Goal: Task Accomplishment & Management: Use online tool/utility

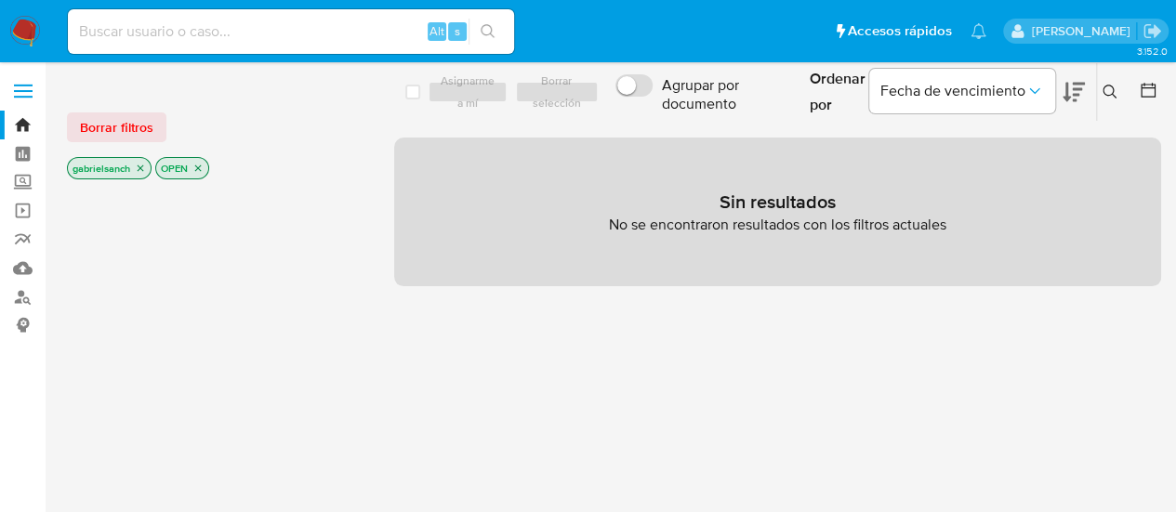
click at [20, 29] on img at bounding box center [25, 32] width 32 height 32
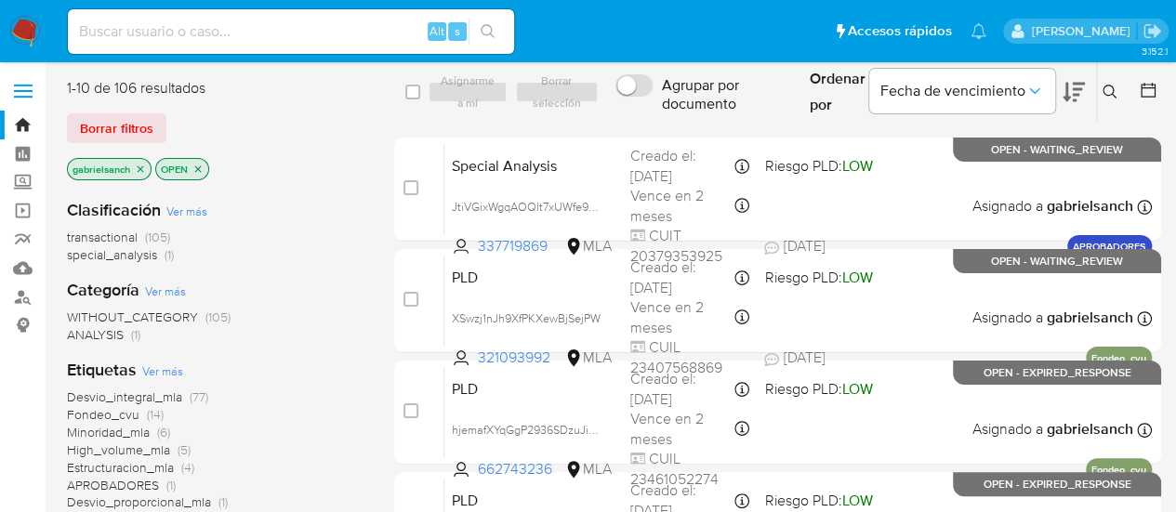
click at [231, 35] on input at bounding box center [291, 32] width 446 height 24
paste input "274571242"
type input "274571242"
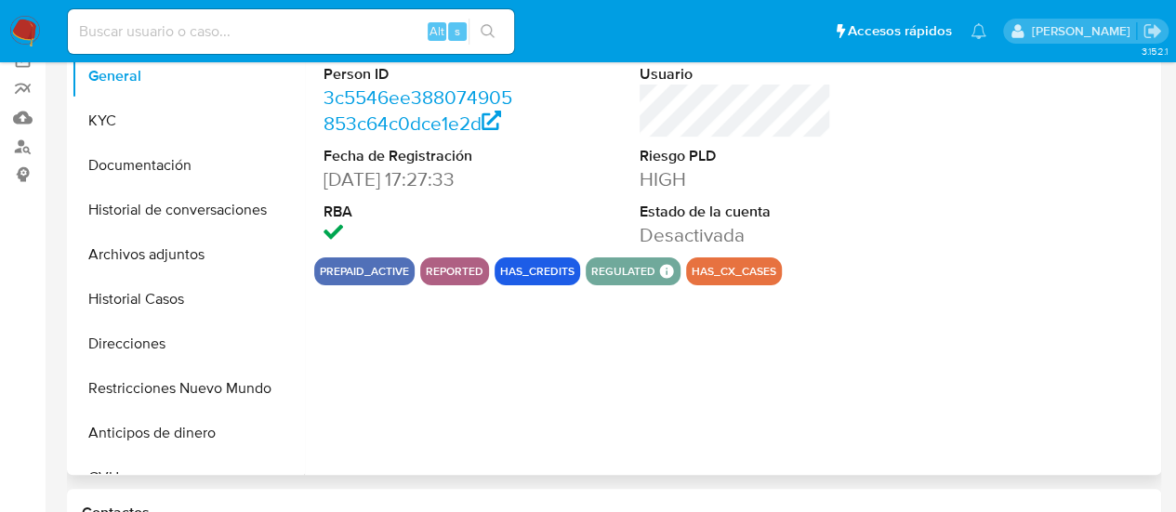
scroll to position [186, 0]
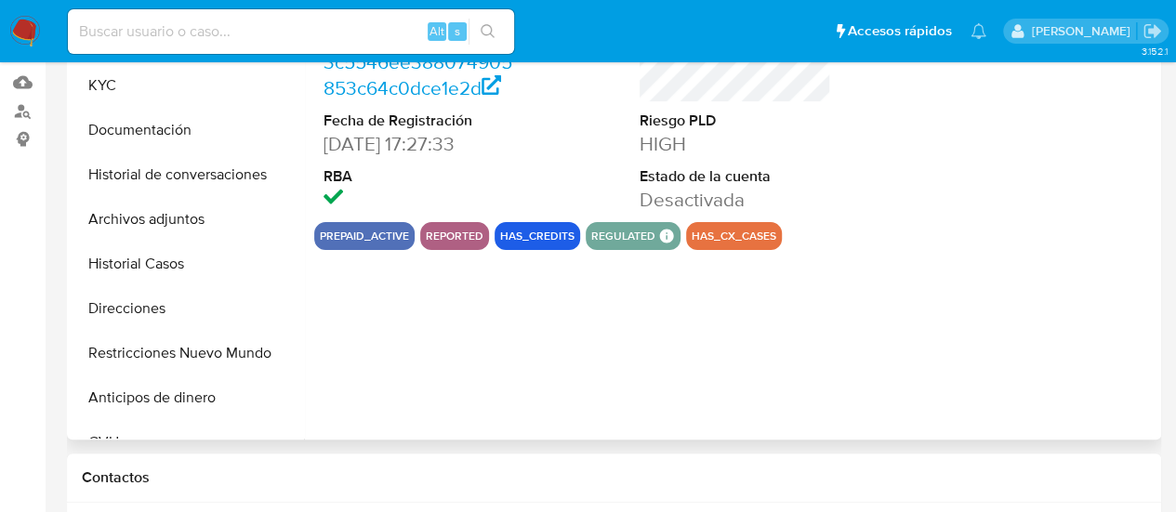
select select "10"
click at [1093, 365] on icon "Crear caso manual" at bounding box center [1094, 361] width 22 height 22
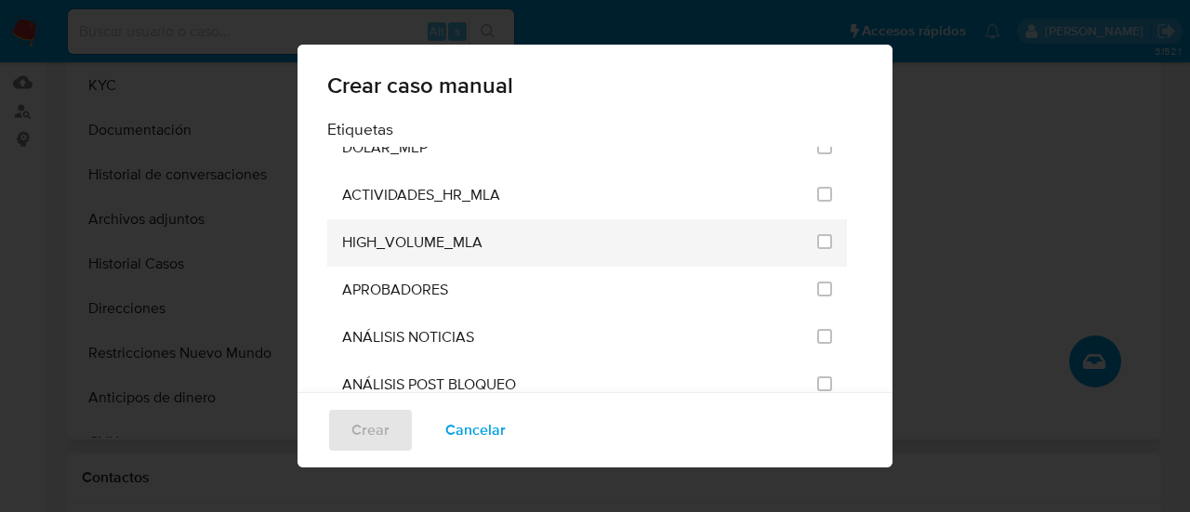
scroll to position [3718, 0]
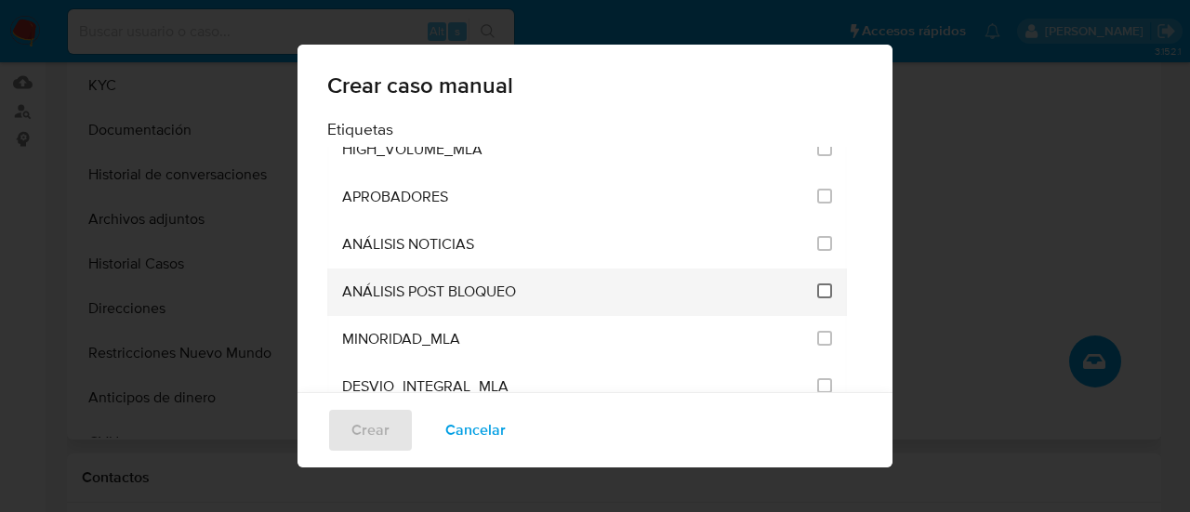
click at [817, 284] on input "3249" at bounding box center [824, 291] width 15 height 15
checkbox input "true"
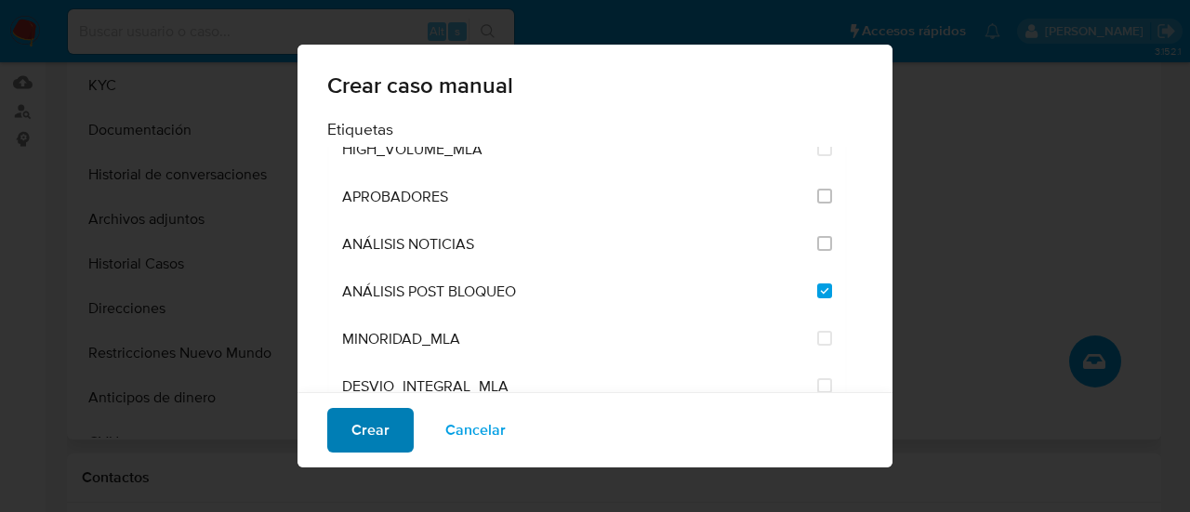
click at [355, 434] on span "Crear" at bounding box center [370, 430] width 38 height 41
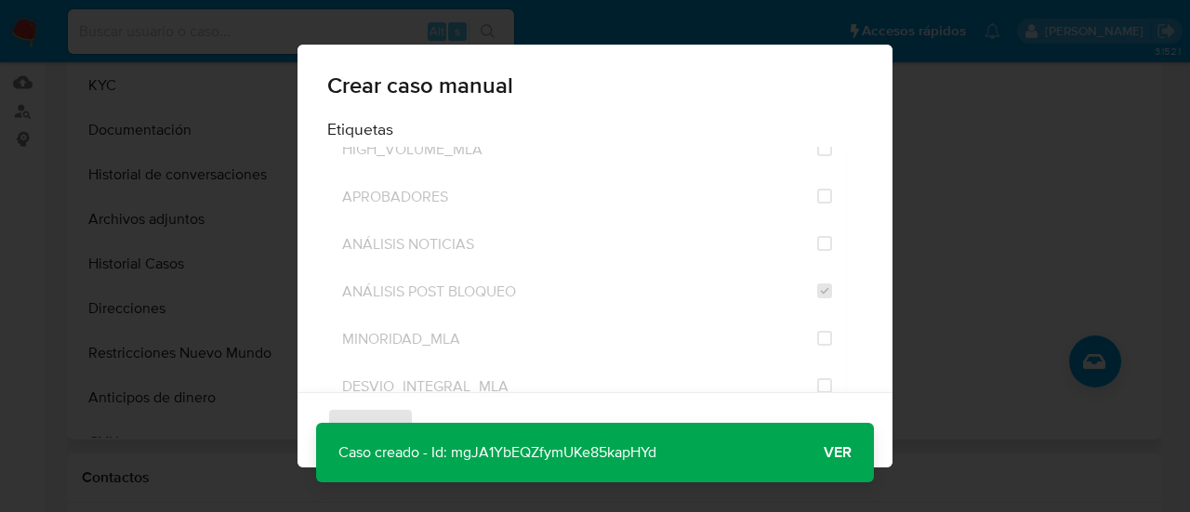
click at [603, 462] on p "Caso creado - Id: mgJA1YbEQZfymUKe85kapHYd" at bounding box center [497, 452] width 363 height 59
click at [838, 453] on span "Ver" at bounding box center [838, 453] width 28 height 0
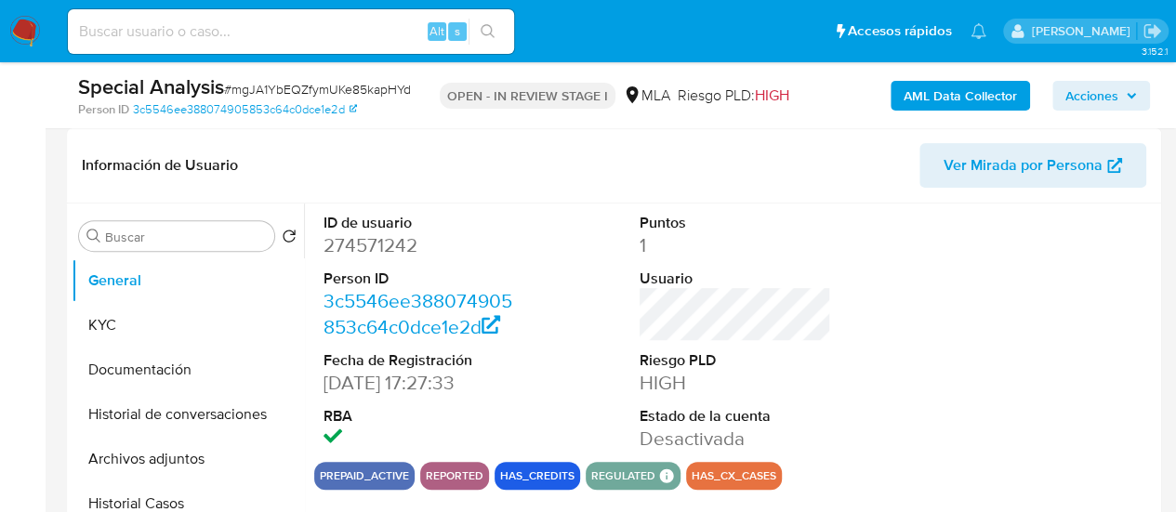
scroll to position [465, 0]
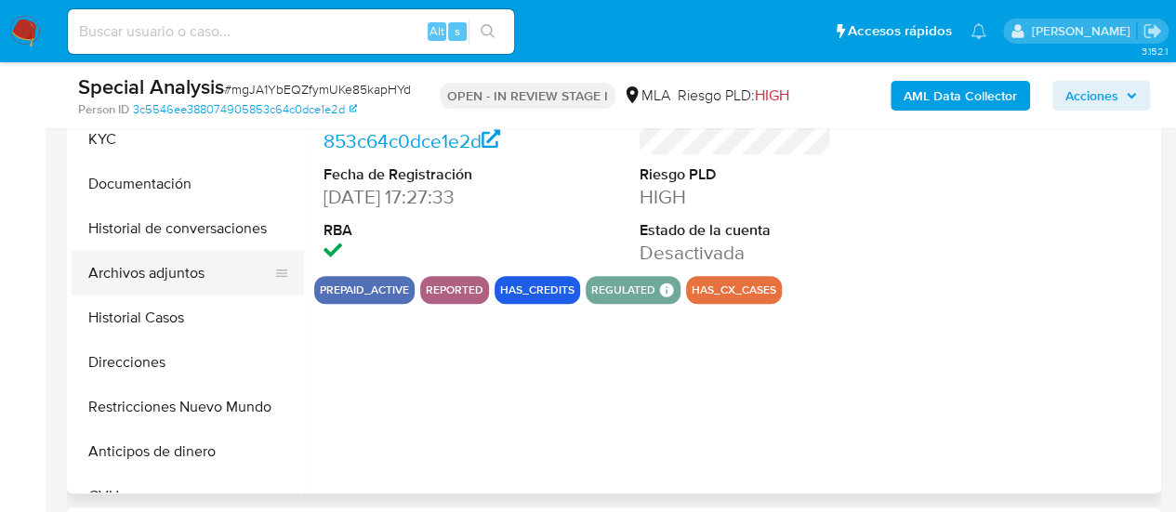
click at [137, 275] on button "Archivos adjuntos" at bounding box center [181, 273] width 218 height 45
select select "10"
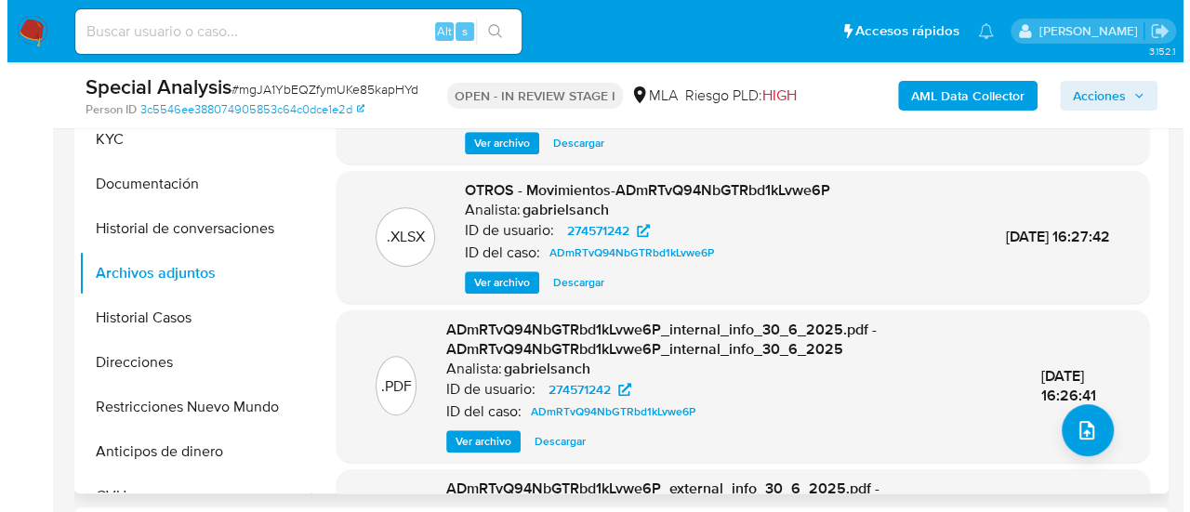
scroll to position [372, 0]
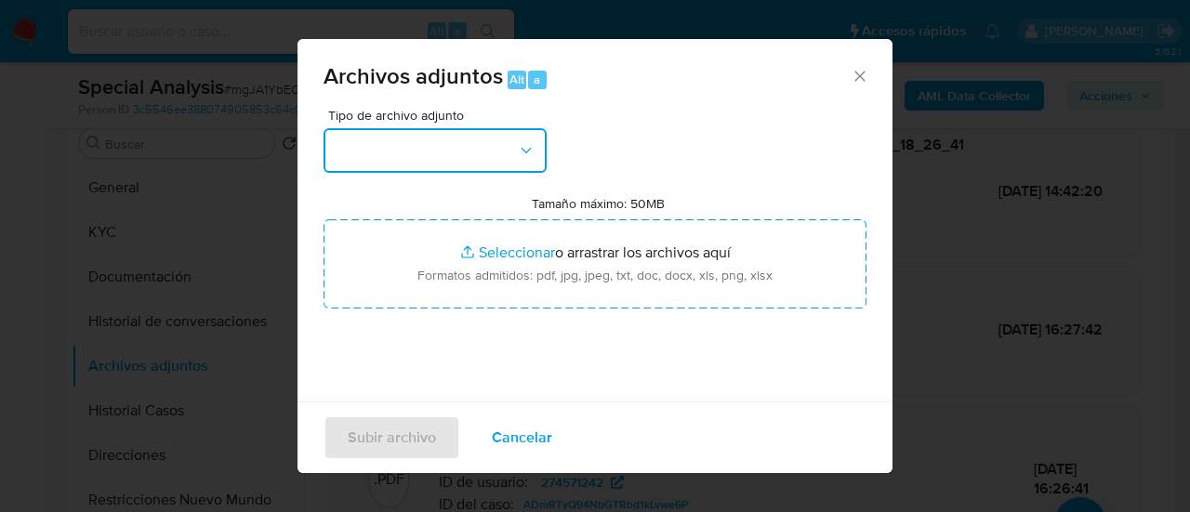
click at [452, 150] on button "button" at bounding box center [434, 150] width 223 height 45
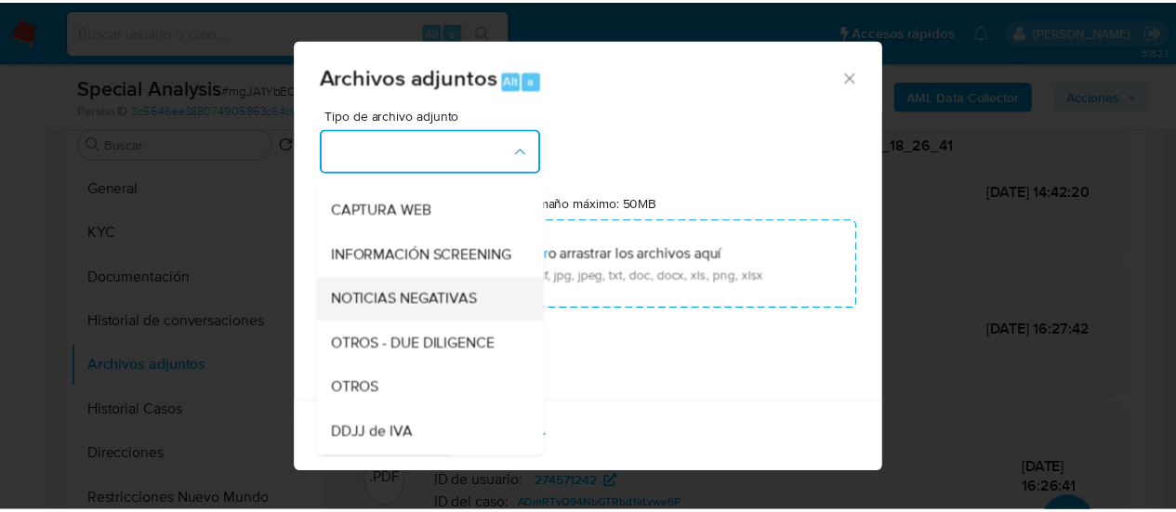
scroll to position [186, 0]
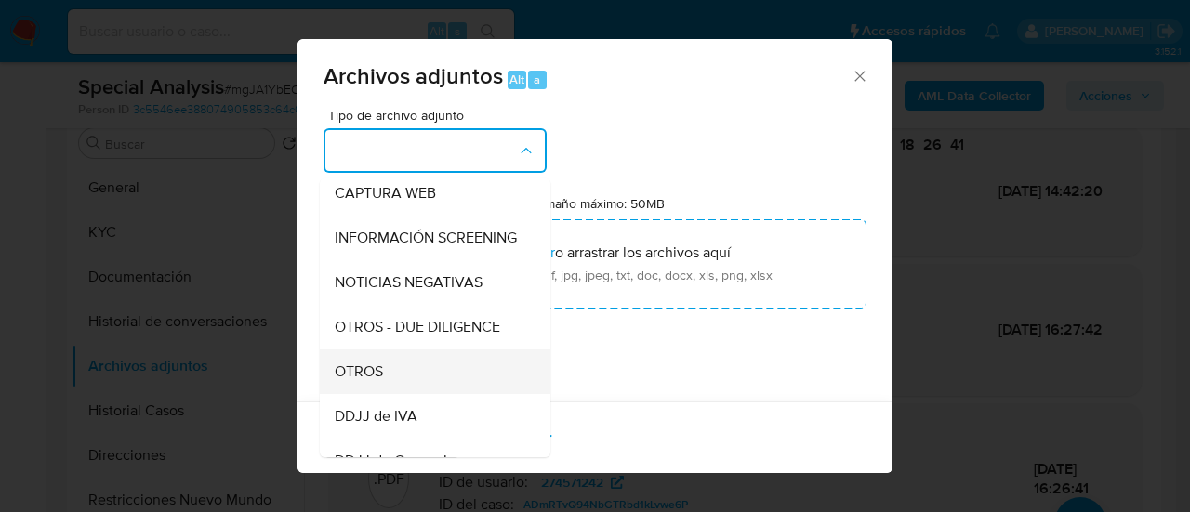
click at [398, 388] on div "OTROS" at bounding box center [430, 372] width 190 height 45
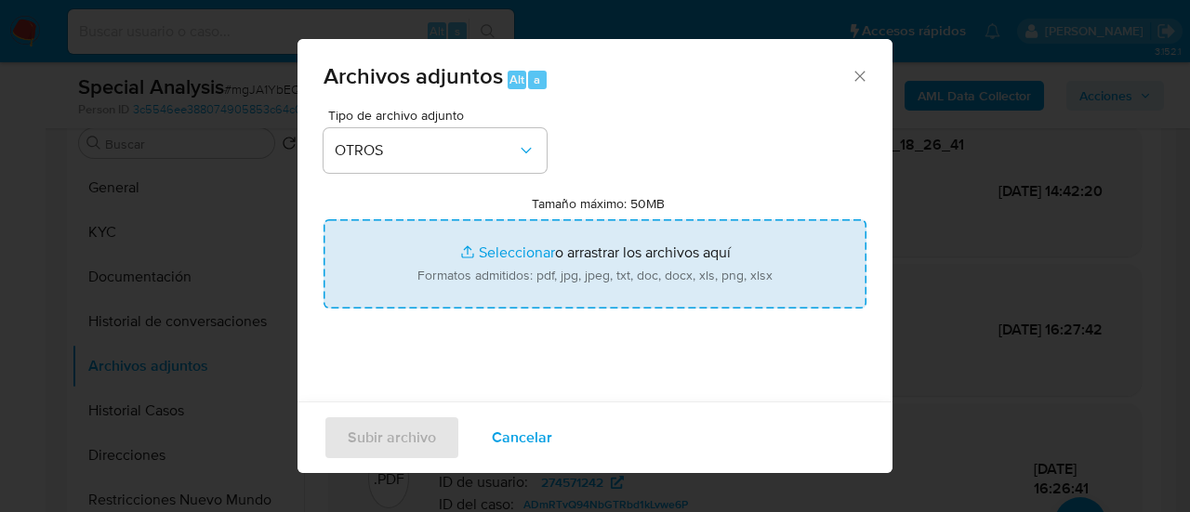
click at [498, 282] on input "Tamaño máximo: 50MB Seleccionar archivos" at bounding box center [594, 263] width 543 height 89
type input "C:\fakepath\Certificacion_de_ingresos_legalizada4.pdf"
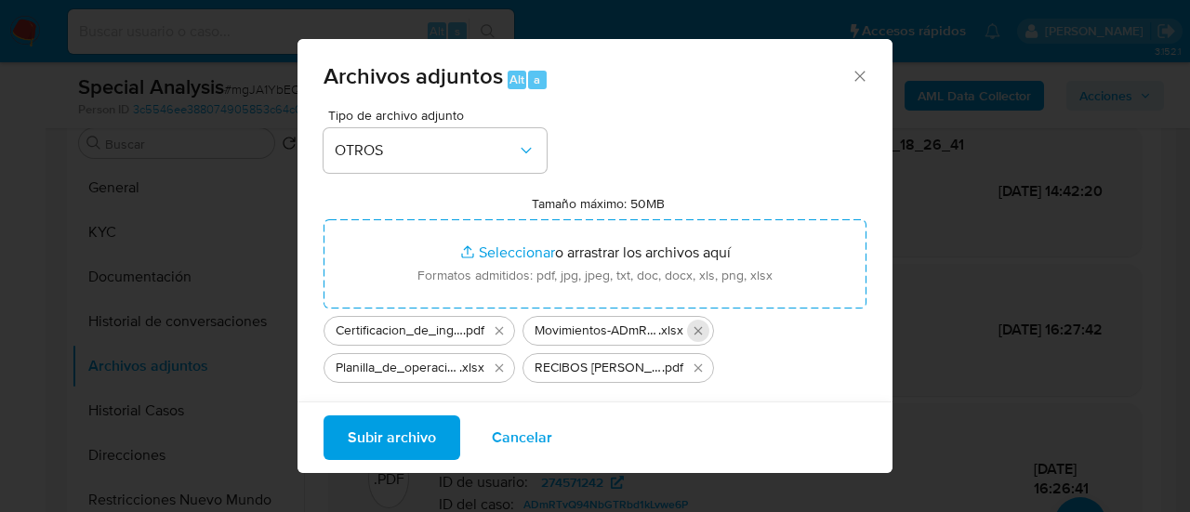
click at [693, 334] on icon "Eliminar Movimientos-ADmRTvQ94NbGTRbd1kLvwe6P.xlsx" at bounding box center [698, 330] width 15 height 15
click at [693, 334] on icon "Eliminar Planilla_de_operaciones_Academia_de_Arbitraje__No_verificados.2.xlsx" at bounding box center [698, 330] width 15 height 15
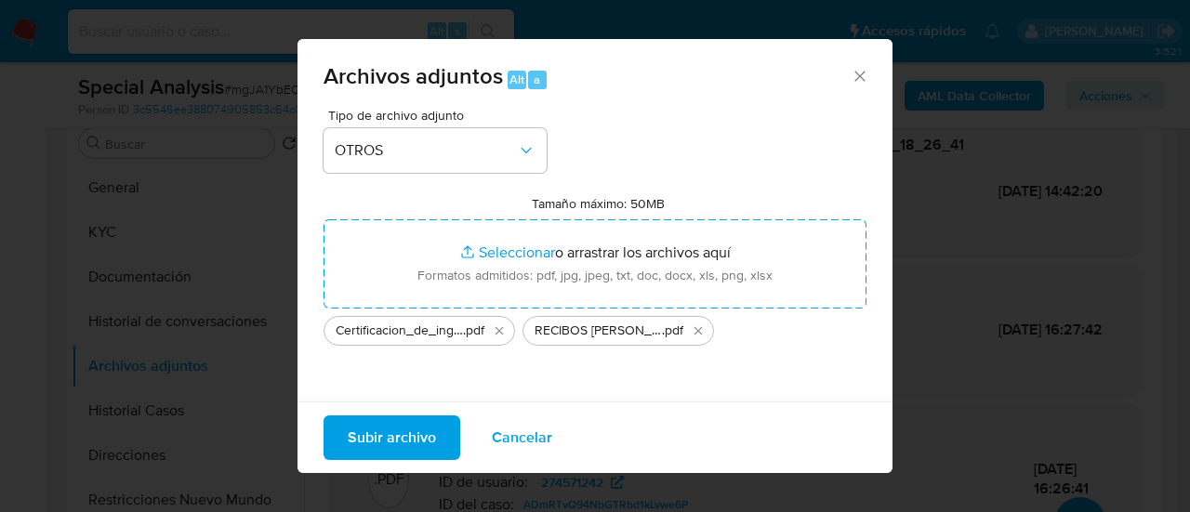
click at [415, 453] on span "Subir archivo" at bounding box center [392, 437] width 88 height 41
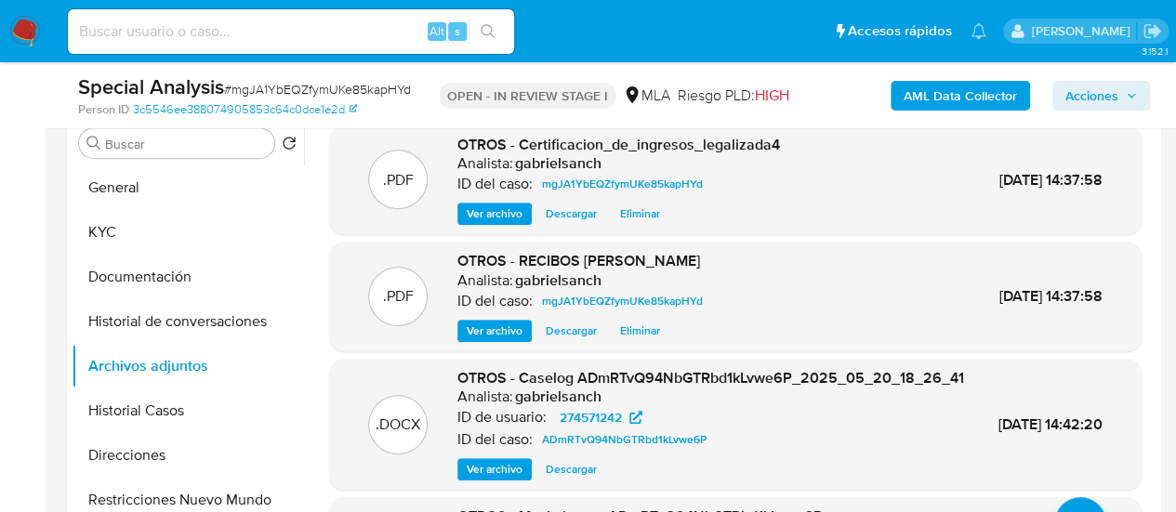
click at [1106, 98] on span "Acciones" at bounding box center [1091, 96] width 53 height 30
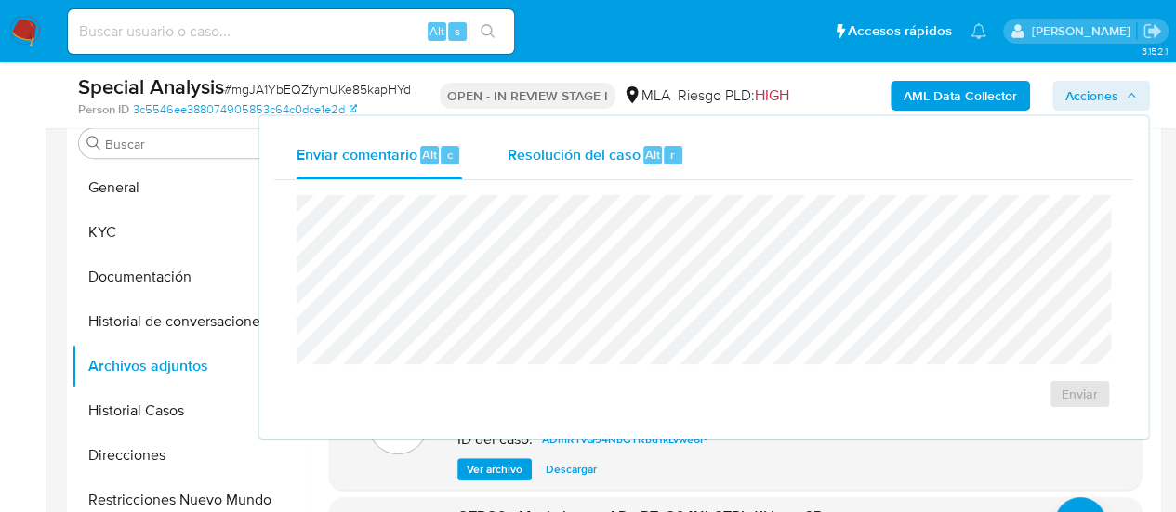
click at [637, 132] on div "Resolución del caso Alt r" at bounding box center [596, 155] width 178 height 48
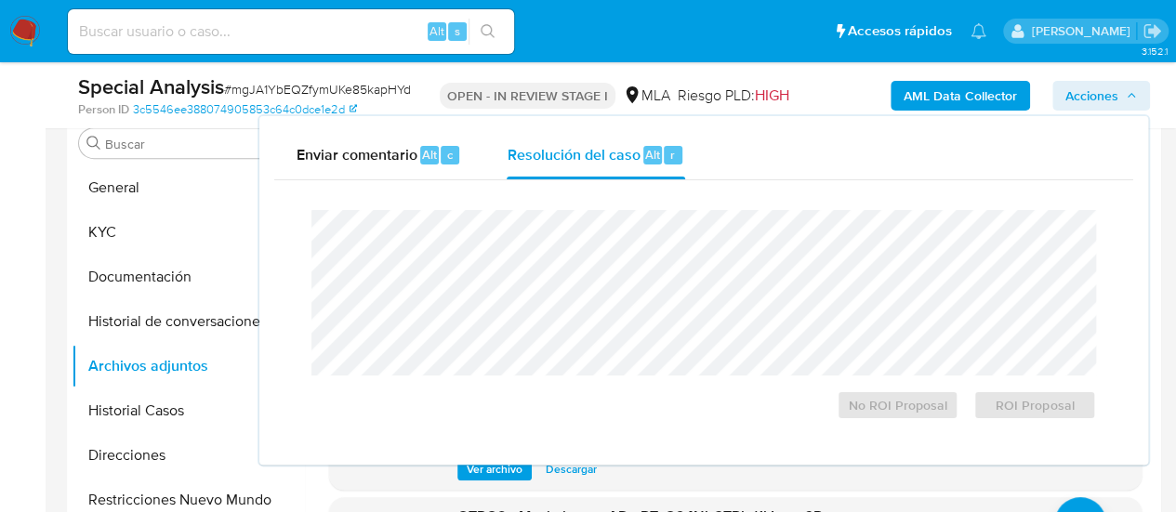
click at [1138, 99] on button "Acciones" at bounding box center [1101, 96] width 98 height 30
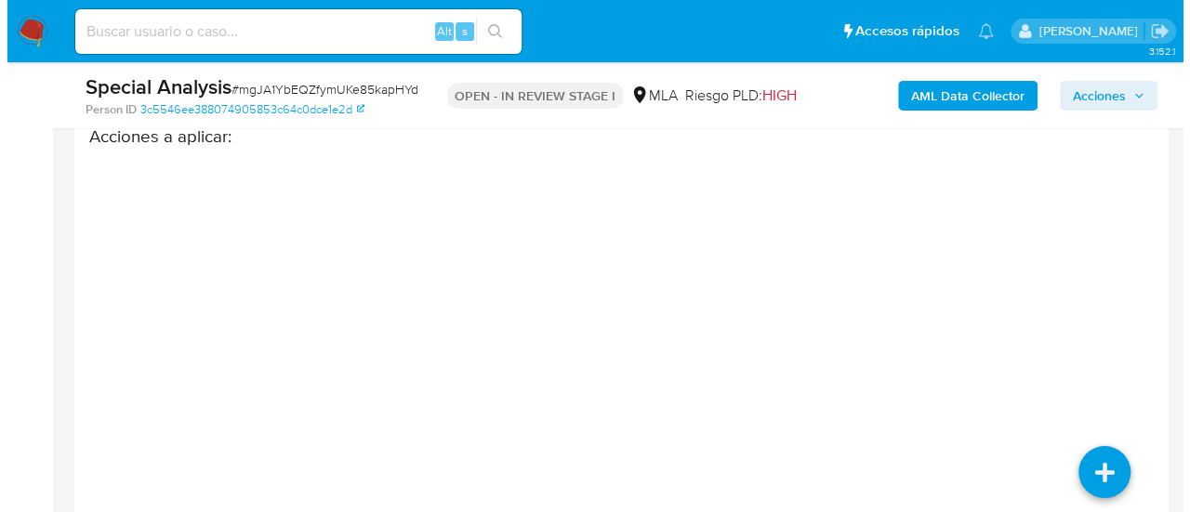
scroll to position [3159, 0]
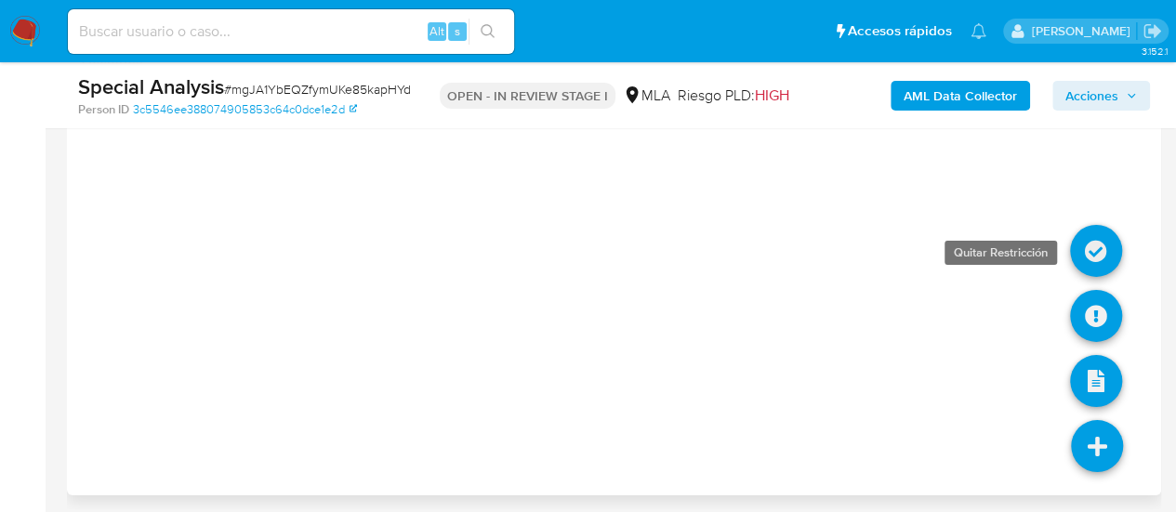
click at [1090, 261] on icon at bounding box center [1096, 251] width 52 height 52
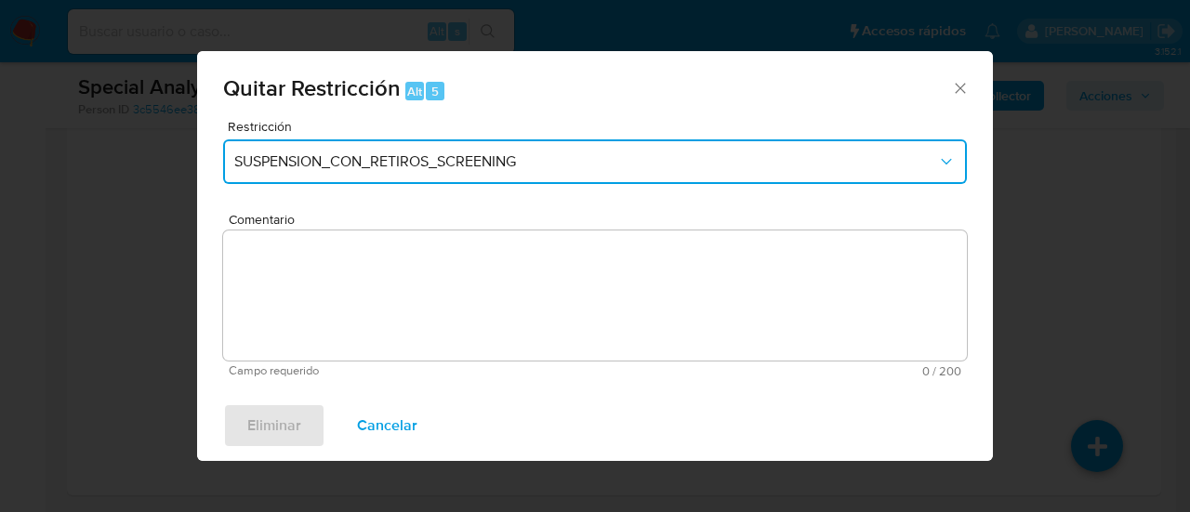
click at [327, 163] on span "SUSPENSION_CON_RETIROS_SCREENING" at bounding box center [585, 161] width 703 height 19
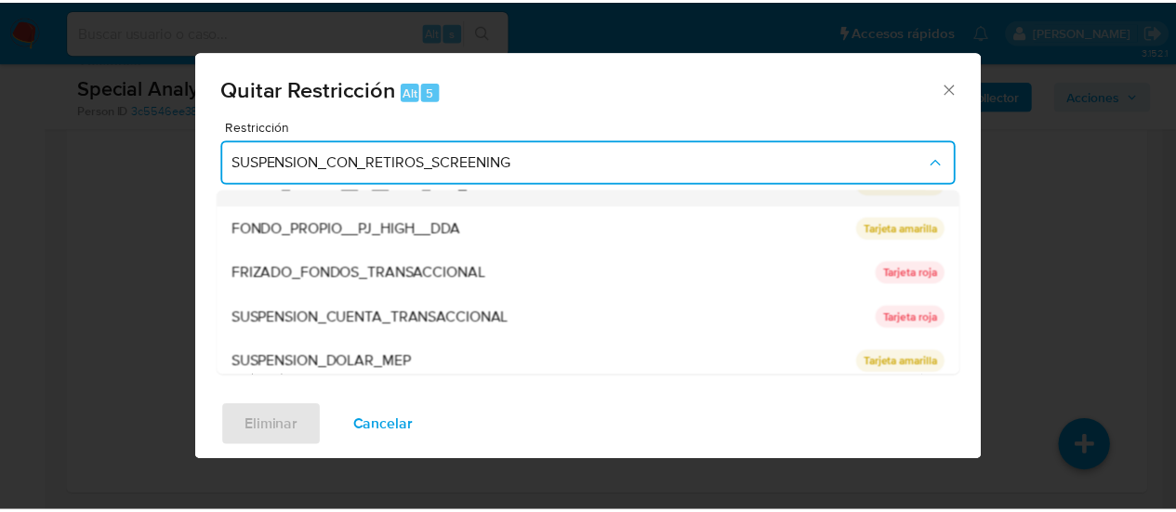
scroll to position [305, 0]
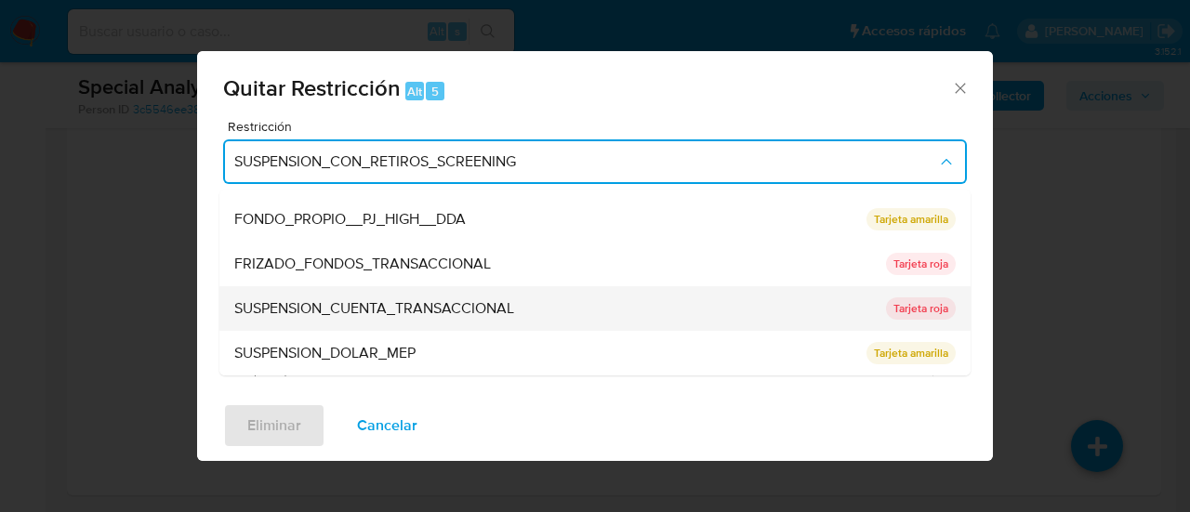
click at [394, 307] on span "SUSPENSION_CUENTA_TRANSACCIONAL" at bounding box center [374, 308] width 280 height 19
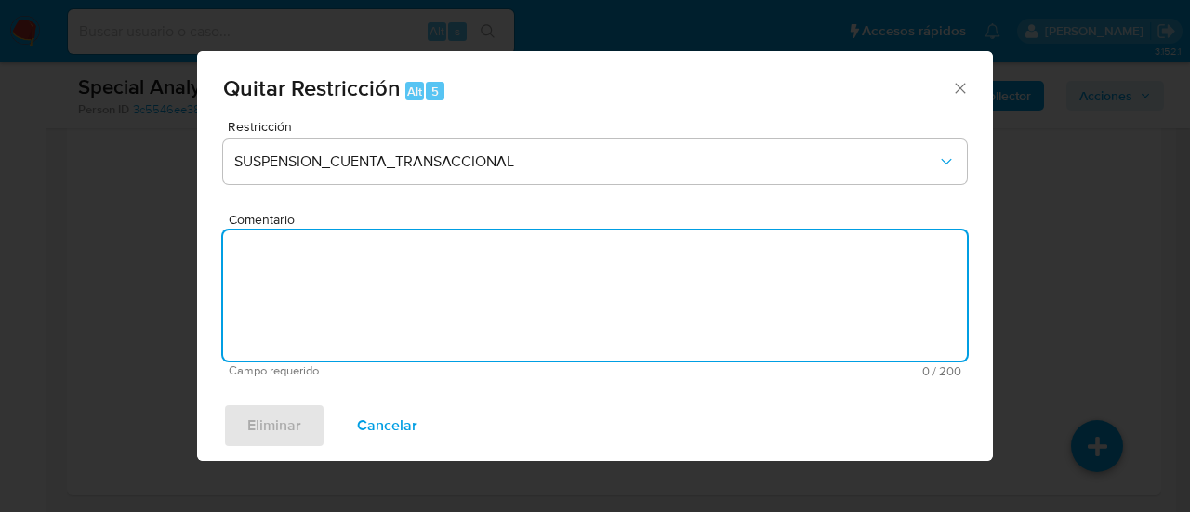
click at [394, 307] on textarea "Comentario" at bounding box center [595, 296] width 744 height 130
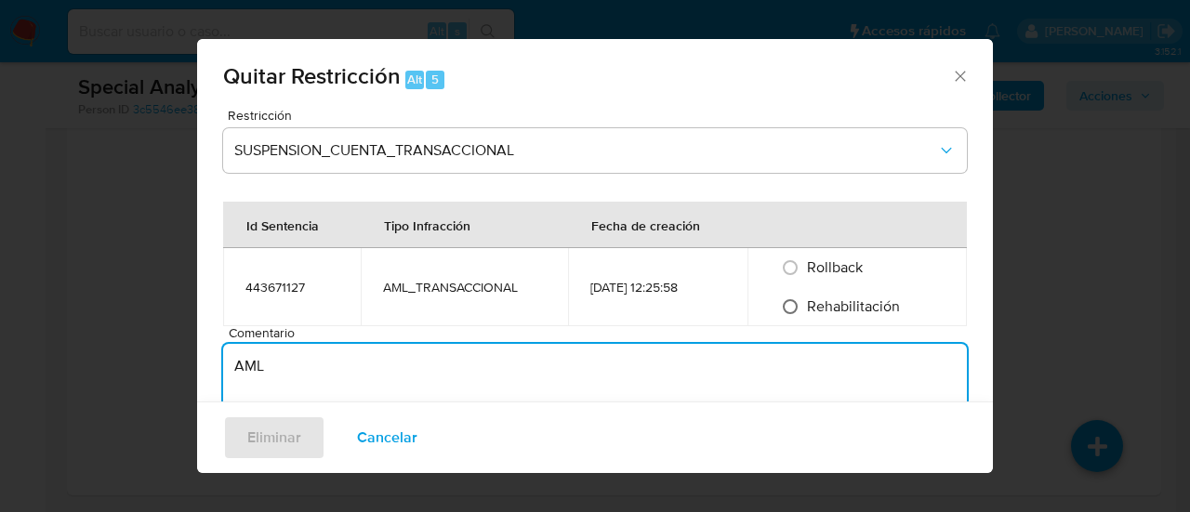
type textarea "AML"
click at [796, 299] on input "Rehabilitación" at bounding box center [790, 307] width 30 height 30
radio input "true"
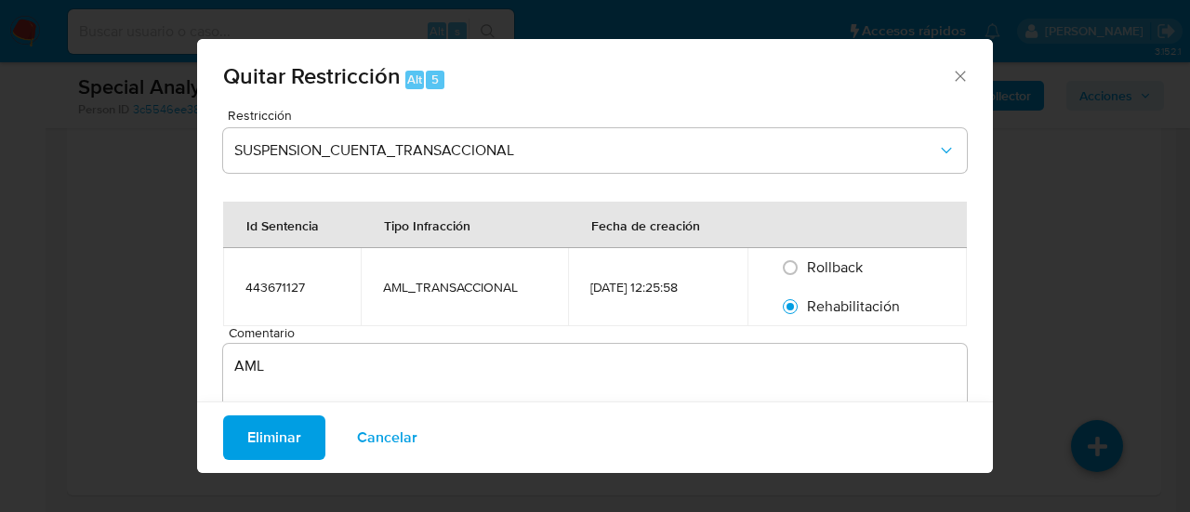
click at [247, 443] on span "Eliminar" at bounding box center [274, 437] width 54 height 41
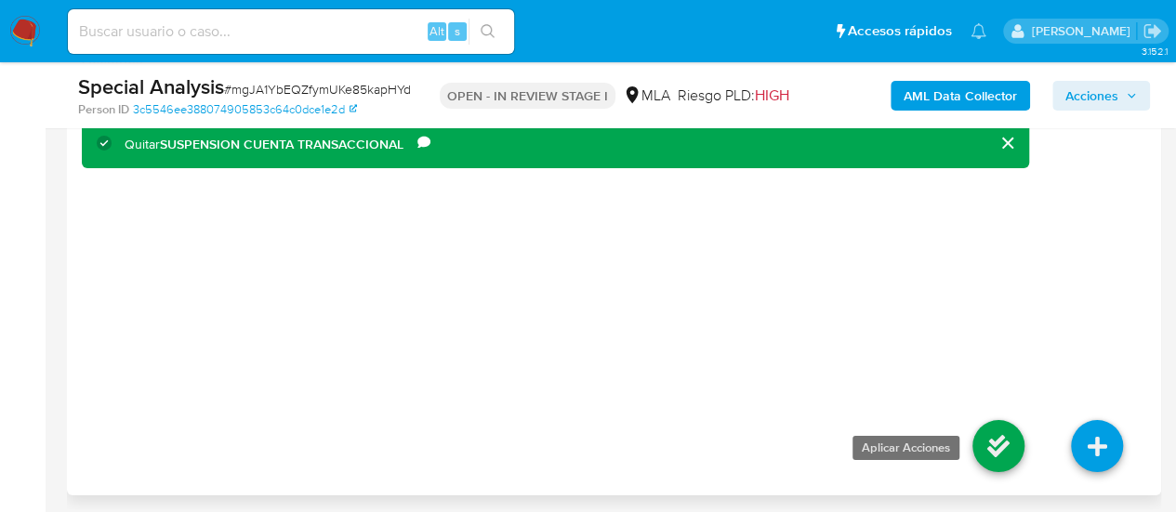
click at [1003, 451] on icon at bounding box center [998, 446] width 52 height 52
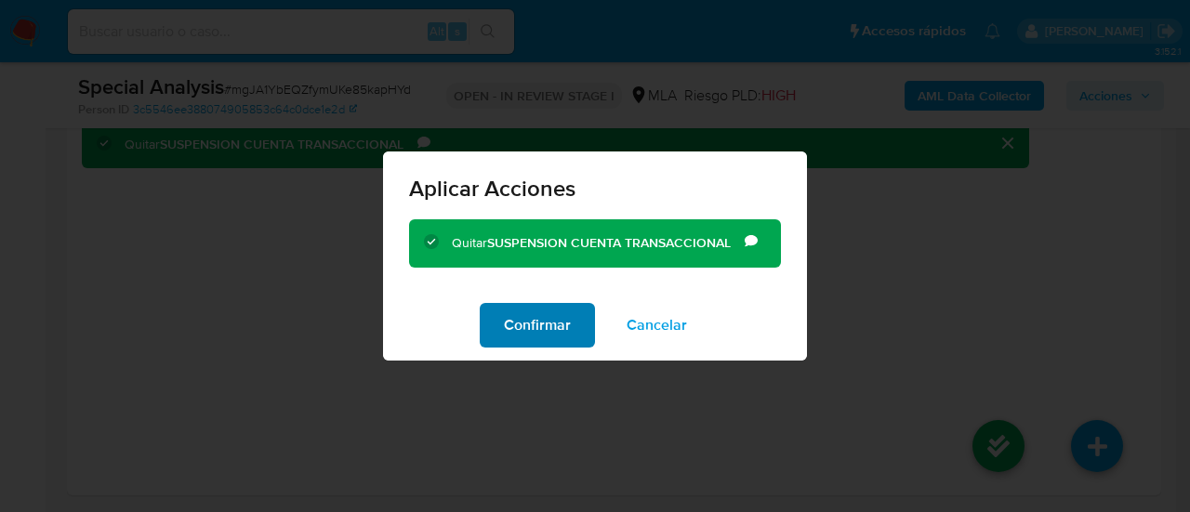
click at [553, 332] on span "Confirmar" at bounding box center [537, 325] width 67 height 41
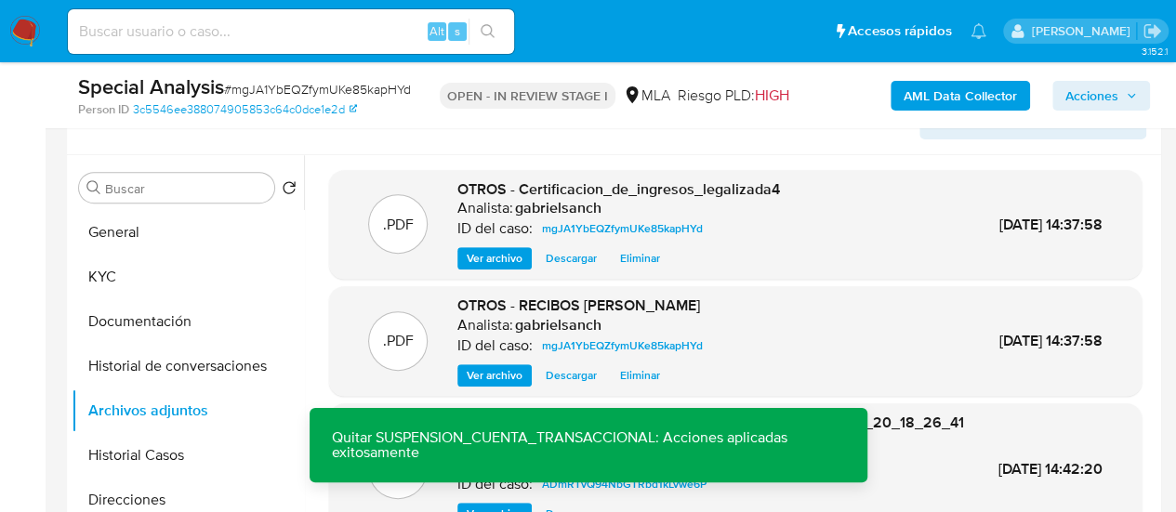
scroll to position [0, 0]
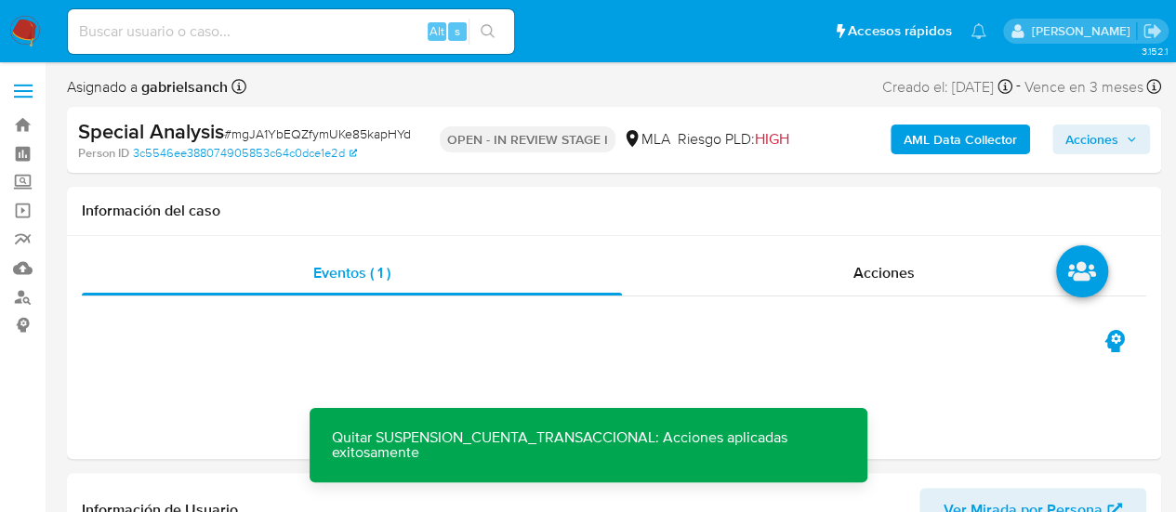
click at [1084, 151] on span "Acciones" at bounding box center [1091, 140] width 53 height 30
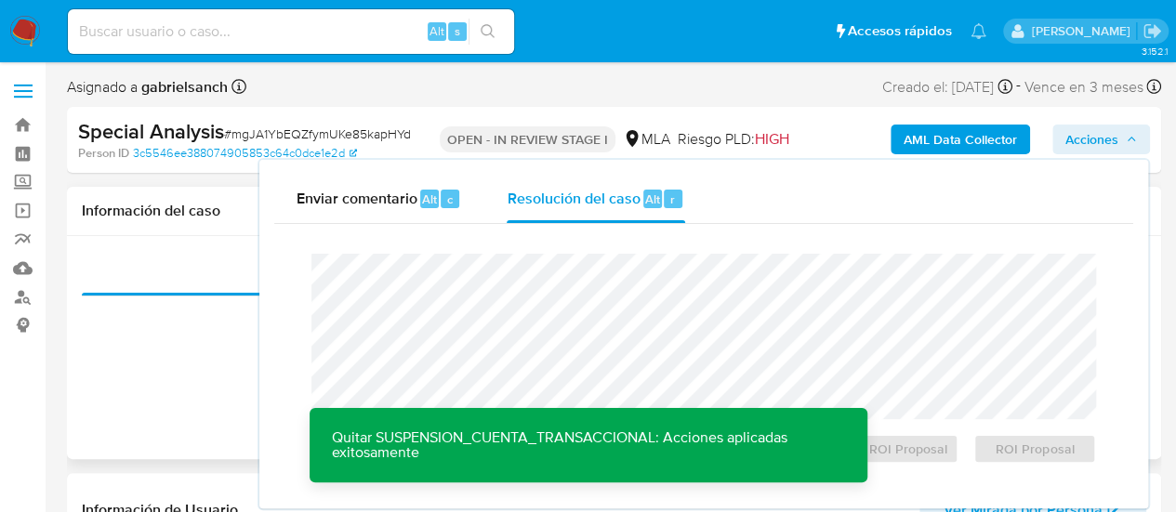
click at [131, 245] on div "Eventos ( 1 ) Acciones" at bounding box center [614, 347] width 1094 height 223
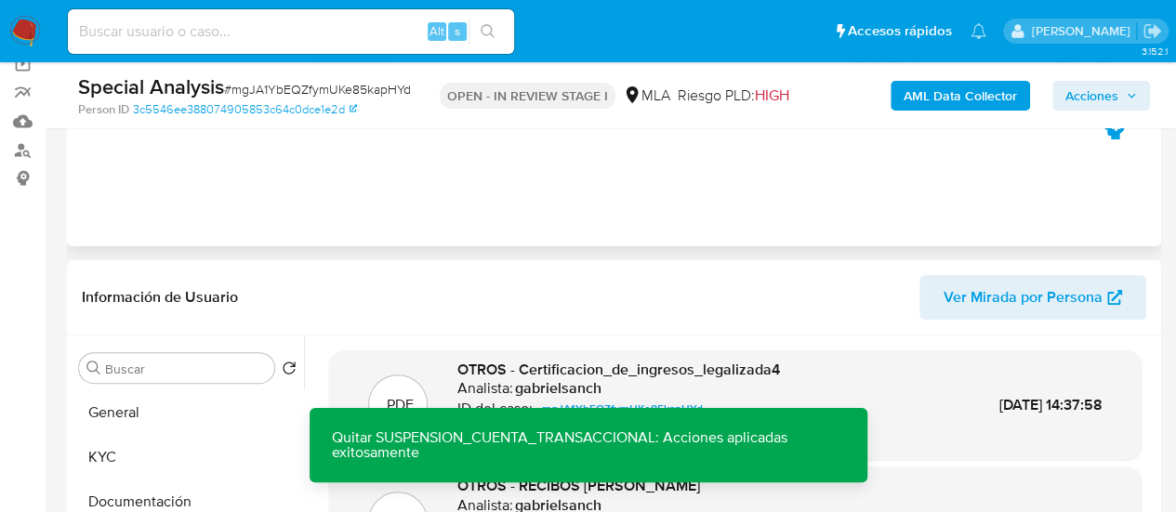
scroll to position [372, 0]
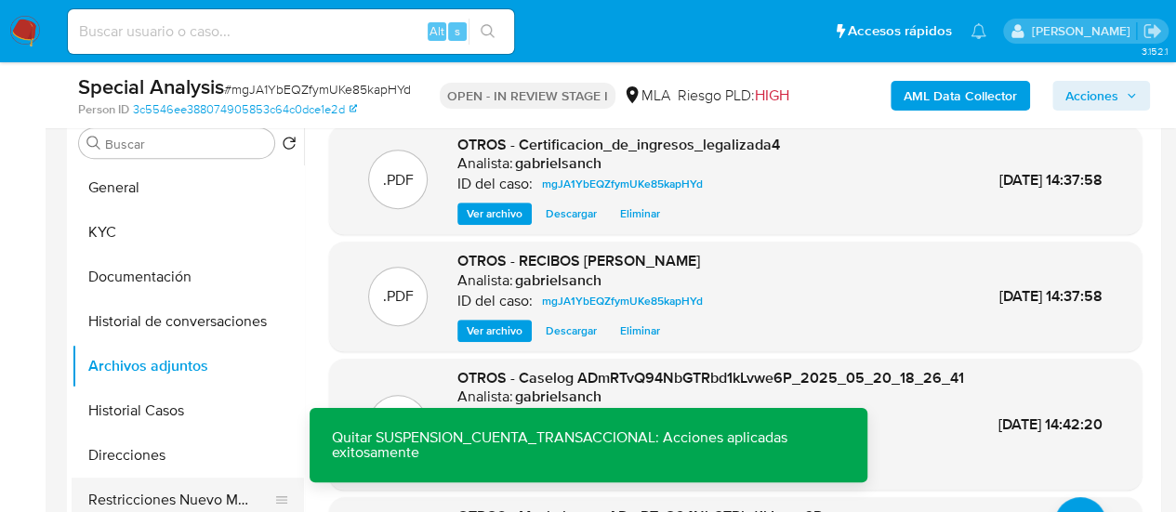
click at [158, 483] on button "Restricciones Nuevo Mundo" at bounding box center [181, 500] width 218 height 45
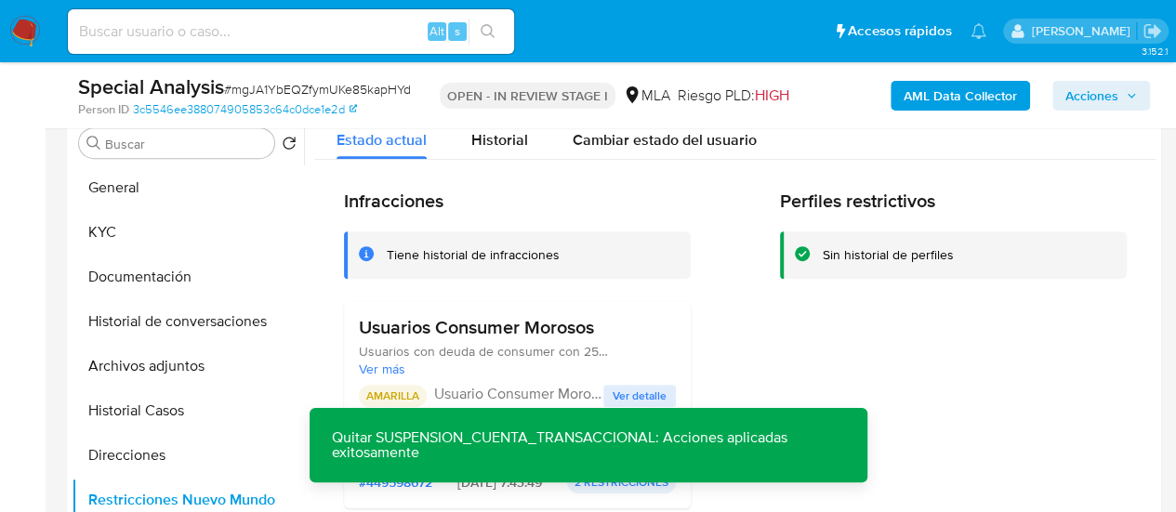
click at [1115, 58] on nav "Pausado Ver notificaciones Alt s Accesos rápidos Presiona las siguientes teclas…" at bounding box center [588, 31] width 1176 height 62
click at [1101, 99] on span "Acciones" at bounding box center [1091, 96] width 53 height 30
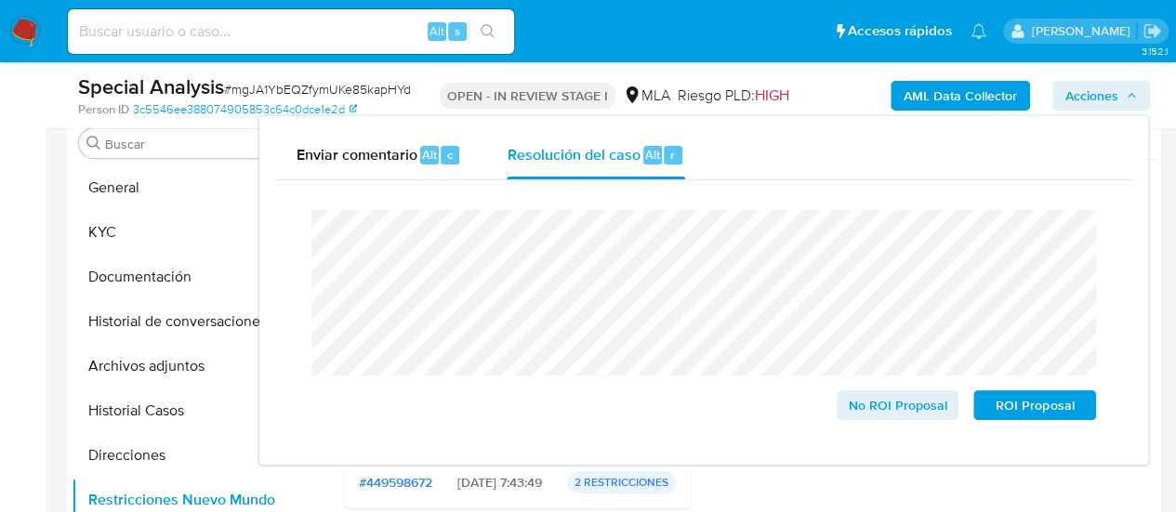
click at [0, 0] on lt-strong "ó" at bounding box center [0, 0] width 0 height 0
click at [862, 417] on span "No ROI Proposal" at bounding box center [898, 405] width 97 height 26
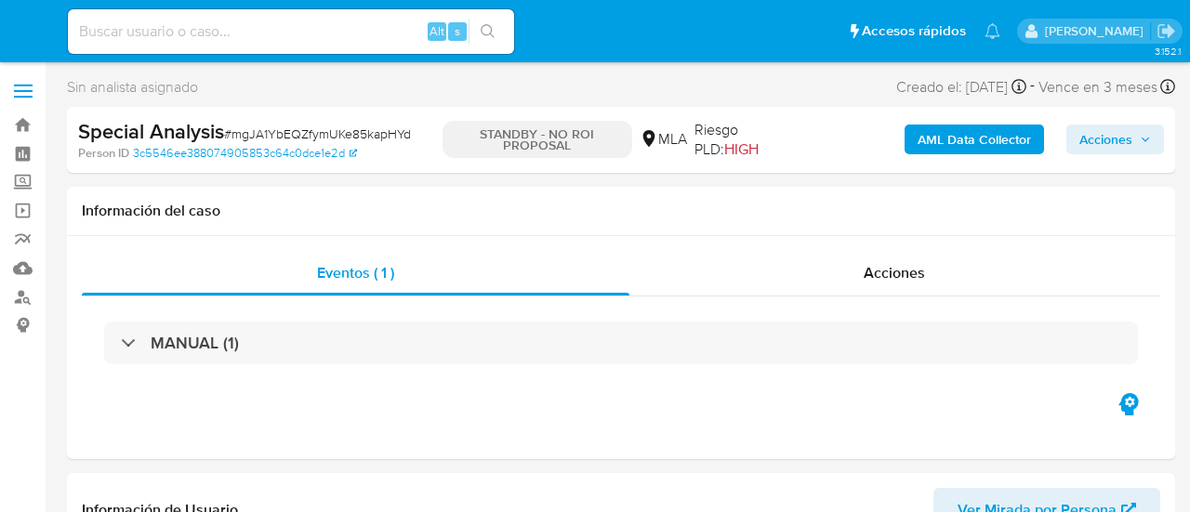
select select "10"
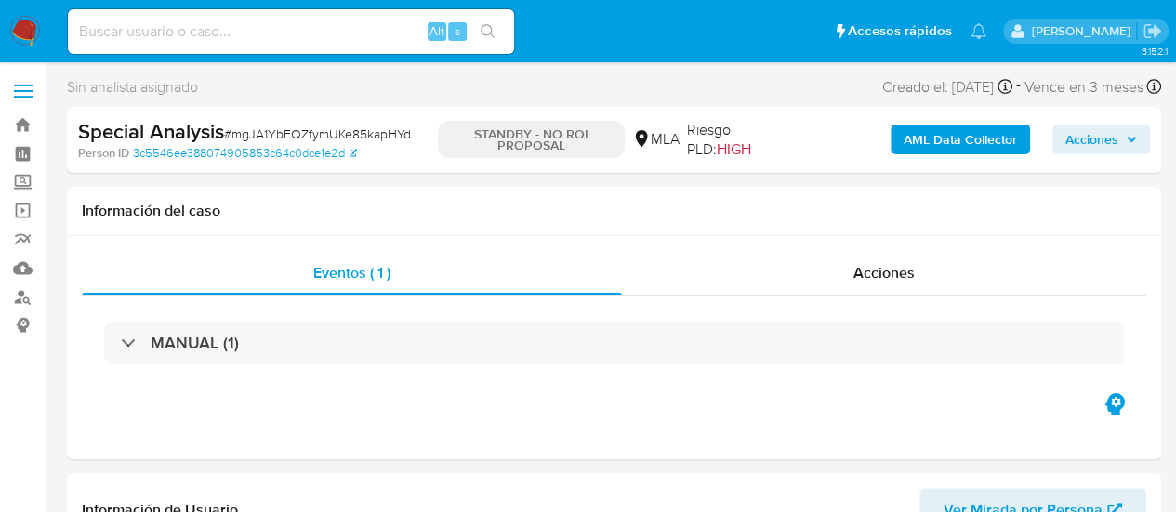
click at [273, 46] on div "Alt s" at bounding box center [291, 31] width 446 height 45
click at [252, 31] on input at bounding box center [291, 32] width 446 height 24
paste input "OLYSNEeLM0002xhwvOJTLzlY"
type input "OLYSNEeLM0002xhwvOJTLzlY"
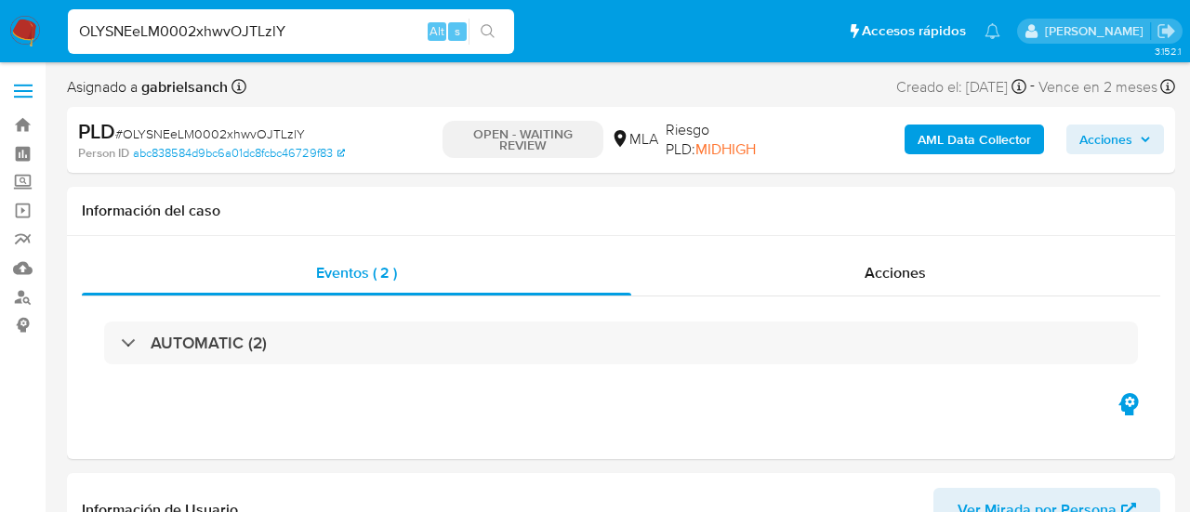
select select "10"
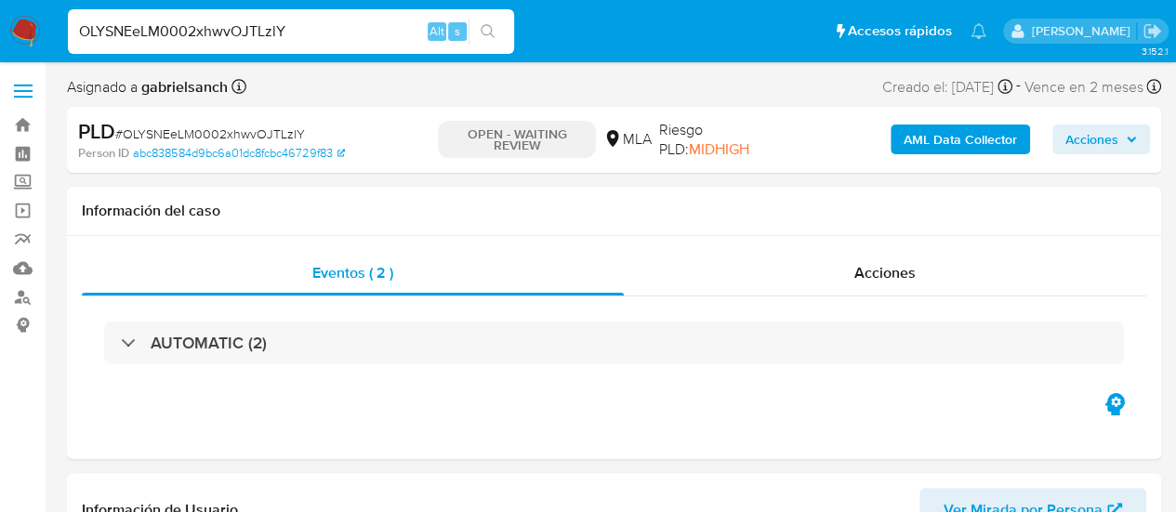
click at [222, 28] on input "OLYSNEeLM0002xhwvOJTLzlY" at bounding box center [291, 32] width 446 height 24
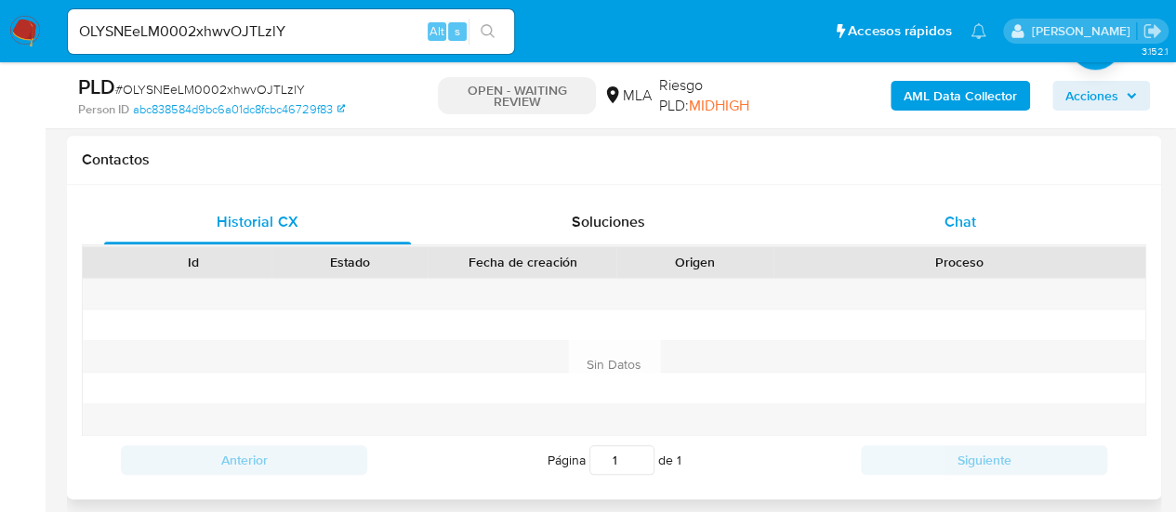
click at [969, 228] on span "Chat" at bounding box center [960, 221] width 32 height 21
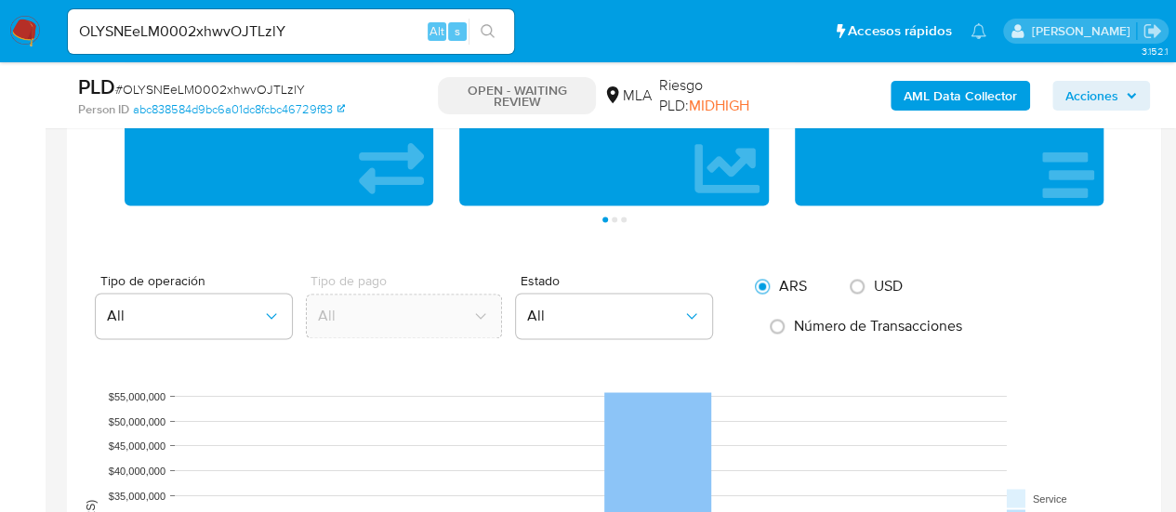
scroll to position [1303, 0]
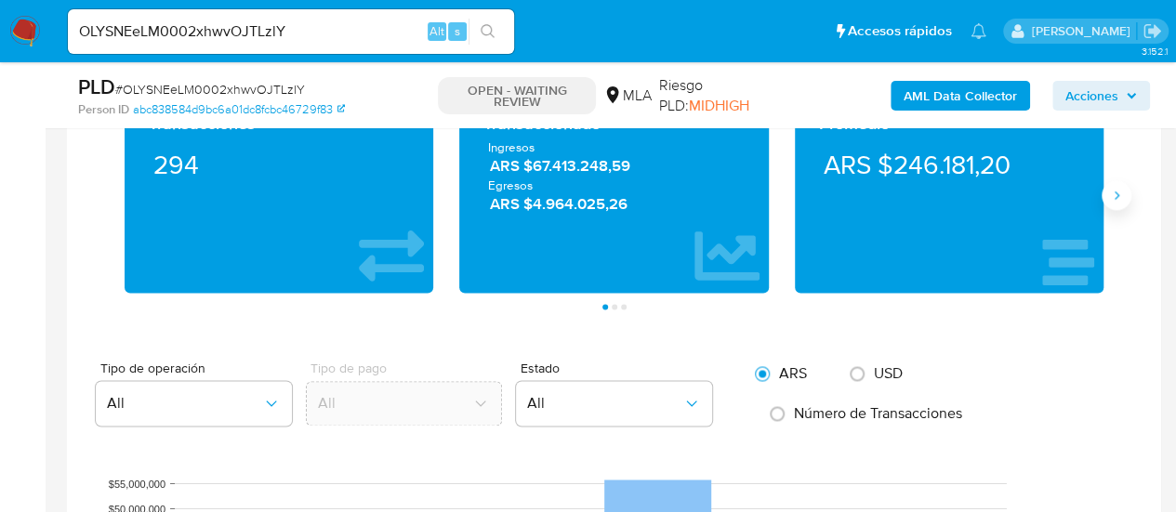
click at [1116, 188] on icon "Siguiente" at bounding box center [1116, 195] width 15 height 15
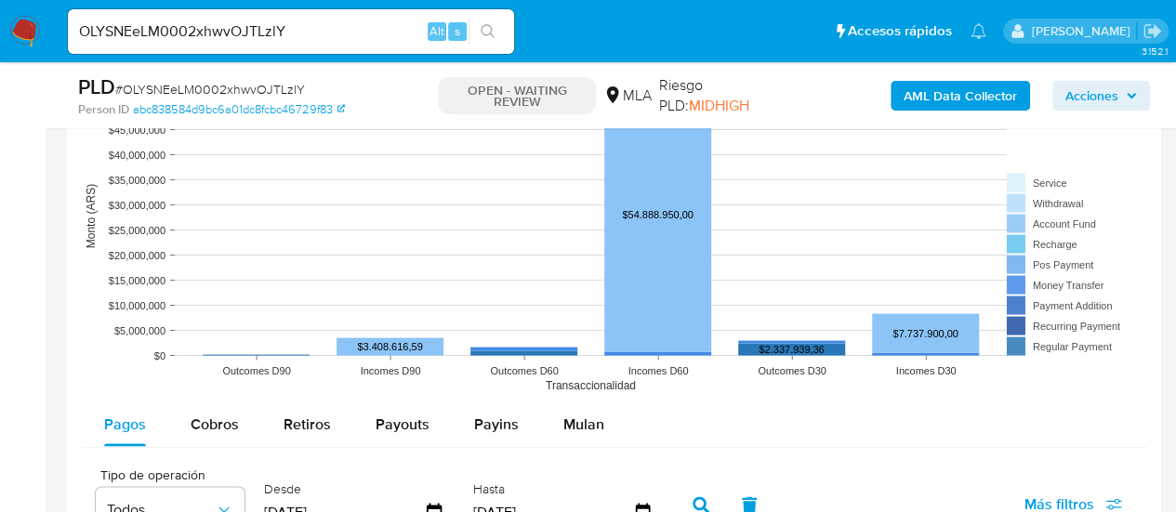
scroll to position [1861, 0]
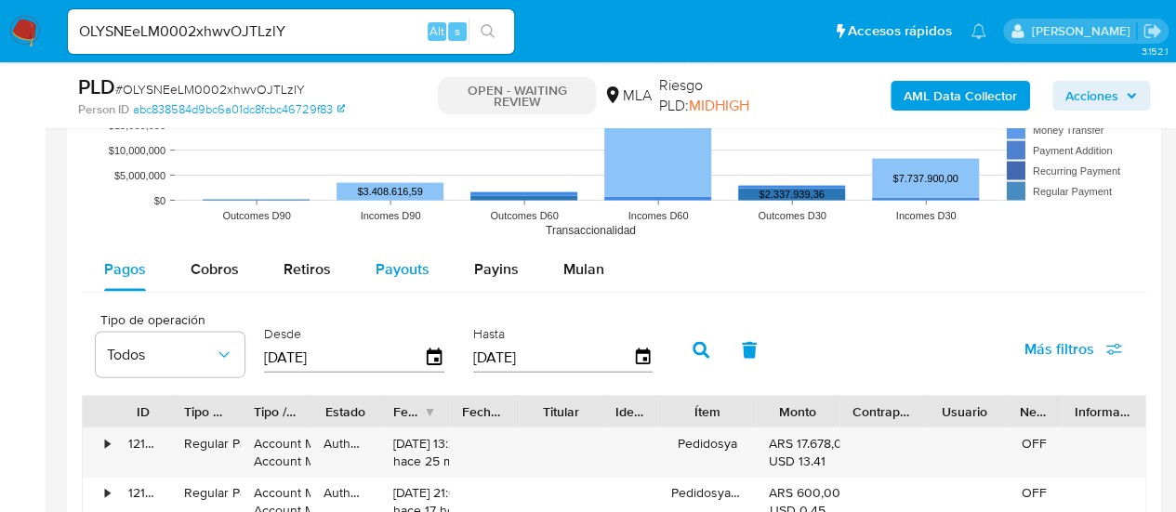
click at [426, 261] on button "Payouts" at bounding box center [402, 269] width 99 height 45
select select "10"
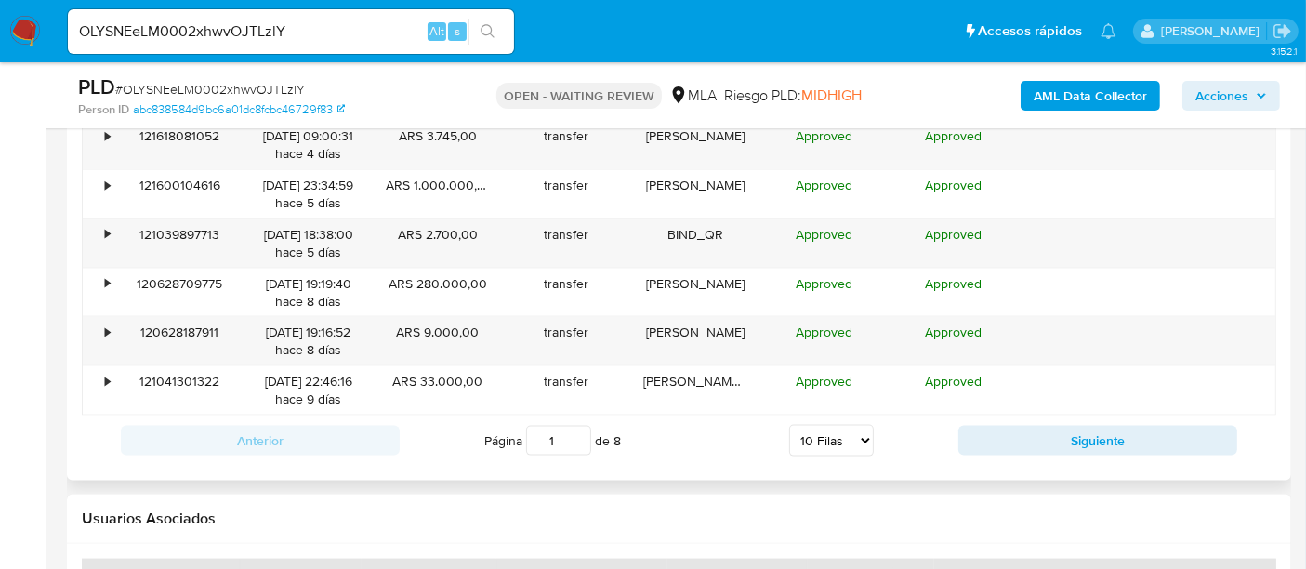
scroll to position [2460, 0]
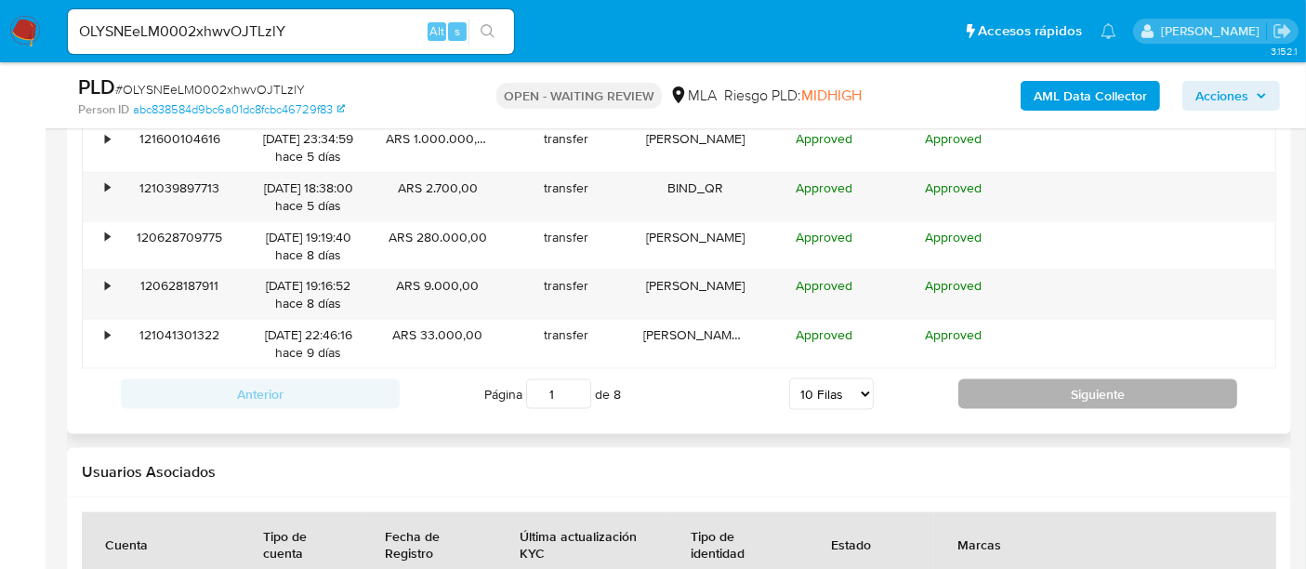
click at [1064, 397] on button "Siguiente" at bounding box center [1097, 394] width 279 height 30
type input "2"
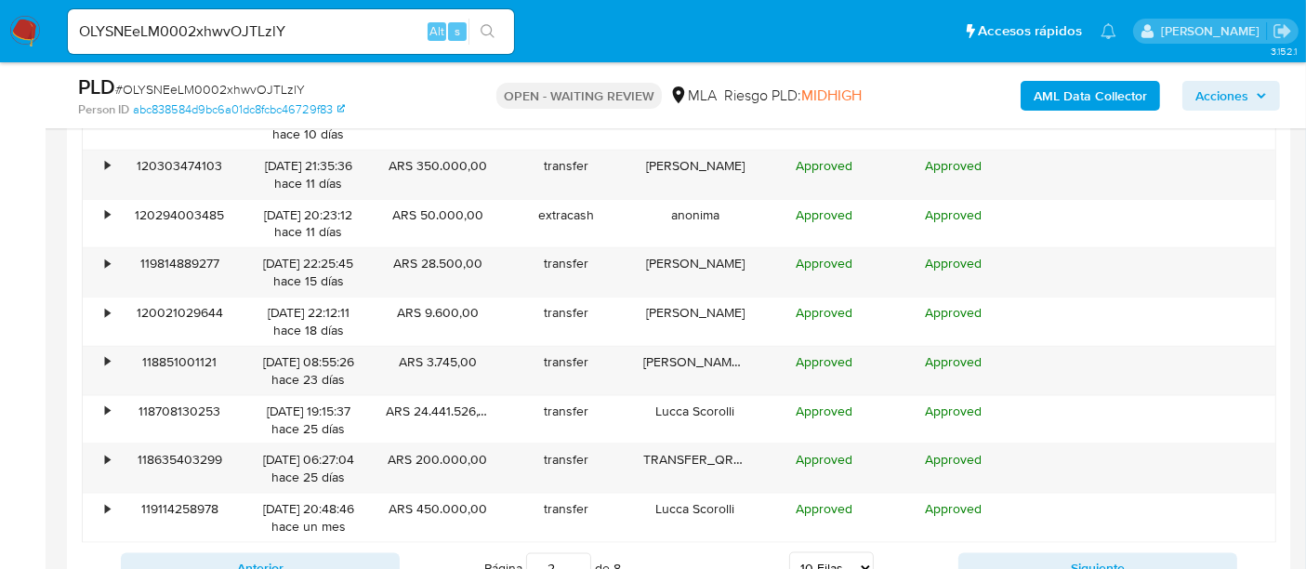
scroll to position [2254, 0]
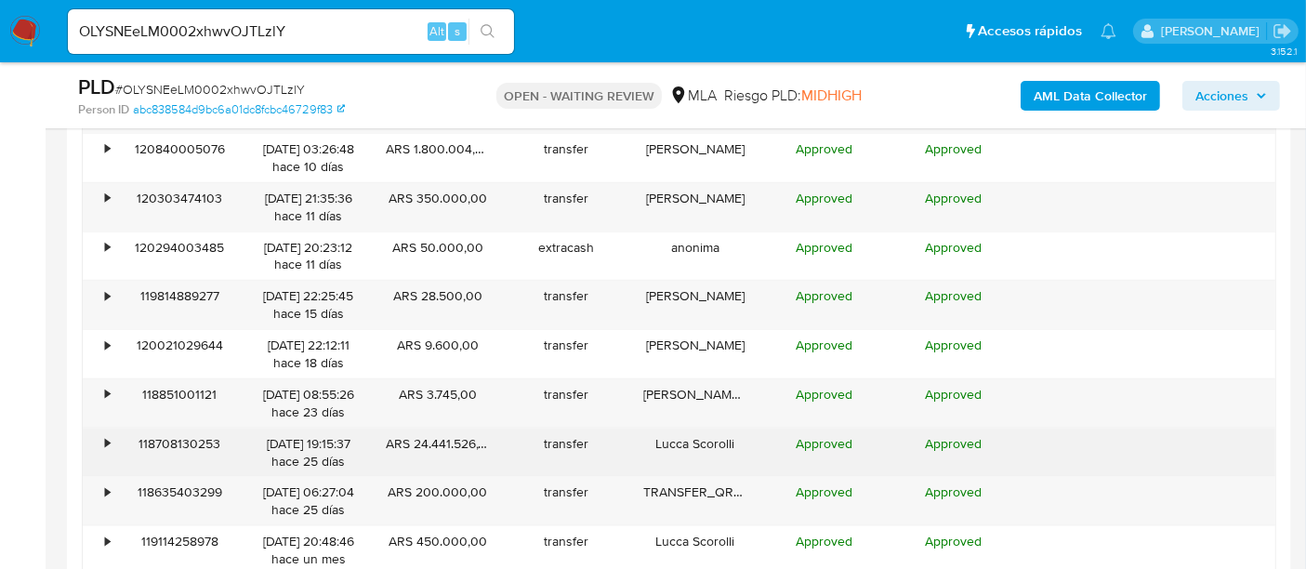
click at [105, 438] on div "•" at bounding box center [107, 444] width 5 height 18
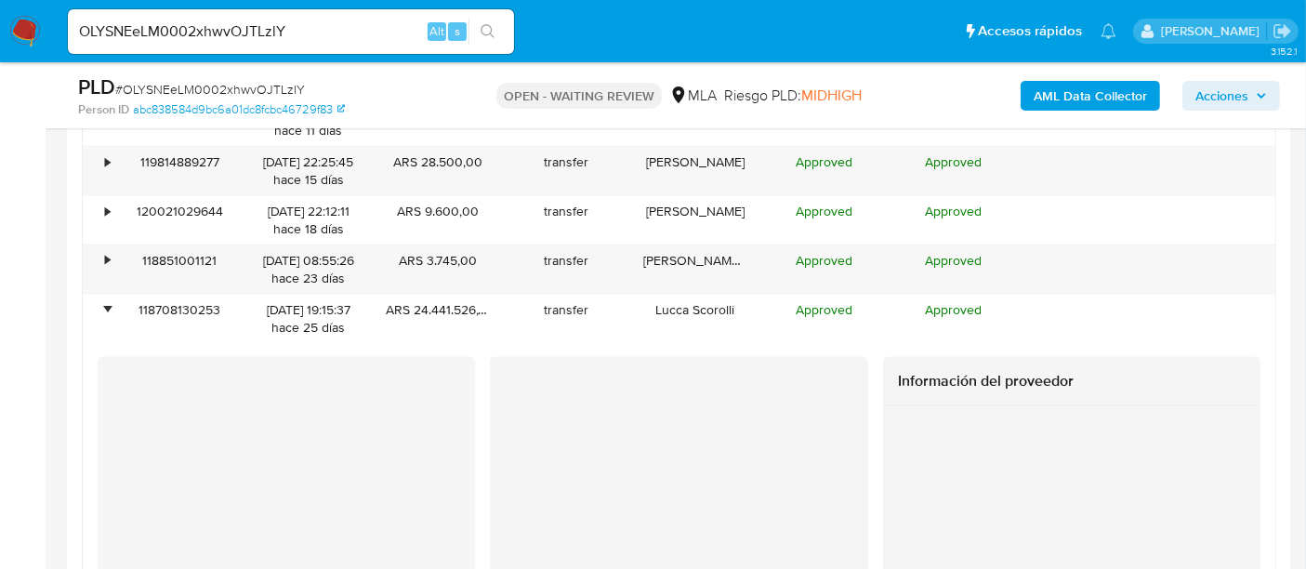
scroll to position [2357, 0]
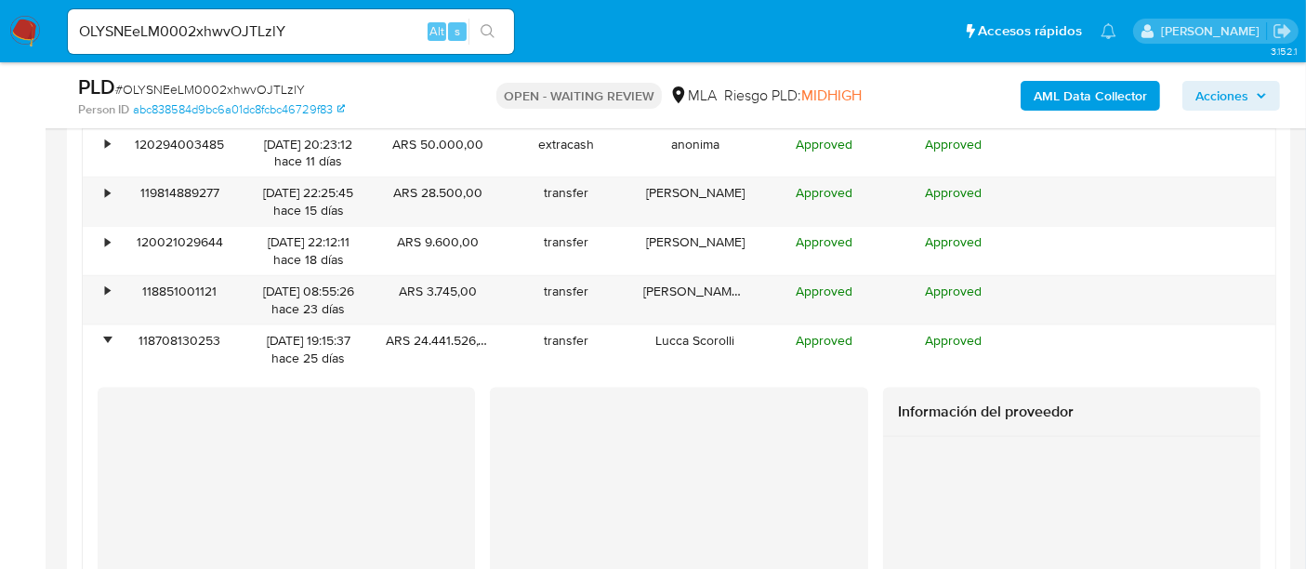
click at [229, 33] on input "OLYSNEeLM0002xhwvOJTLzlY" at bounding box center [291, 32] width 446 height 24
paste input "FQx90Cg3HAd0S3yXMCOvFP5T"
type input "FQx90Cg3HAd0S3yXMCOvFP5T"
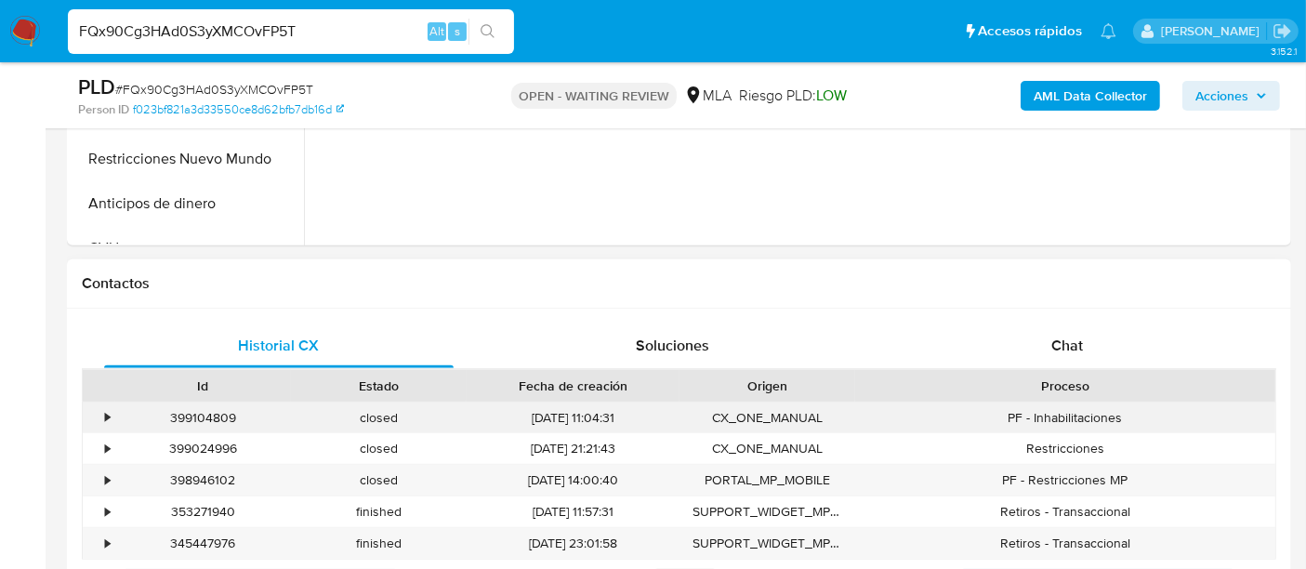
scroll to position [722, 0]
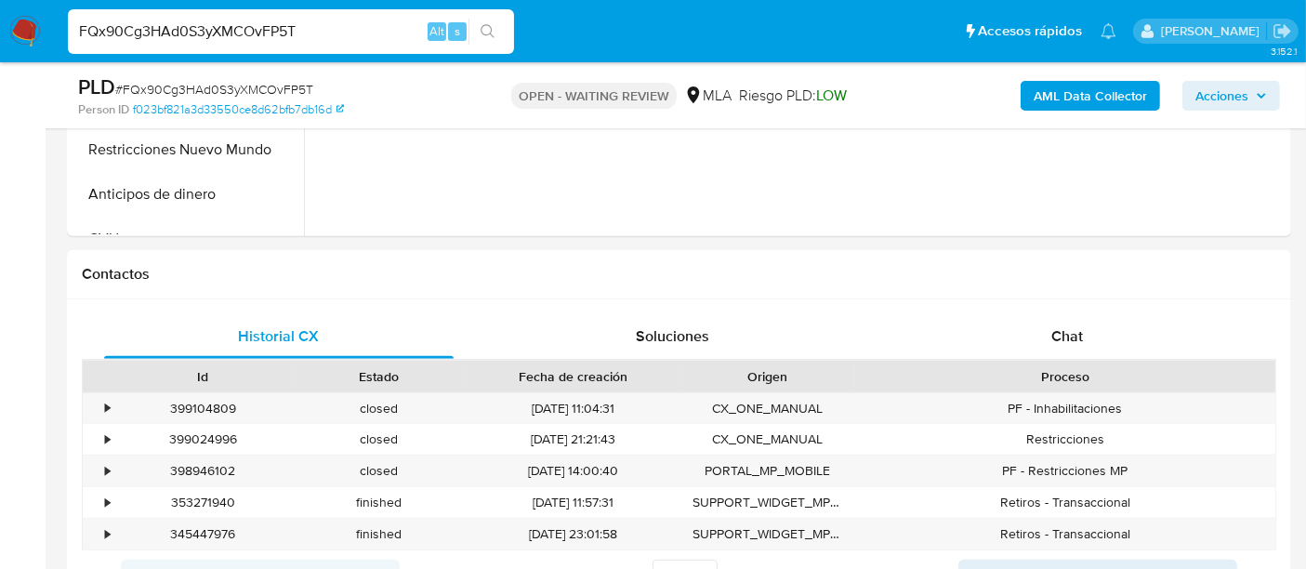
drag, startPoint x: 1012, startPoint y: 340, endPoint x: 1321, endPoint y: 258, distance: 319.3
click at [1011, 340] on div "Chat" at bounding box center [1067, 336] width 350 height 45
select select "10"
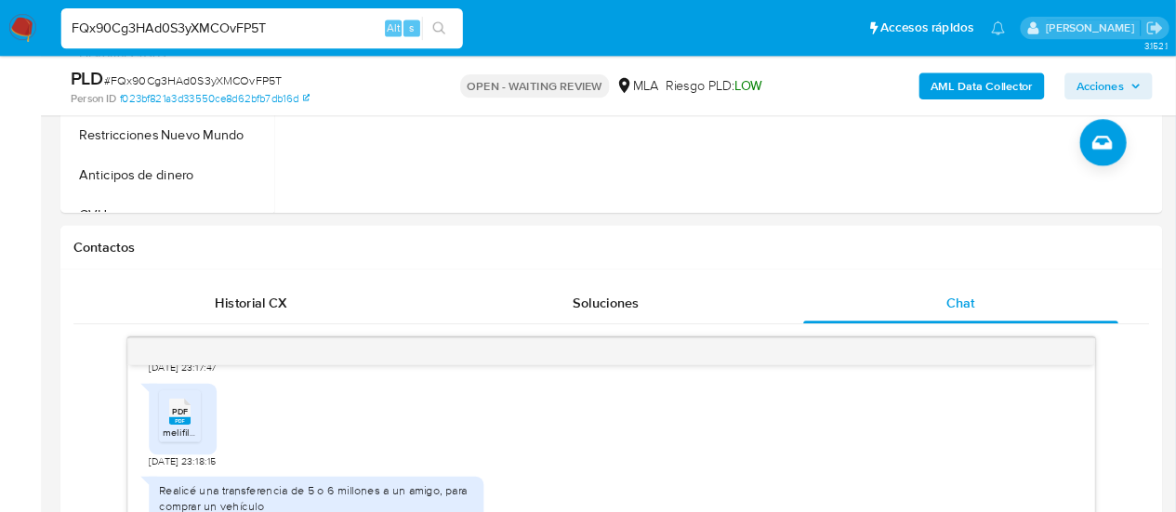
scroll to position [1346, 0]
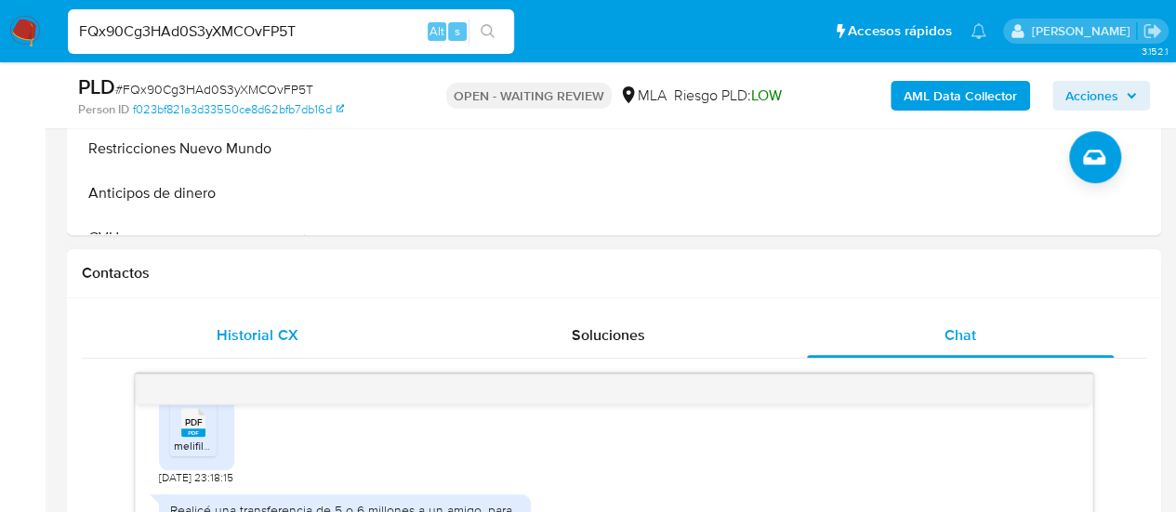
drag, startPoint x: 1274, startPoint y: 7, endPoint x: 208, endPoint y: 331, distance: 1114.4
click at [208, 332] on div "Historial CX" at bounding box center [257, 335] width 307 height 45
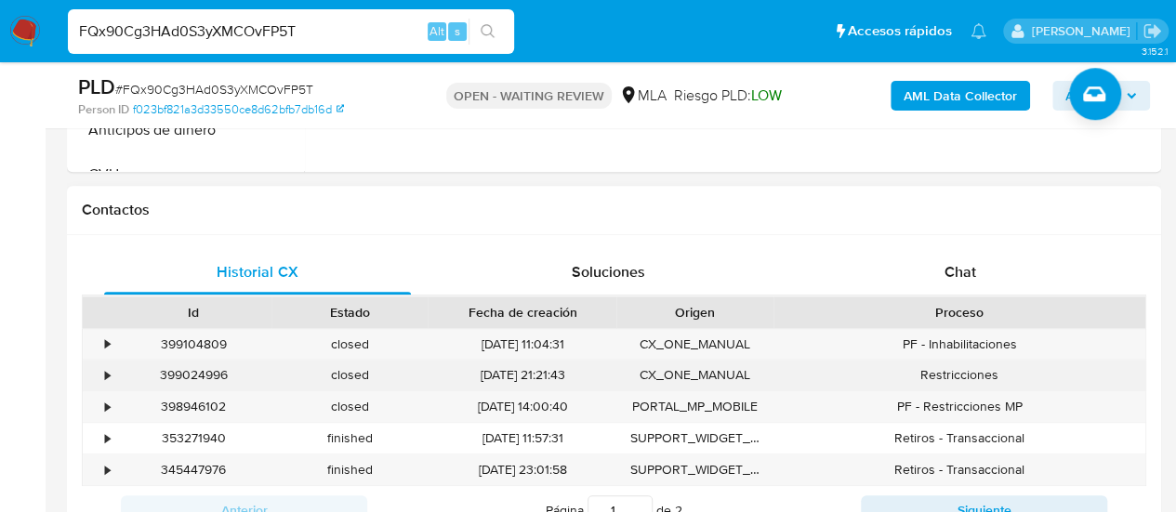
scroll to position [816, 0]
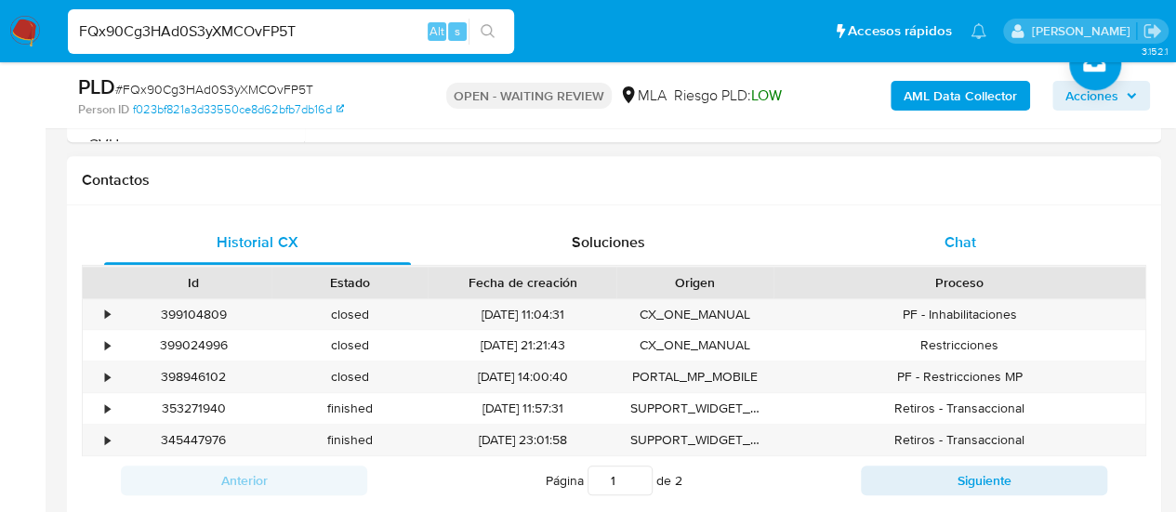
click at [857, 254] on div "Chat" at bounding box center [960, 242] width 307 height 45
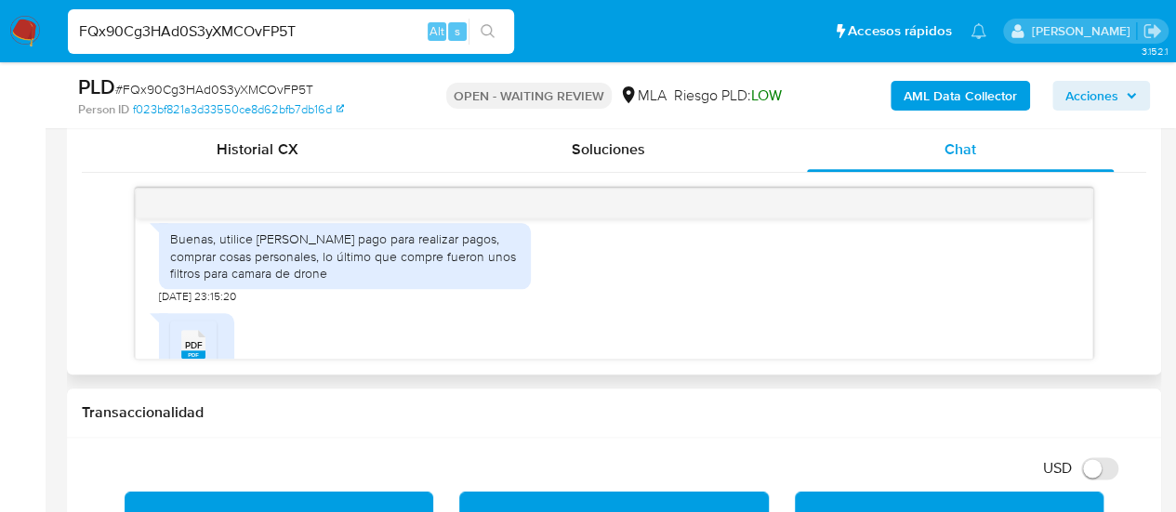
scroll to position [1124, 0]
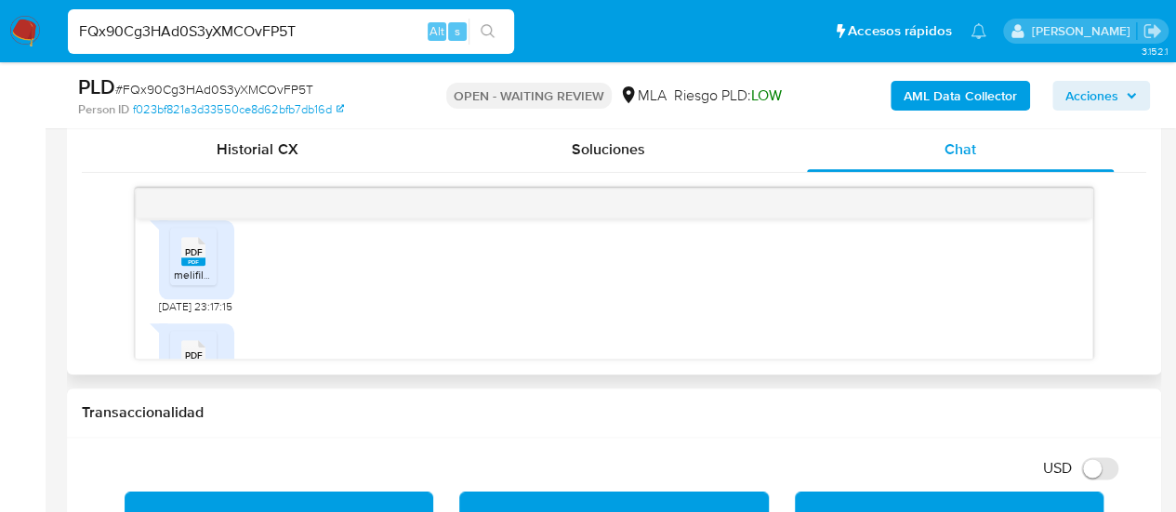
click at [190, 266] on rect at bounding box center [193, 261] width 24 height 8
click at [203, 276] on icon at bounding box center [193, 261] width 24 height 29
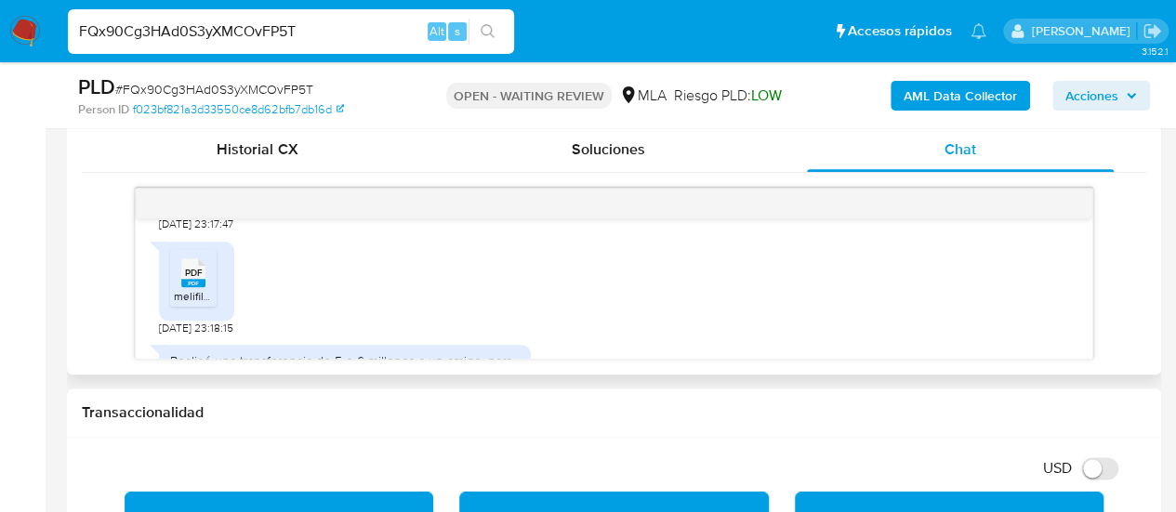
click at [202, 286] on icon at bounding box center [193, 271] width 24 height 29
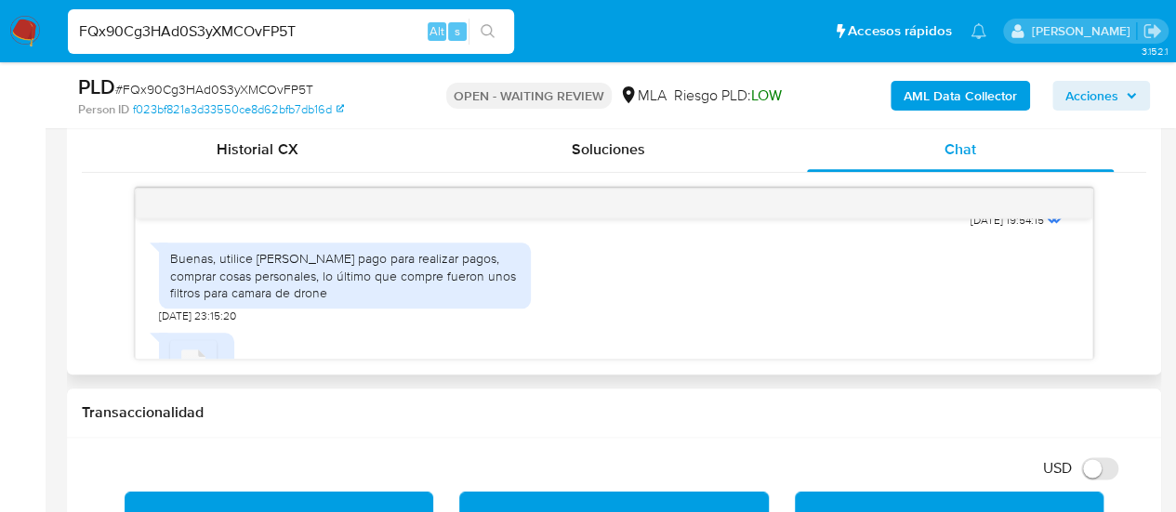
scroll to position [1022, 0]
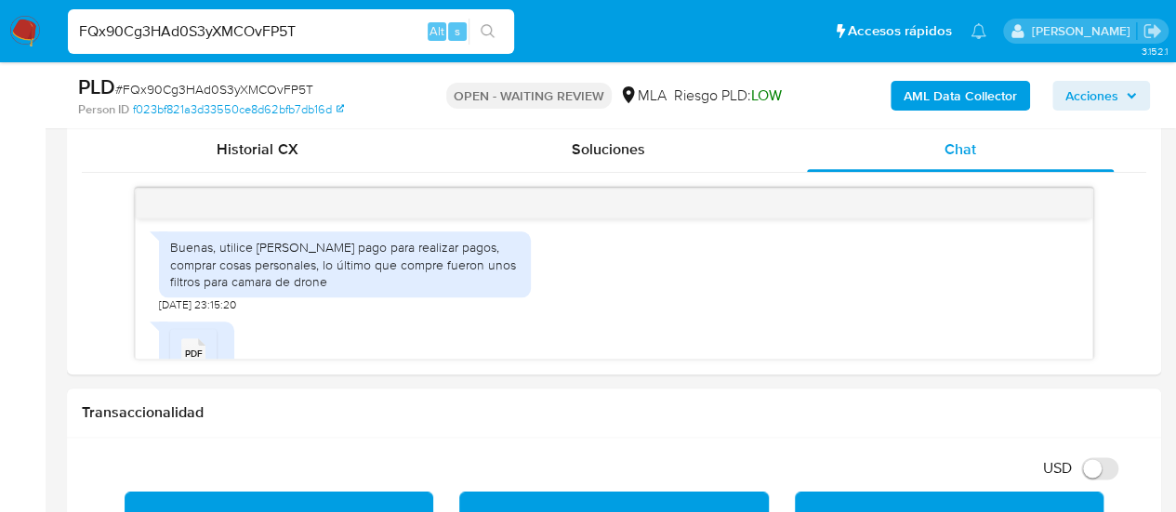
click at [200, 31] on input "FQx90Cg3HAd0S3yXMCOvFP5T" at bounding box center [291, 32] width 446 height 24
paste input "ln8p25ZHf0LgpyYX13JOYmD5"
type input "ln8p25ZHf0LgpyYX13JOYmD5"
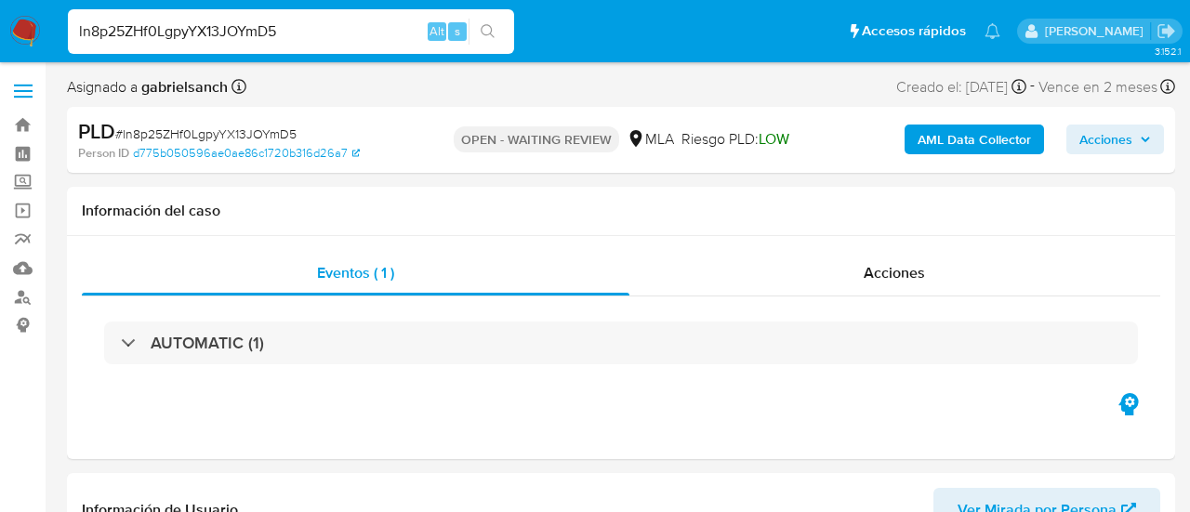
select select "10"
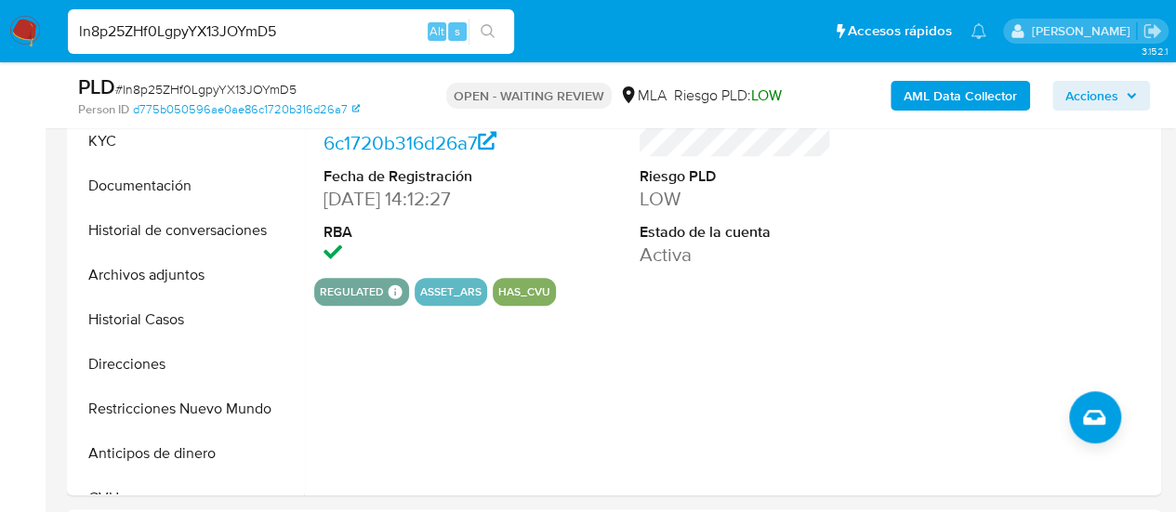
scroll to position [465, 0]
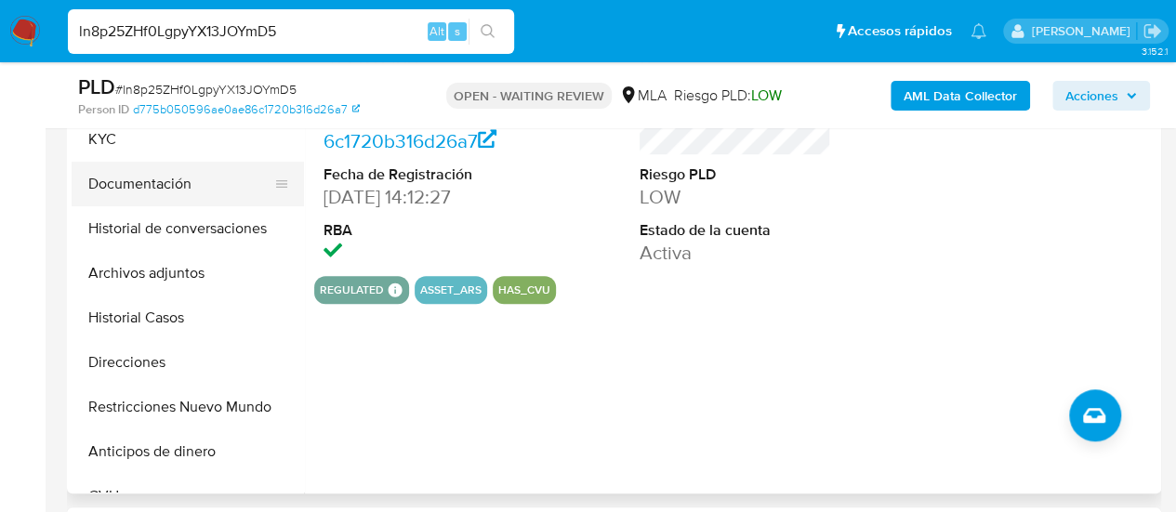
click at [143, 179] on button "Documentación" at bounding box center [181, 184] width 218 height 45
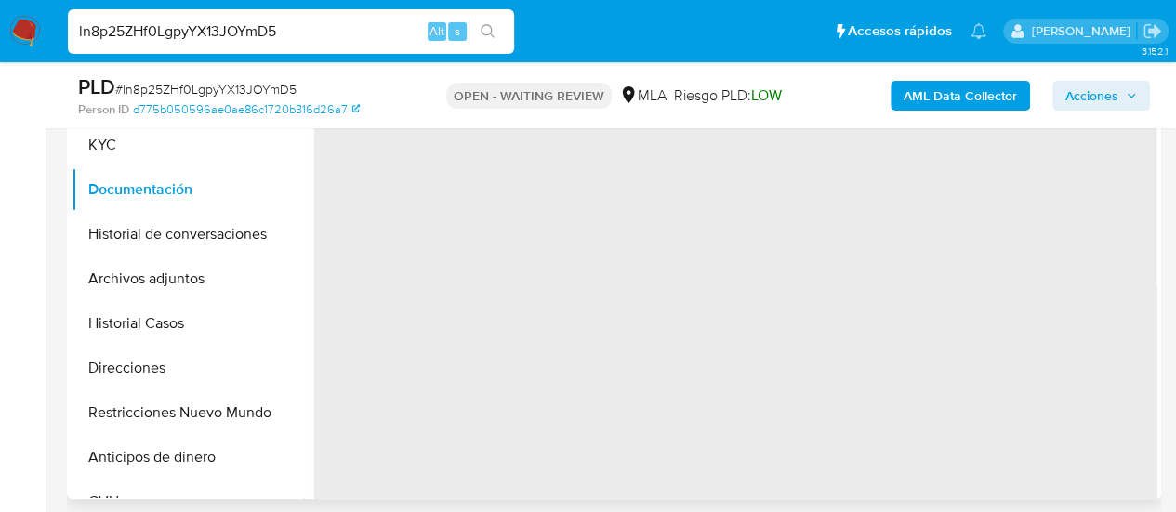
scroll to position [372, 0]
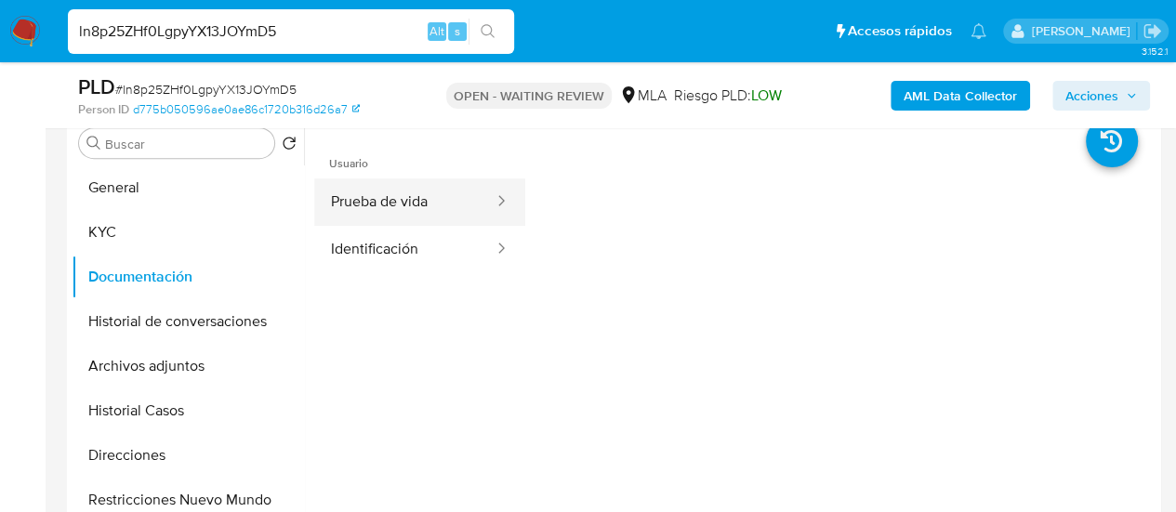
click at [398, 207] on button "Prueba de vida" at bounding box center [404, 201] width 181 height 47
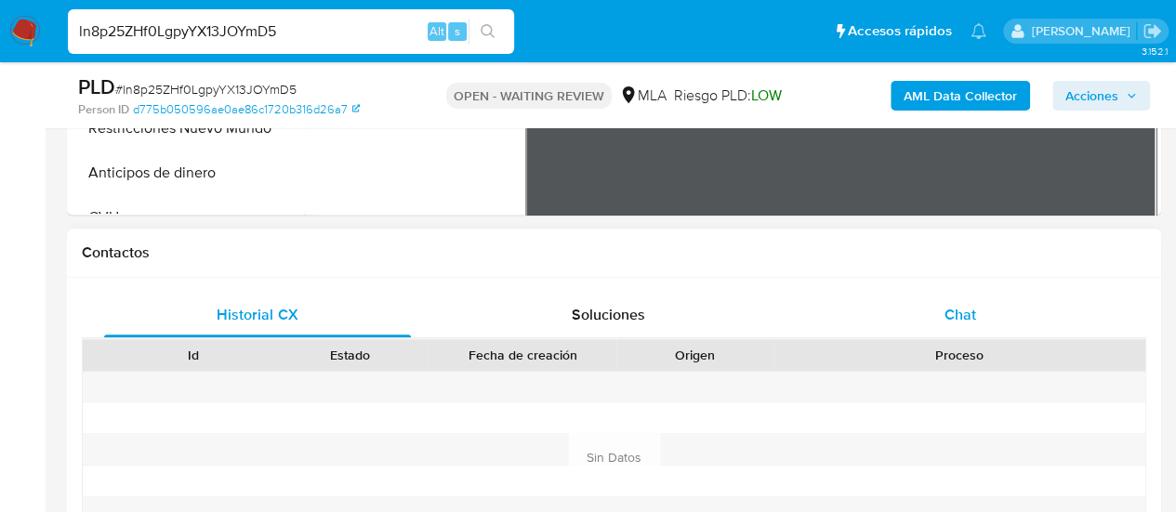
click at [904, 313] on div "Chat" at bounding box center [960, 315] width 307 height 45
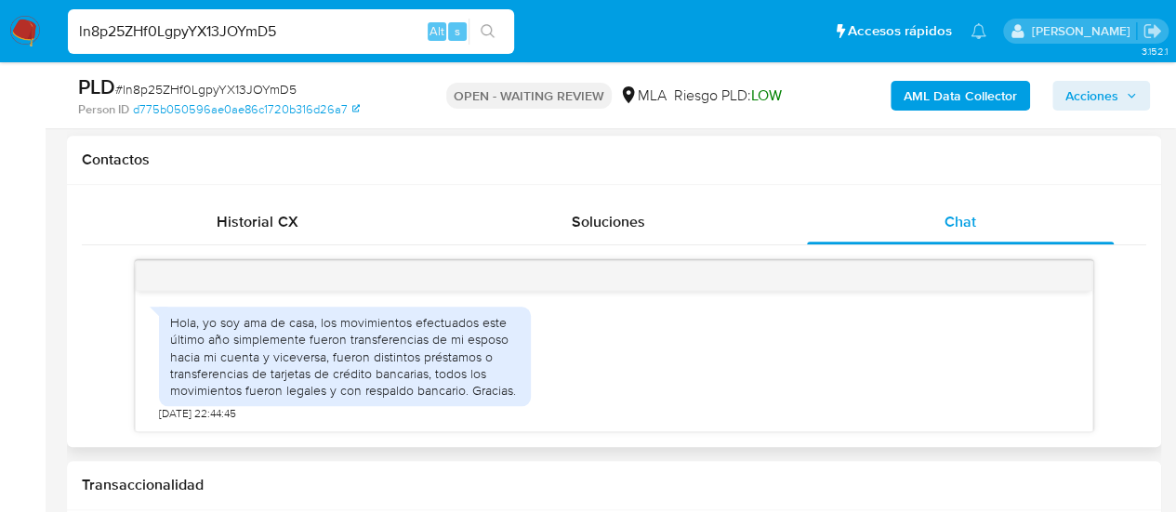
scroll to position [1446, 0]
click at [194, 27] on input "ln8p25ZHf0LgpyYX13JOYmD5" at bounding box center [291, 32] width 446 height 24
paste input "mBCMvGC9PHoro9ILZrUyLZdQ"
type input "mBCMvGC9PHoro9ILZrUyLZdQ"
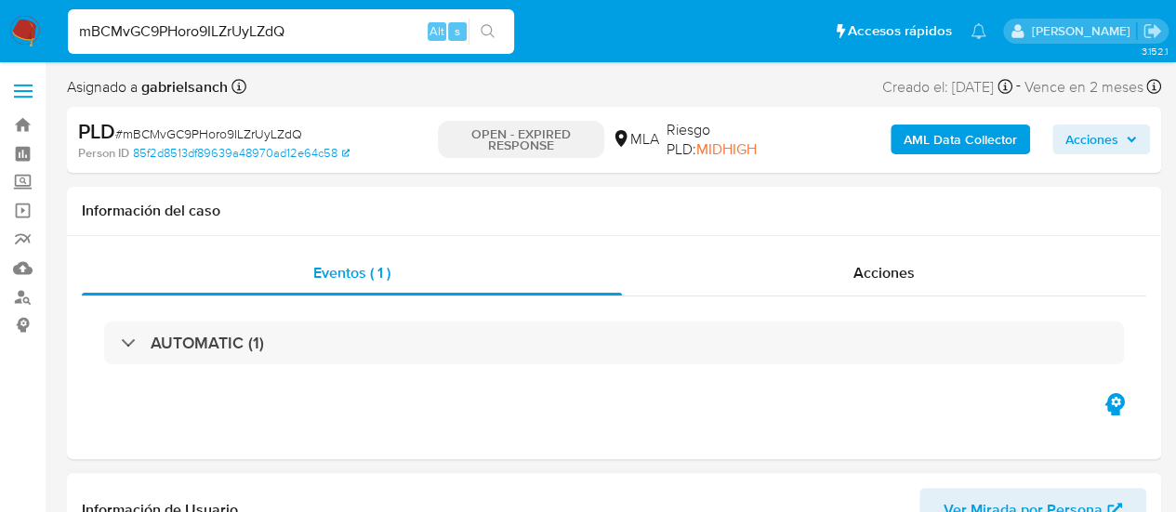
select select "10"
click at [204, 11] on div "mBCMvGC9PHoro9ILZrUyLZdQ Alt s" at bounding box center [291, 31] width 446 height 45
click at [211, 30] on input "mBCMvGC9PHoro9ILZrUyLZdQ" at bounding box center [291, 32] width 446 height 24
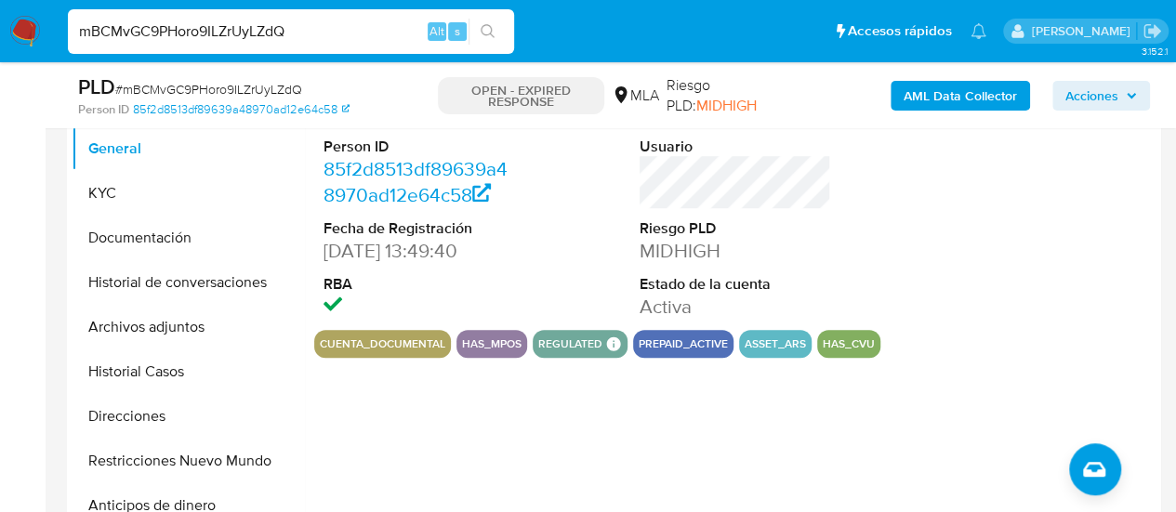
scroll to position [465, 0]
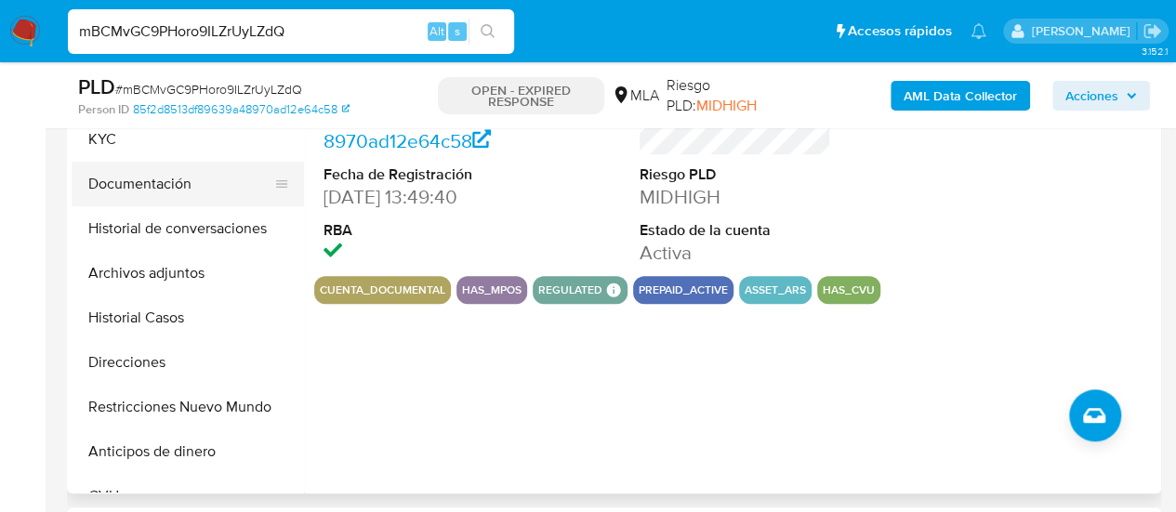
click at [134, 170] on button "Documentación" at bounding box center [181, 184] width 218 height 45
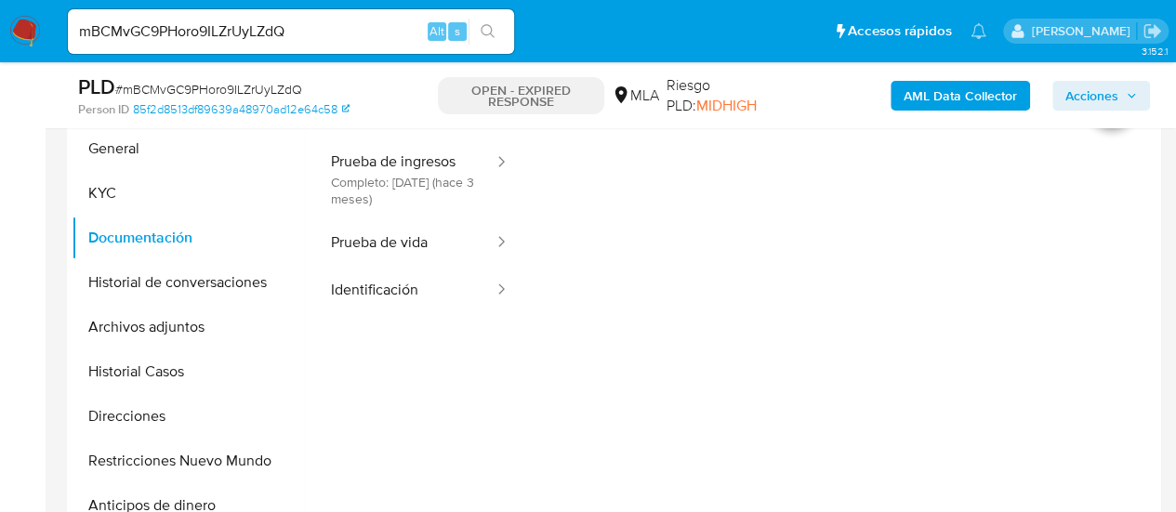
scroll to position [372, 0]
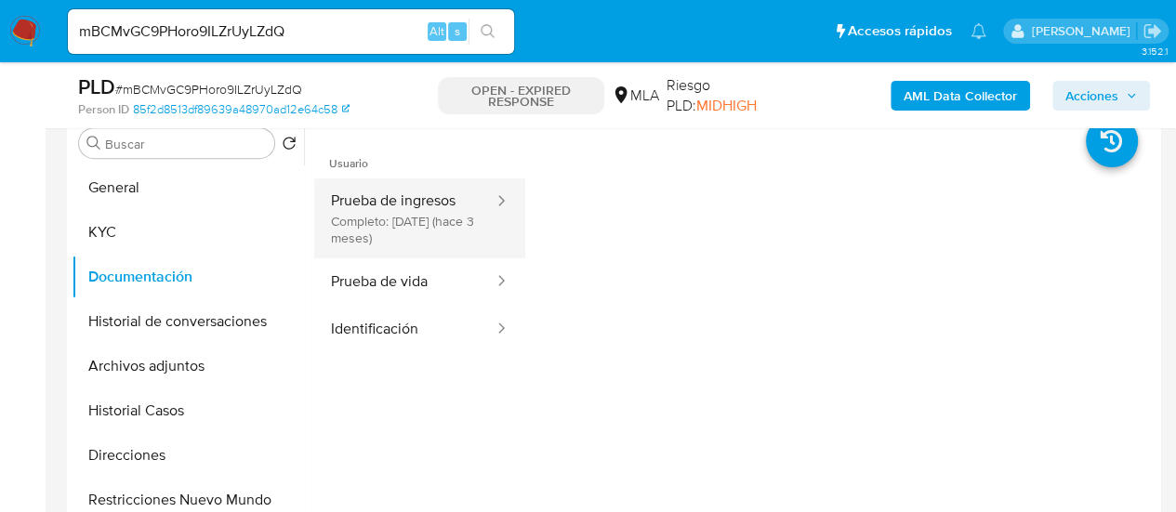
click at [415, 218] on button "Prueba de ingresos Completo: 12/05/2025 (hace 3 meses)" at bounding box center [404, 218] width 181 height 80
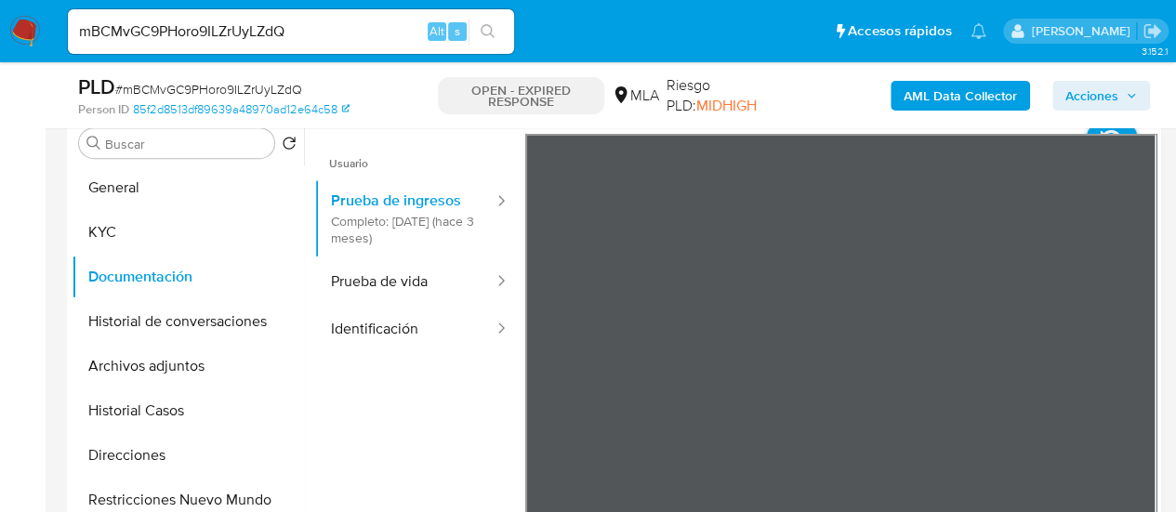
click at [191, 29] on input "mBCMvGC9PHoro9ILZrUyLZdQ" at bounding box center [291, 32] width 446 height 24
paste input "0A5tGGQnvQ8hpoVxqAZLlKae"
type input "0A5tGGQnvQ8hpoVxqAZLlKae"
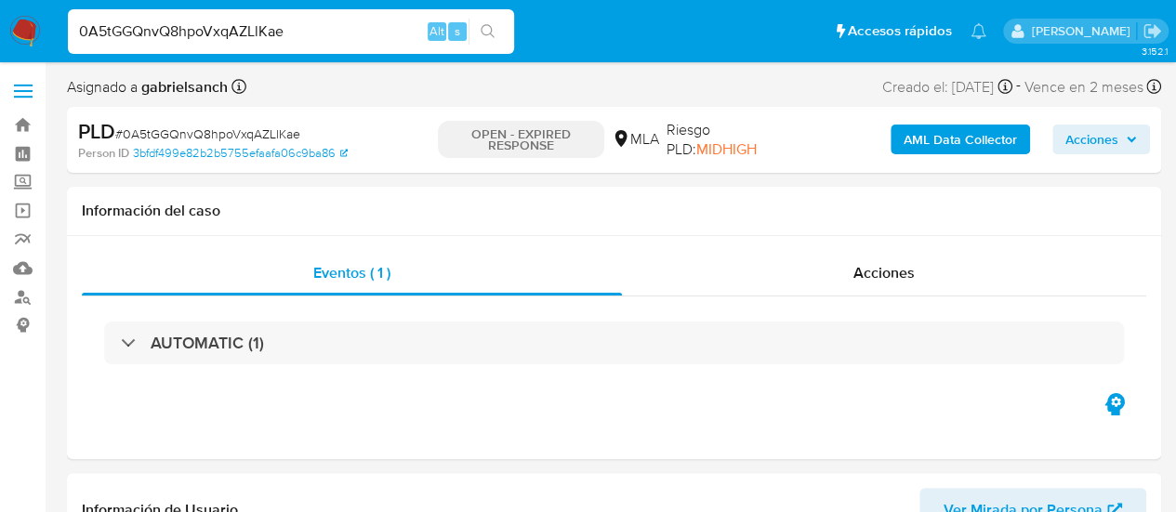
select select "10"
click at [188, 33] on input "0A5tGGQnvQ8hpoVxqAZLlKae" at bounding box center [291, 32] width 446 height 24
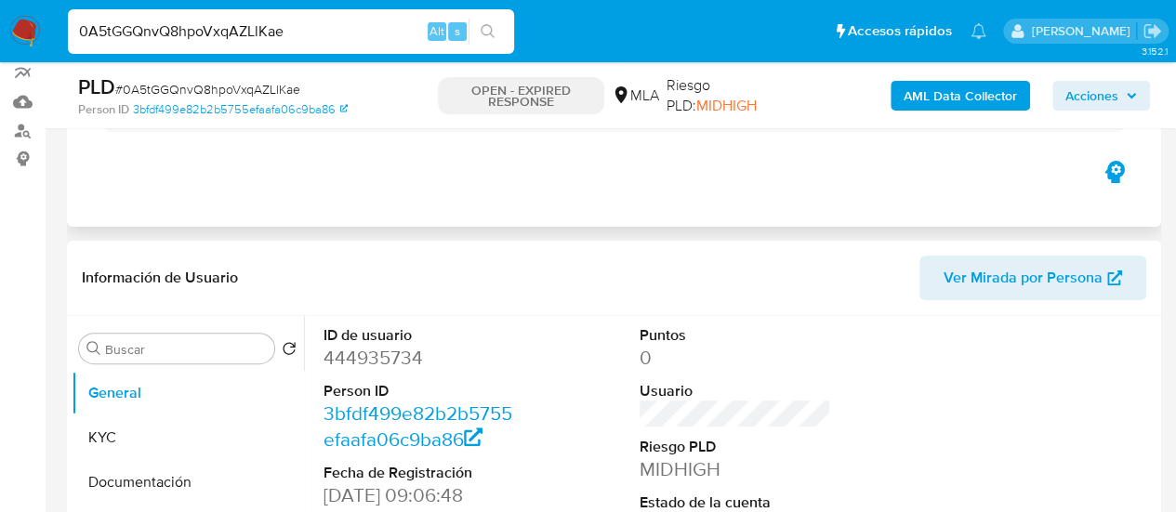
scroll to position [279, 0]
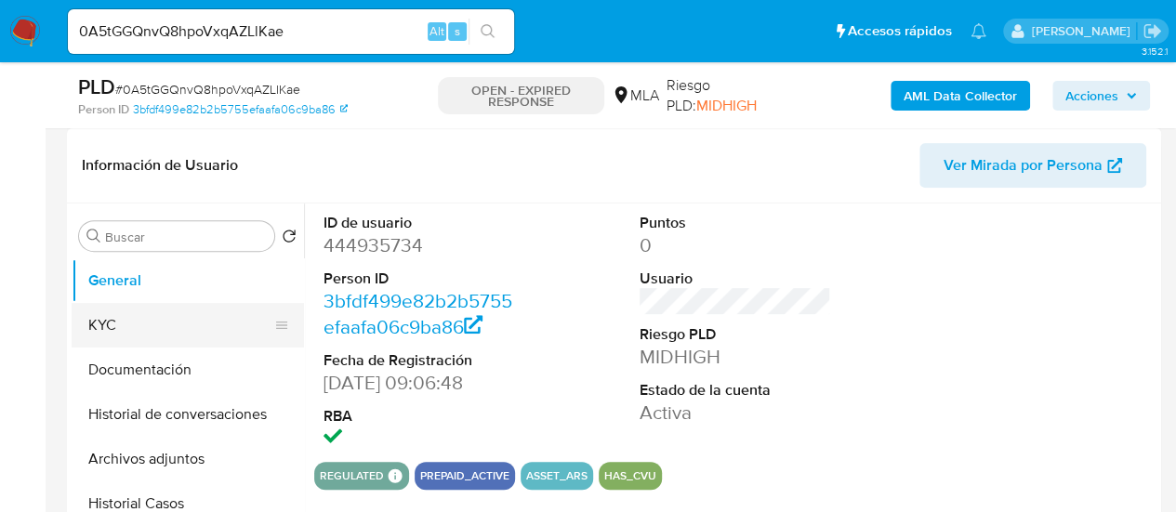
click at [120, 328] on button "KYC" at bounding box center [181, 325] width 218 height 45
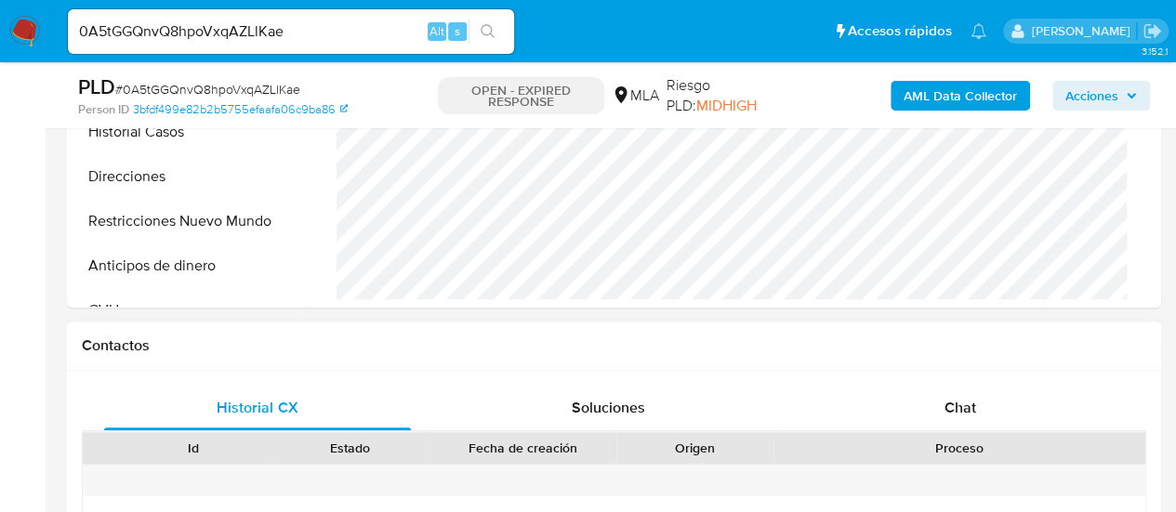
scroll to position [465, 0]
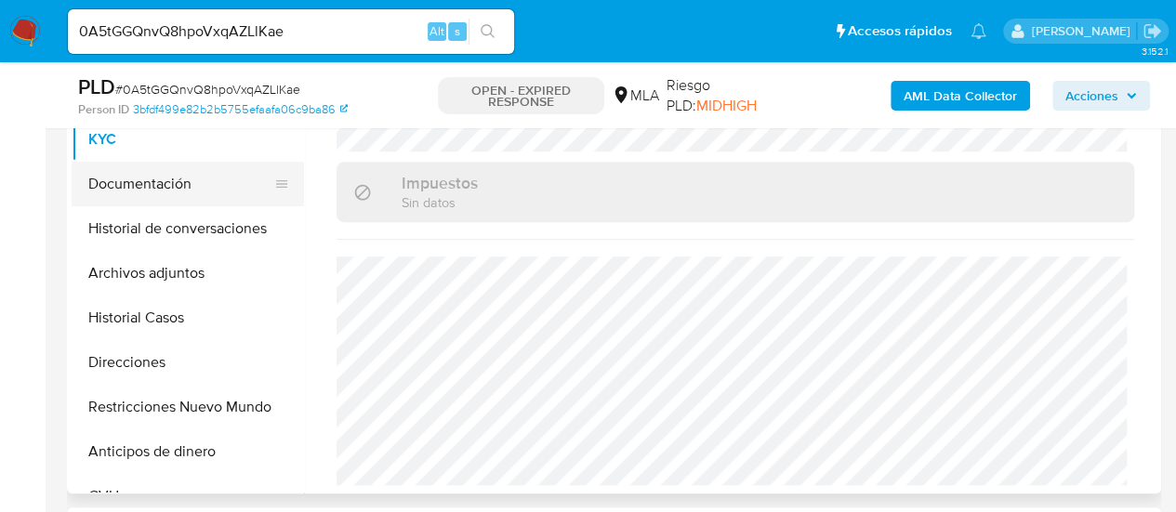
click at [116, 176] on button "Documentación" at bounding box center [181, 184] width 218 height 45
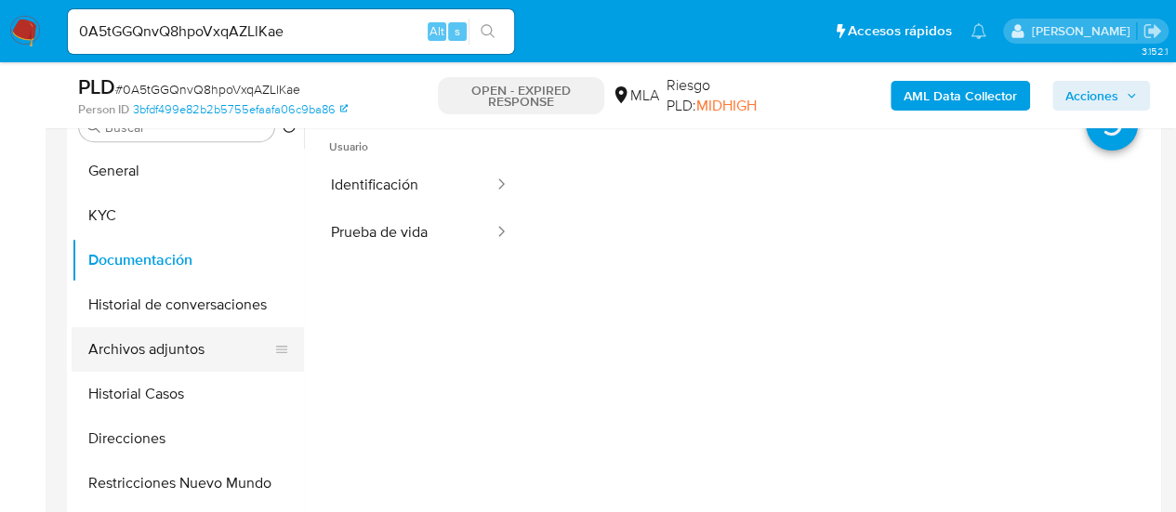
scroll to position [372, 0]
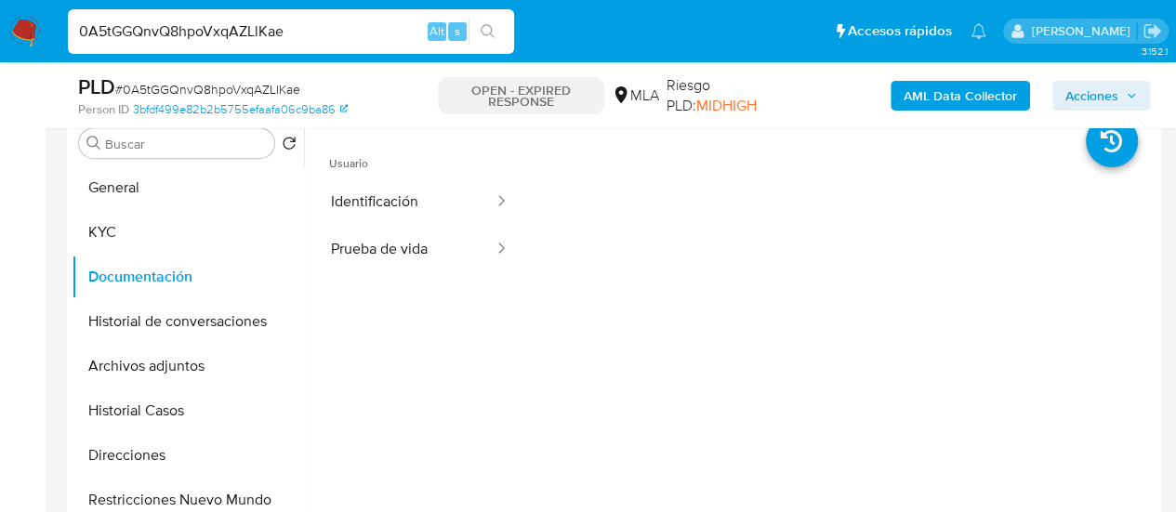
click at [242, 33] on input "0A5tGGQnvQ8hpoVxqAZLlKae" at bounding box center [291, 32] width 446 height 24
paste input "7JmKCH675sPuqzCLcNqQneWX"
type input "7JmKCH675sPuqzCLcNqQneWX"
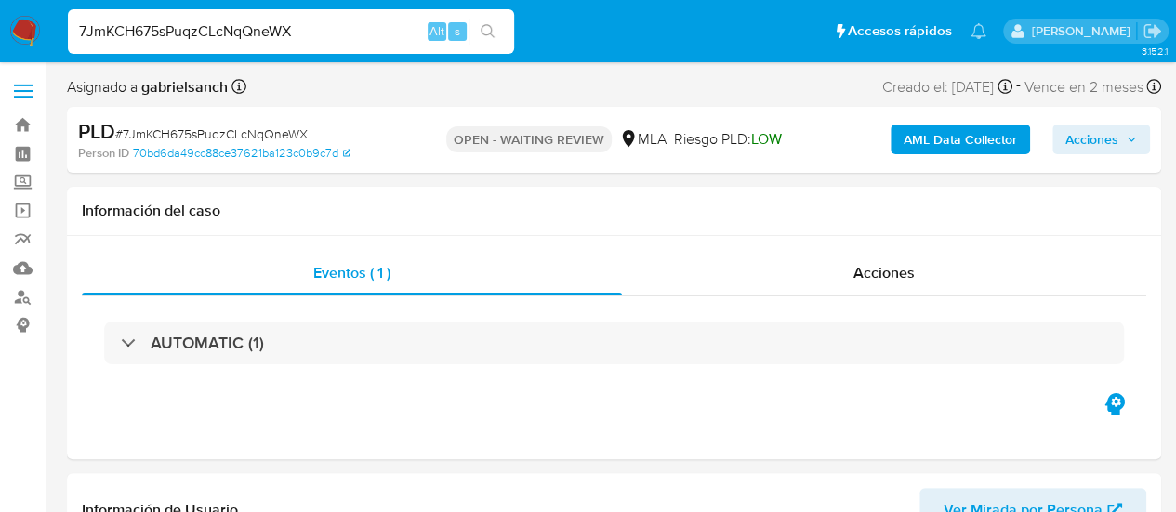
select select "10"
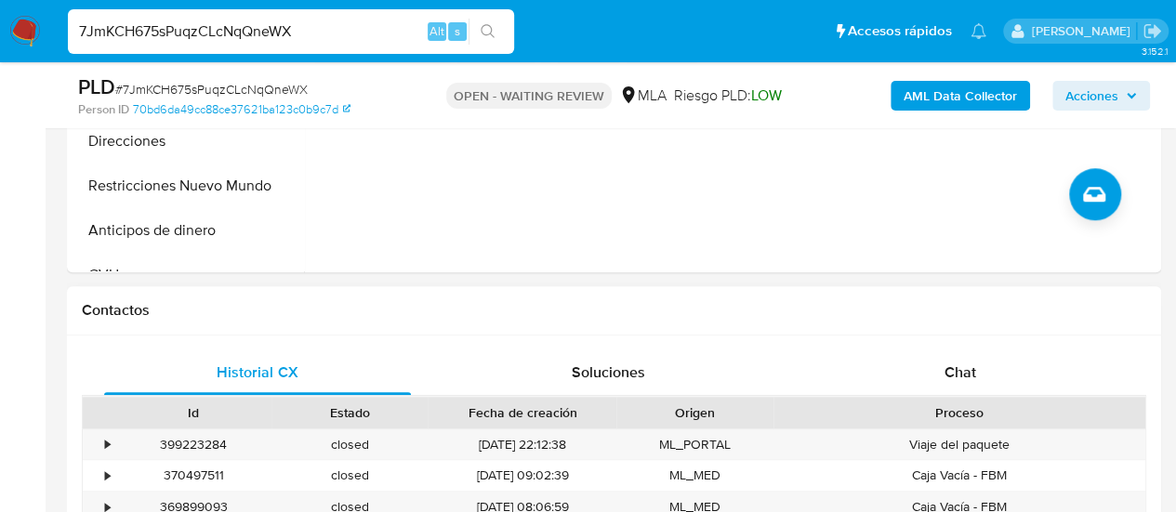
scroll to position [744, 0]
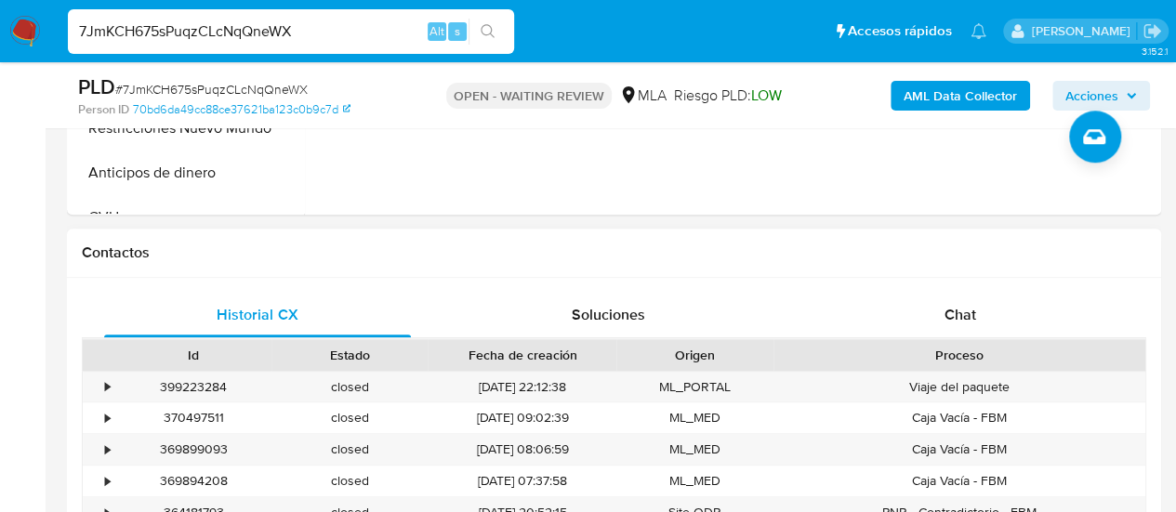
click at [942, 285] on div "Historial CX Soluciones Chat Id Estado Fecha de creación Origen Proceso • 39922…" at bounding box center [614, 435] width 1094 height 314
click at [949, 293] on div "Chat" at bounding box center [960, 315] width 307 height 45
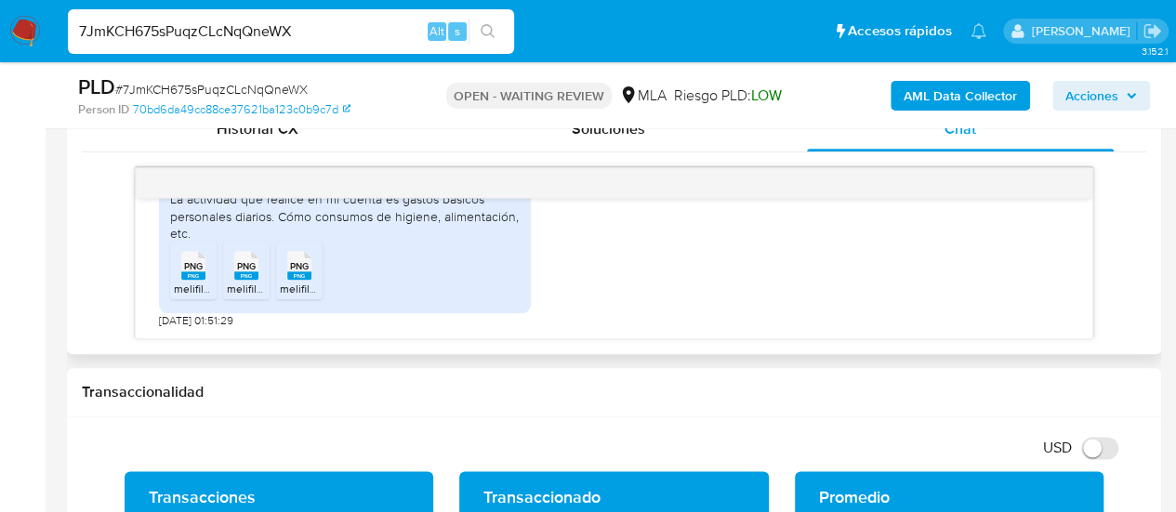
scroll to position [1084, 0]
click at [200, 280] on icon "PNG" at bounding box center [193, 265] width 24 height 33
click at [245, 263] on span "PNG" at bounding box center [246, 266] width 19 height 12
click at [320, 278] on li "PNG PNG melifile1047474915253947492.png" at bounding box center [299, 271] width 46 height 58
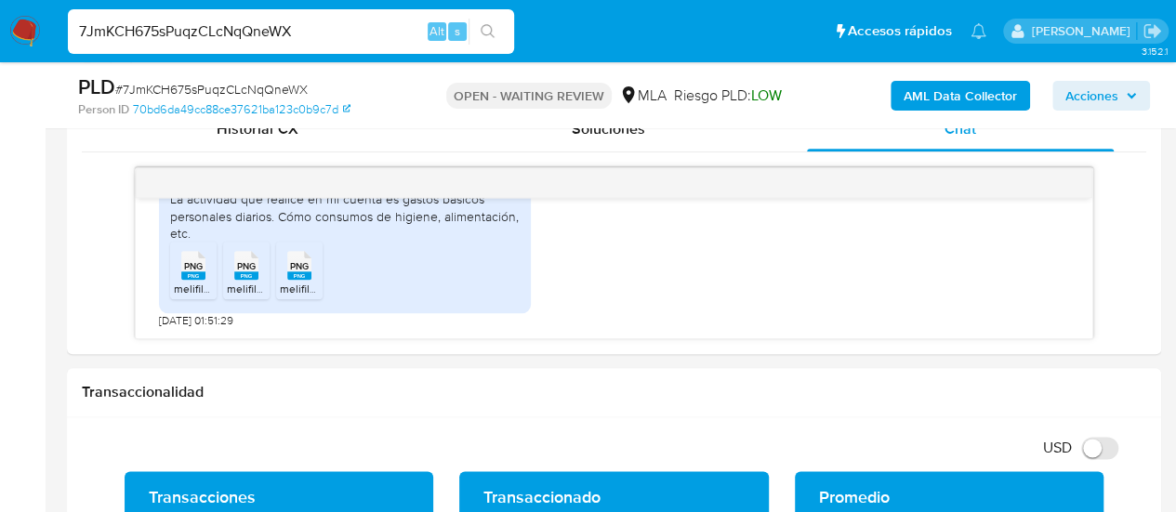
click at [171, 34] on input "7JmKCH675sPuqzCLcNqQneWX" at bounding box center [291, 32] width 446 height 24
paste input "607nEzl1UySd83eHi7Y371jJ"
type input "607nEzl1UySd83eHi7Y371jJ"
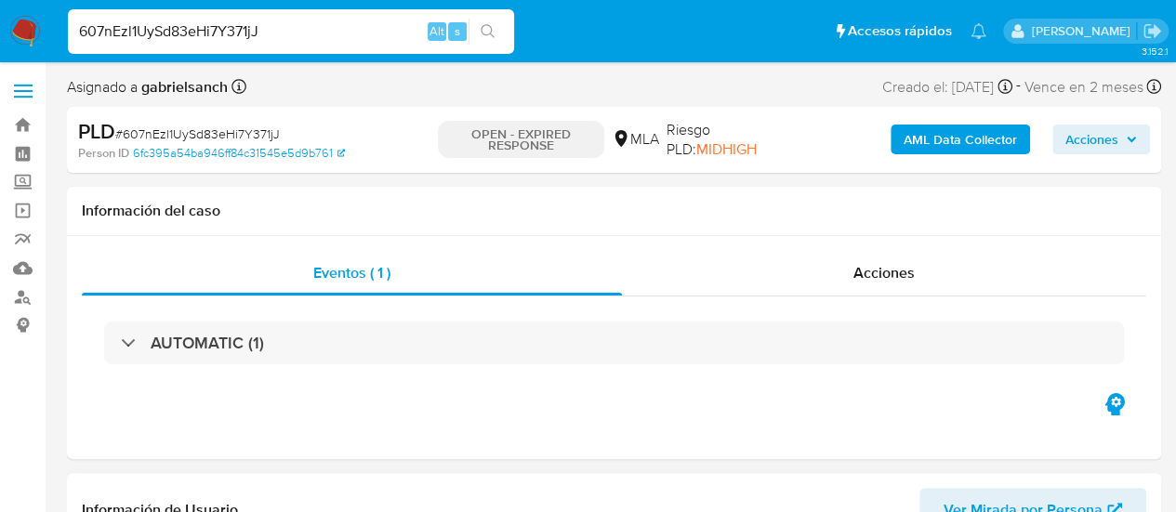
select select "10"
click at [187, 49] on div "607nEzl1UySd83eHi7Y371jJ Alt s" at bounding box center [291, 31] width 446 height 45
click at [169, 38] on input "607nEzl1UySd83eHi7Y371jJ" at bounding box center [291, 32] width 446 height 24
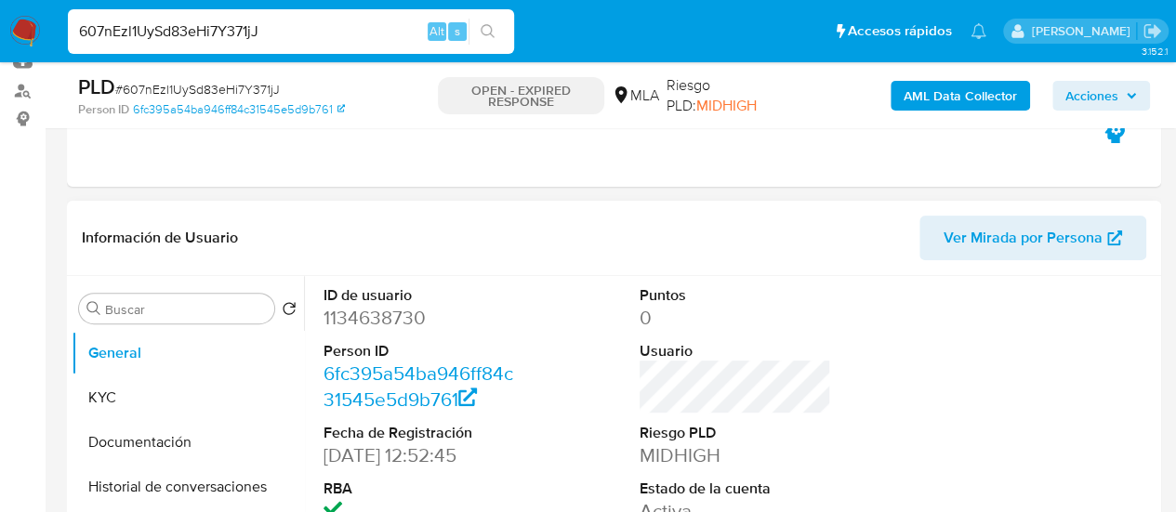
scroll to position [651, 0]
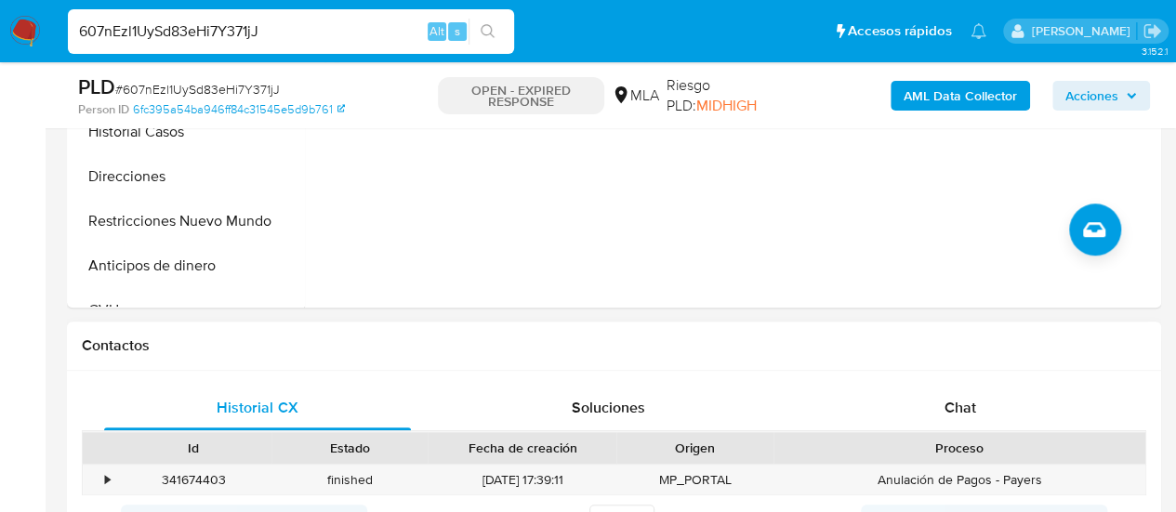
drag, startPoint x: 937, startPoint y: 403, endPoint x: 829, endPoint y: 327, distance: 132.0
click at [939, 403] on div "Chat" at bounding box center [960, 408] width 307 height 45
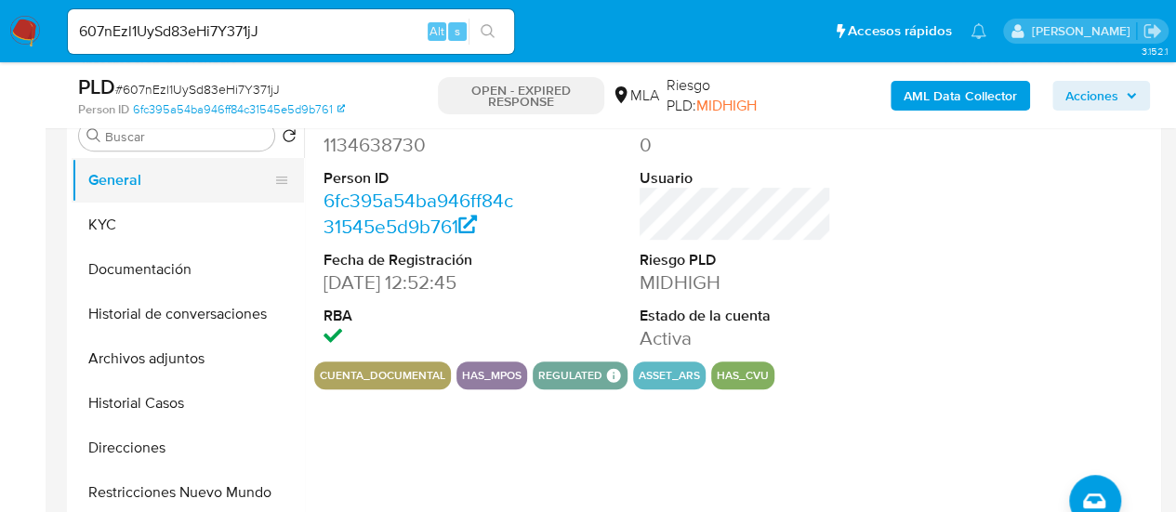
scroll to position [372, 0]
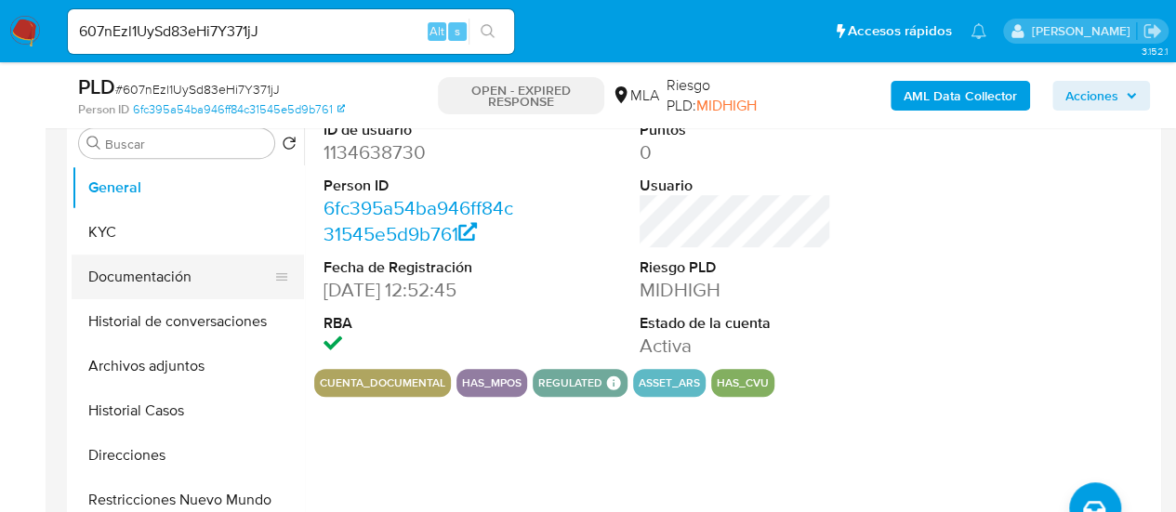
click at [199, 272] on button "Documentación" at bounding box center [181, 277] width 218 height 45
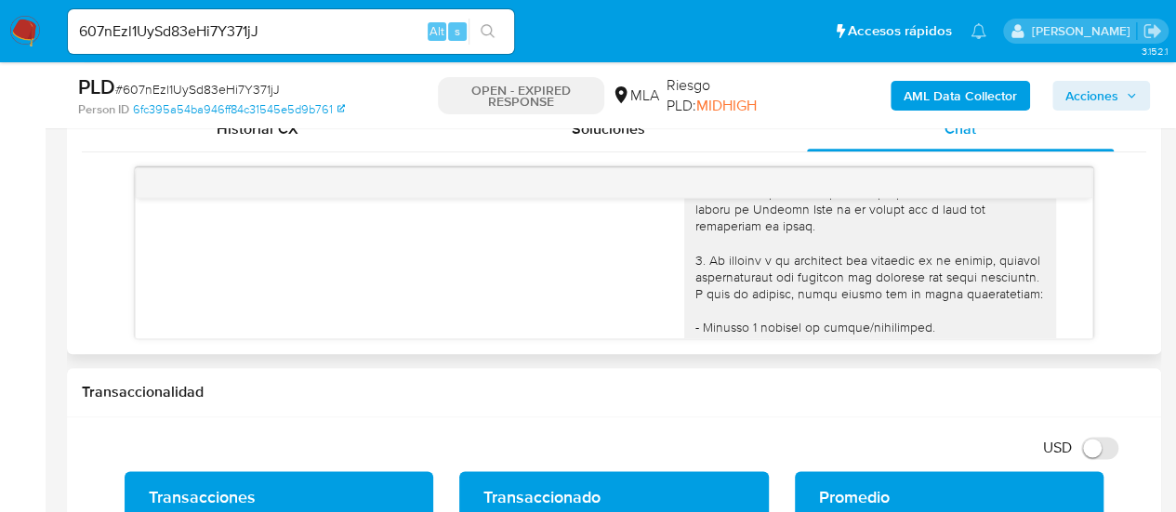
scroll to position [0, 0]
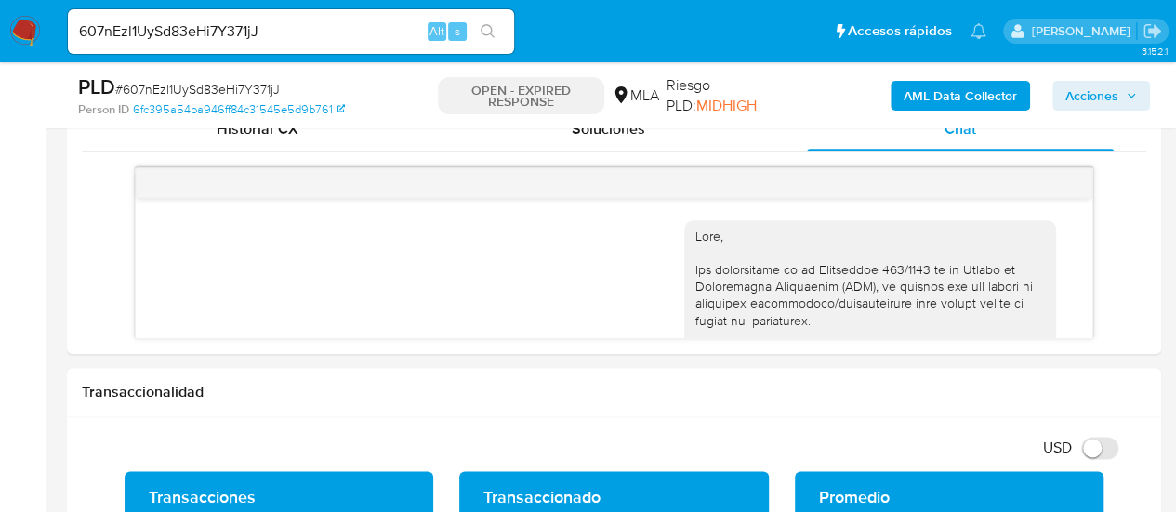
click at [198, 46] on div "607nEzl1UySd83eHi7Y371jJ Alt s" at bounding box center [291, 31] width 446 height 45
click at [192, 35] on input "607nEzl1UySd83eHi7Y371jJ" at bounding box center [291, 32] width 446 height 24
paste input "Cgc9y1XNEm0cVxImIkH8psMv"
type input "Cgc9y1XNEm0cVxImIkH8psMv"
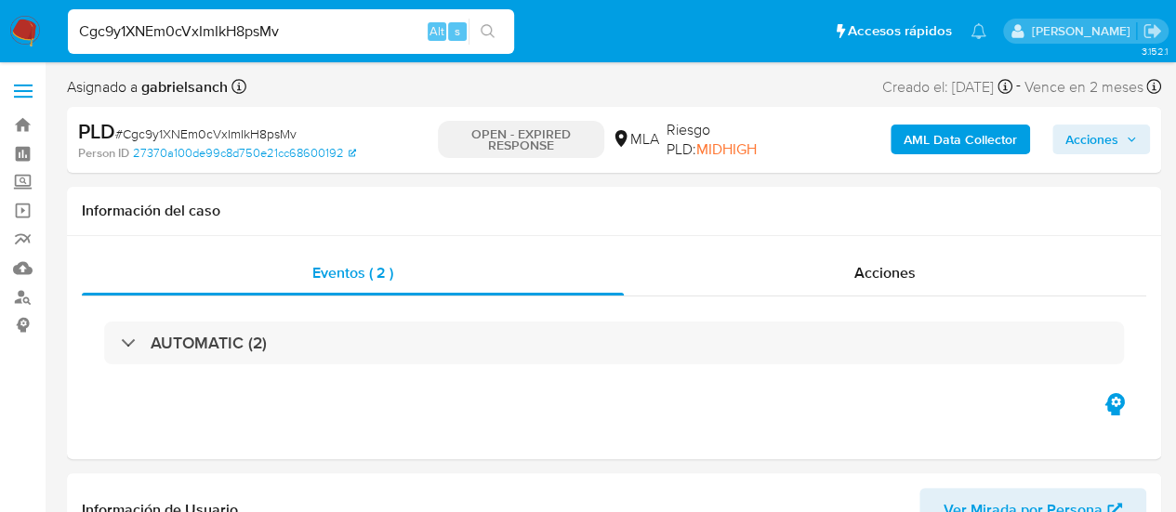
select select "10"
click at [229, 43] on input "Cgc9y1XNEm0cVxImIkH8psMv" at bounding box center [291, 32] width 446 height 24
click at [242, 33] on input "Cgc9y1XNEm0cVxImIkH8psMv" at bounding box center [291, 32] width 446 height 24
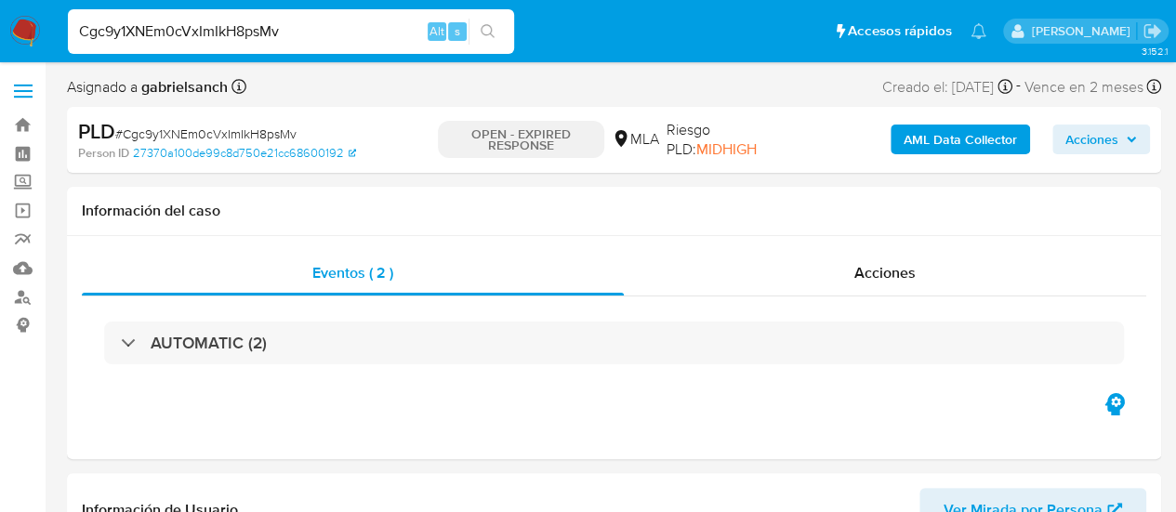
paste input "7uKpIcrQwq2UgjXEnSrSqJam"
type input "7uKpIcrQwq2UgjXEnSrSqJam"
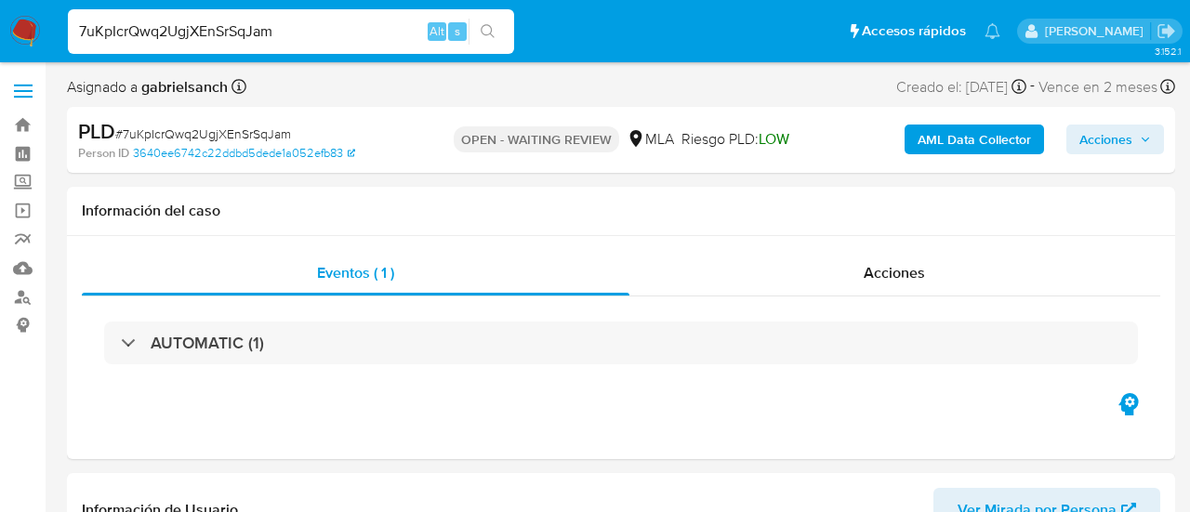
select select "10"
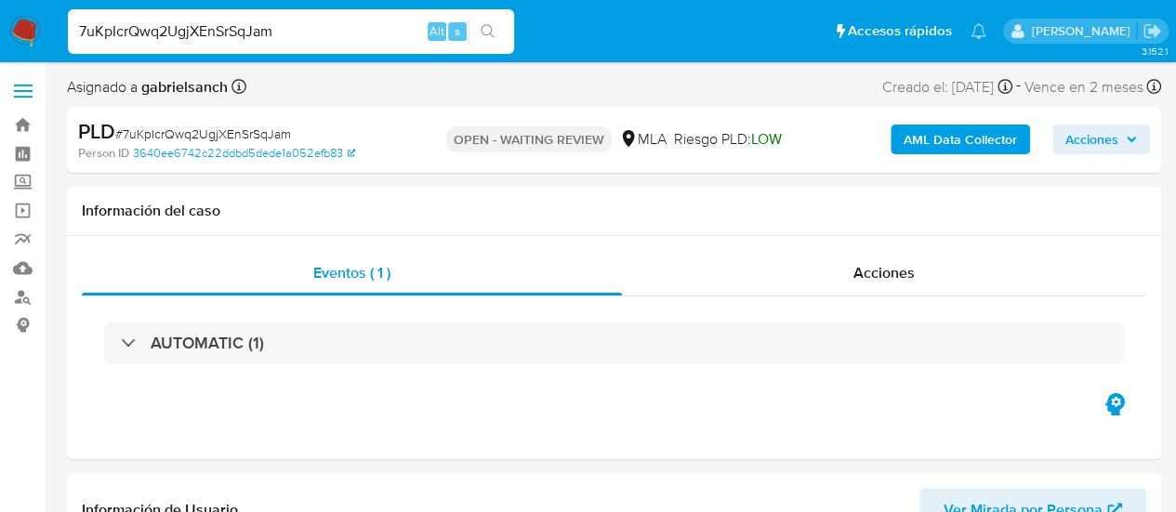
click at [200, 40] on input "7uKpIcrQwq2UgjXEnSrSqJam" at bounding box center [291, 32] width 446 height 24
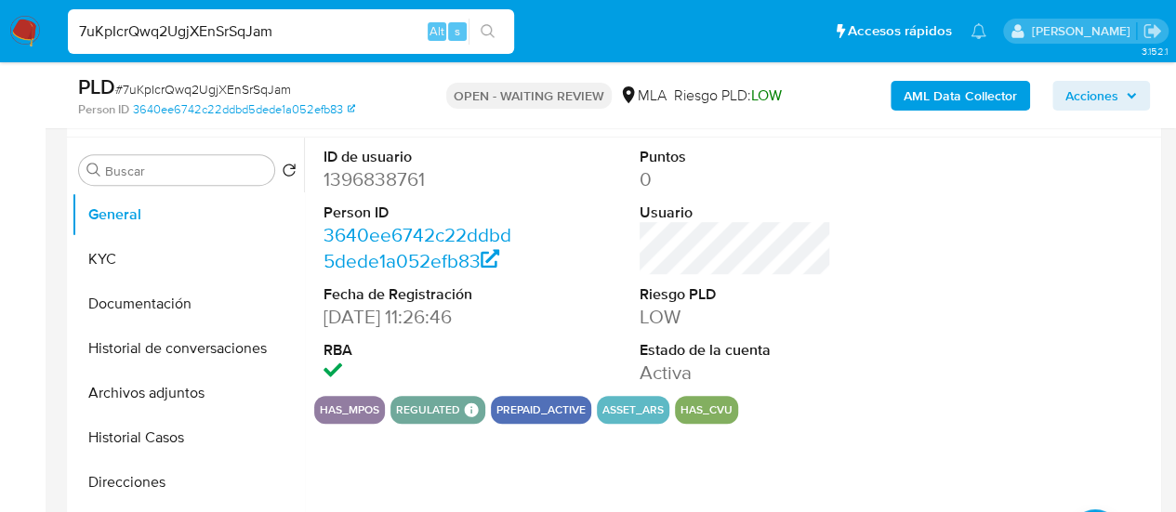
scroll to position [465, 0]
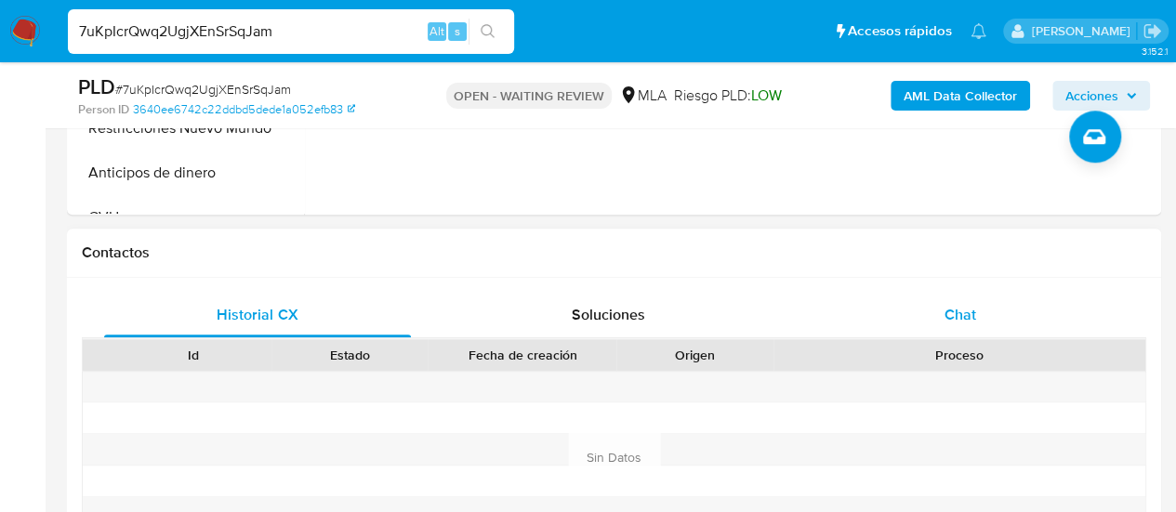
click at [944, 316] on span "Chat" at bounding box center [960, 314] width 32 height 21
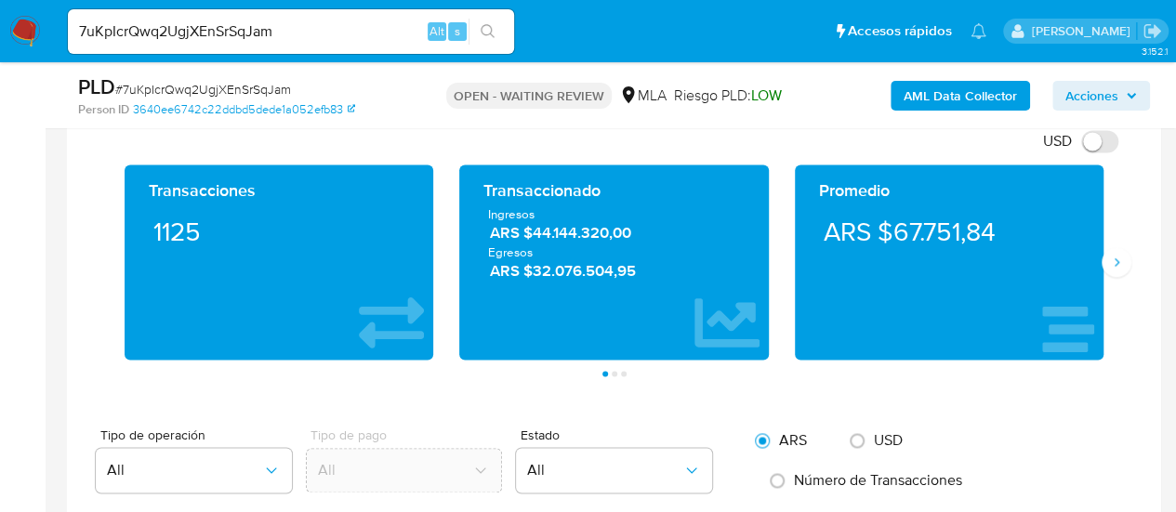
scroll to position [1208, 0]
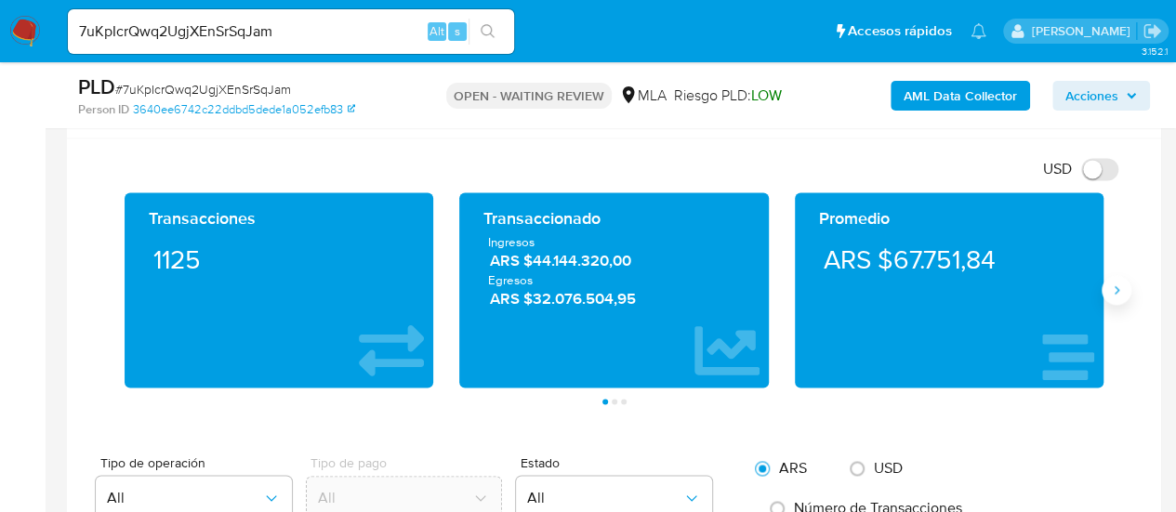
click at [1111, 297] on button "Siguiente" at bounding box center [1117, 290] width 30 height 30
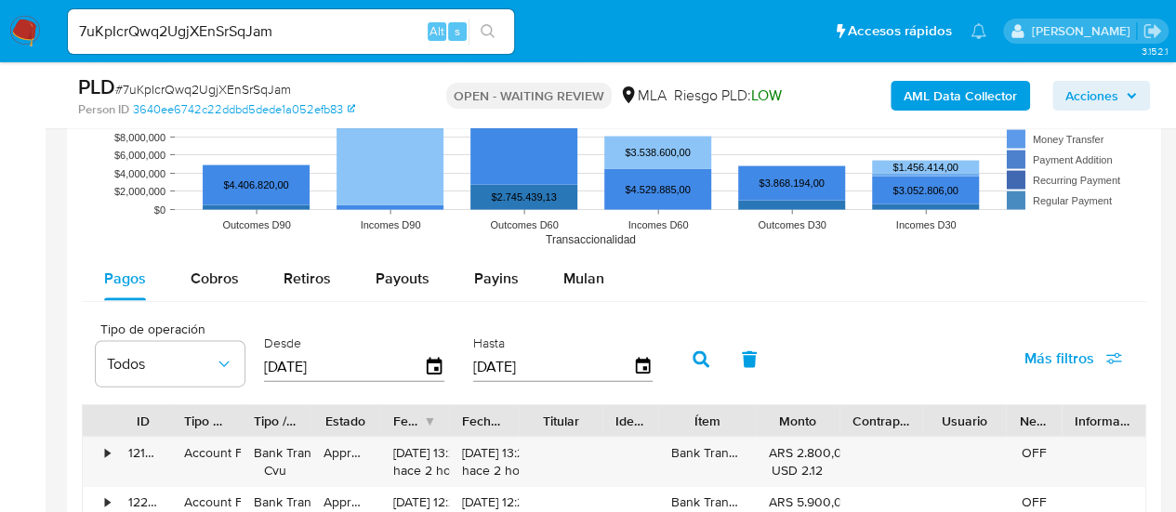
scroll to position [1859, 0]
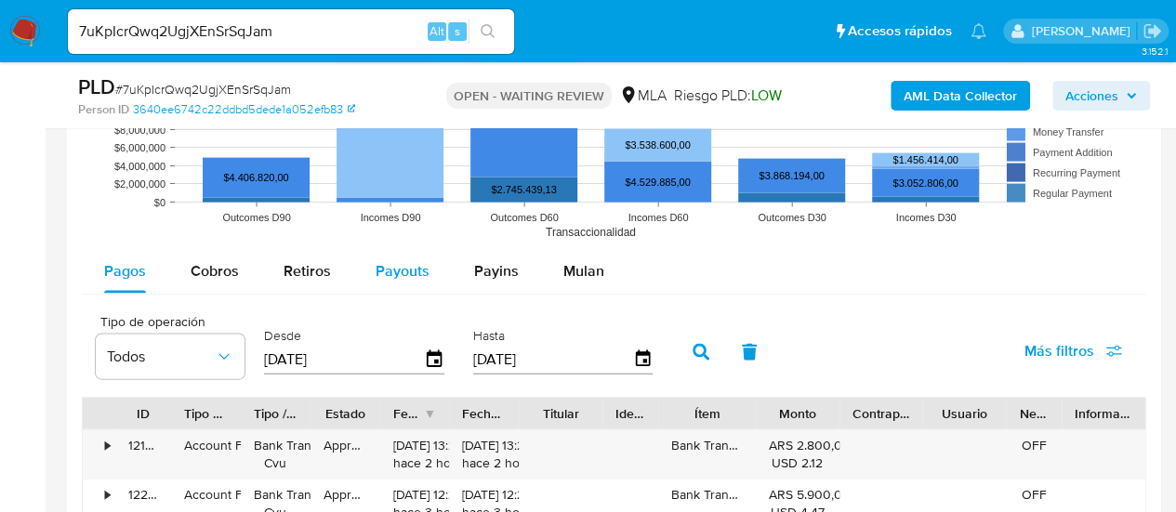
click at [399, 262] on span "Payouts" at bounding box center [403, 270] width 54 height 21
select select "10"
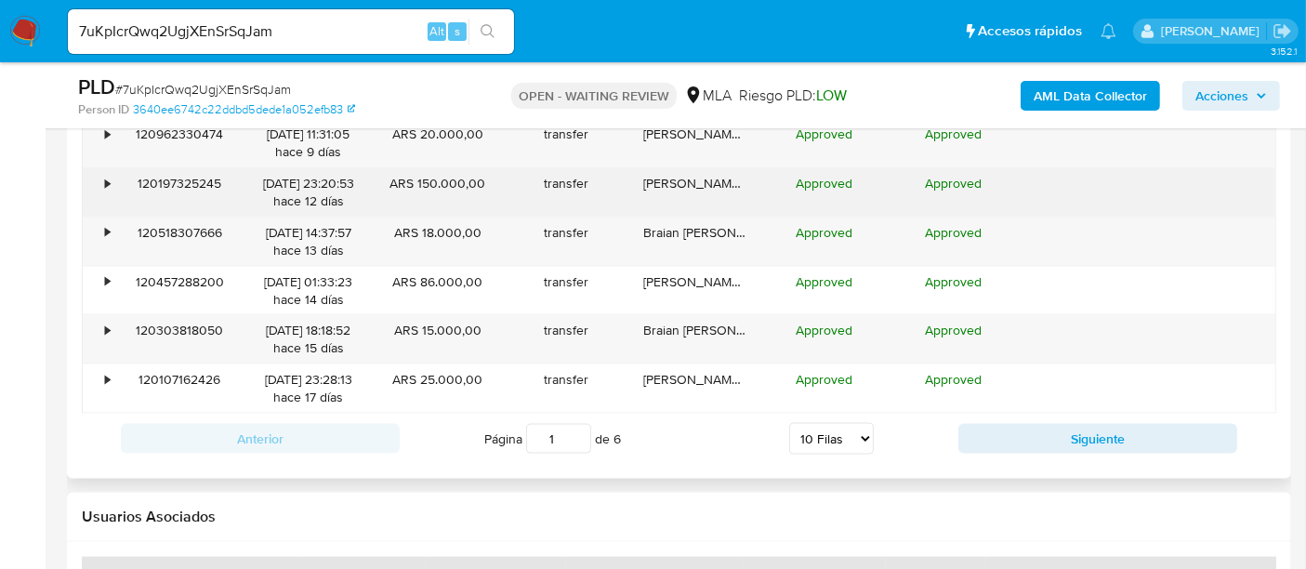
scroll to position [2468, 0]
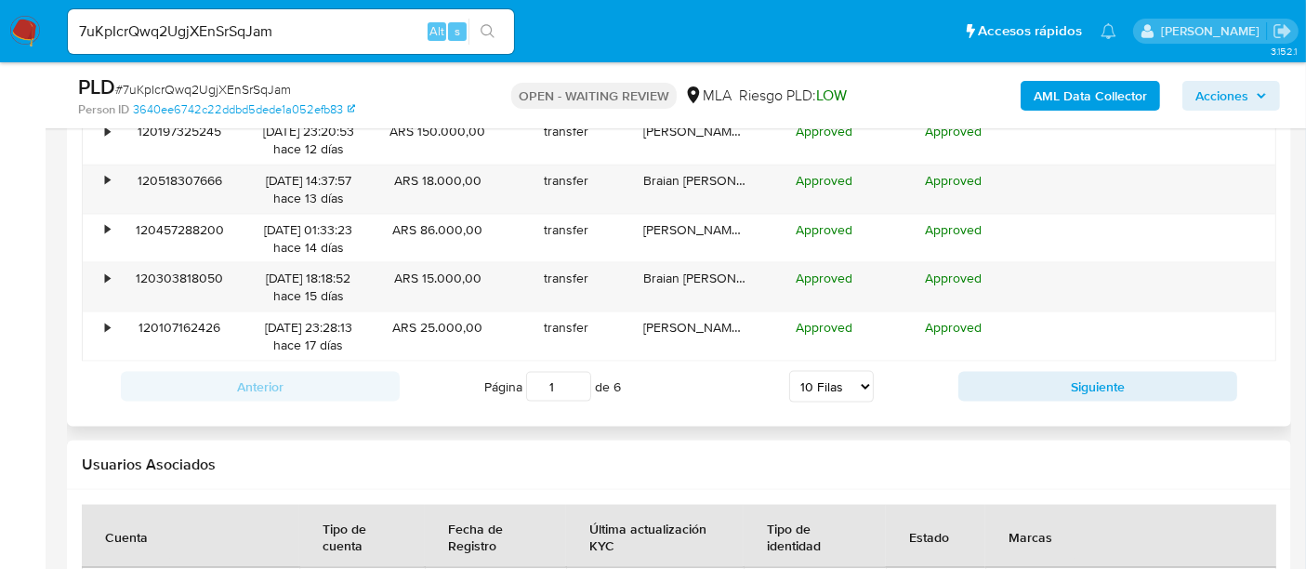
click at [1049, 362] on div "Anterior Página 1 de 6 5 Filas 10 Filas 20 Filas 25 Filas 50 Filas 100 Filas Si…" at bounding box center [679, 387] width 1194 height 50
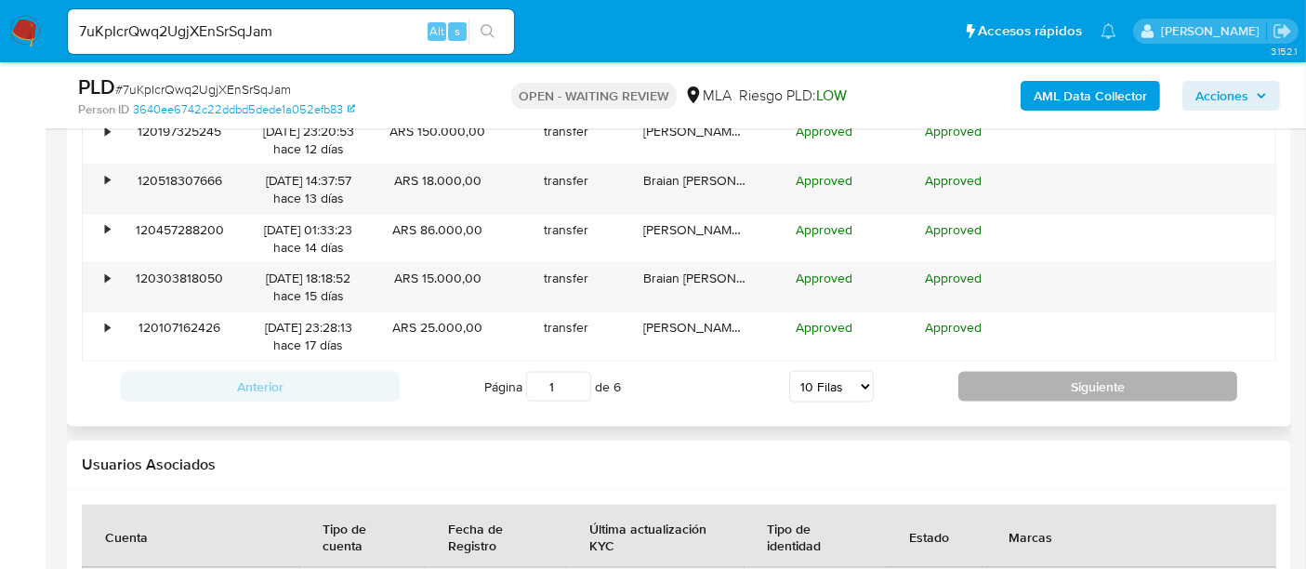
click at [1057, 383] on button "Siguiente" at bounding box center [1097, 387] width 279 height 30
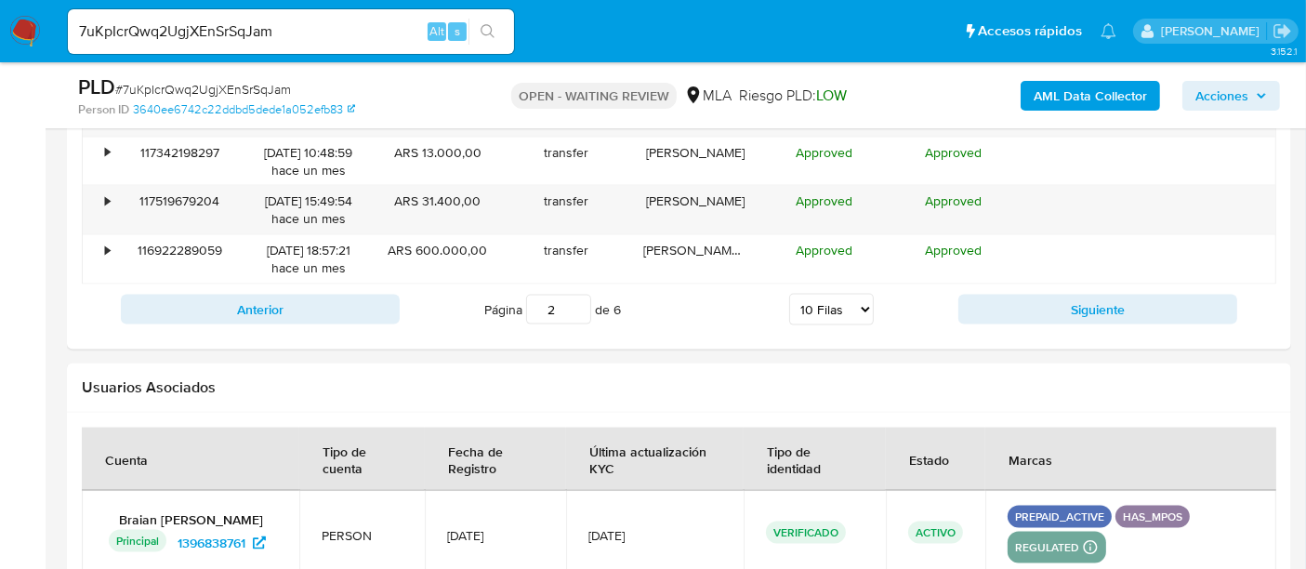
scroll to position [2571, 0]
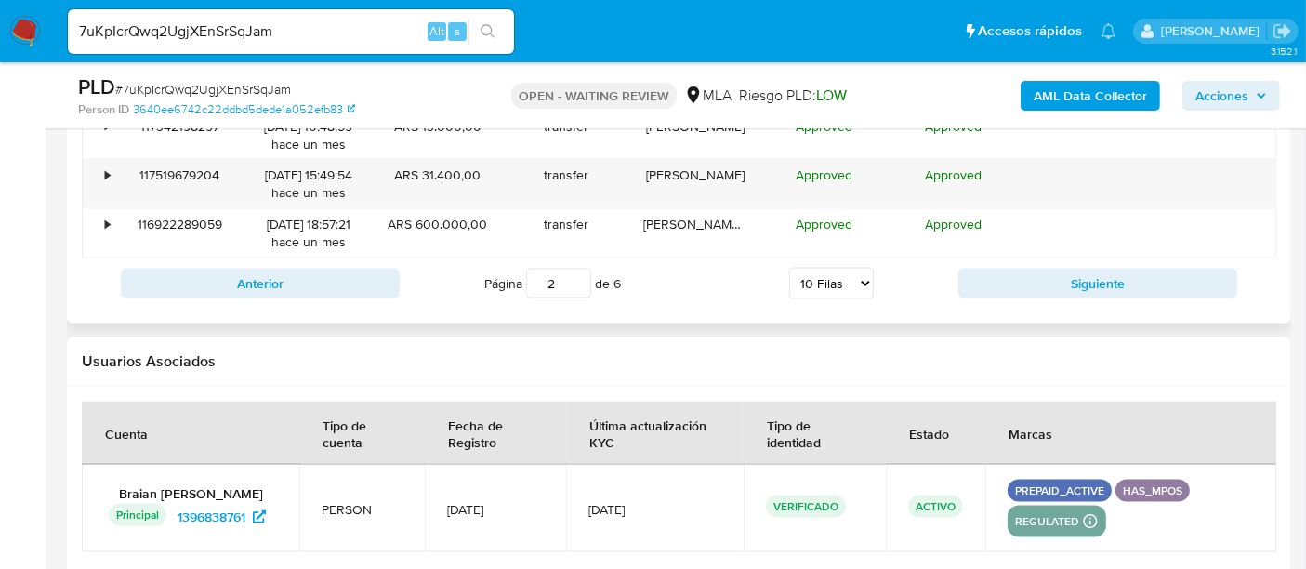
click at [1111, 261] on div "Anterior Página 2 de 6 5 Filas 10 Filas 20 Filas 25 Filas 50 Filas 100 Filas Si…" at bounding box center [679, 283] width 1194 height 50
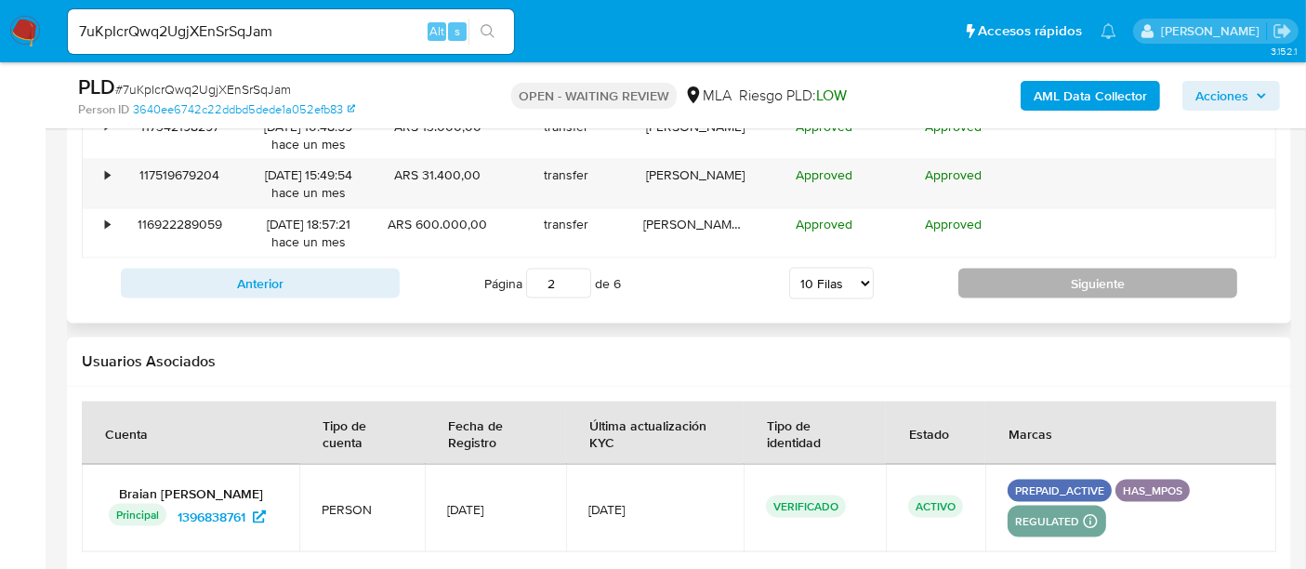
click at [1113, 269] on button "Siguiente" at bounding box center [1097, 284] width 279 height 30
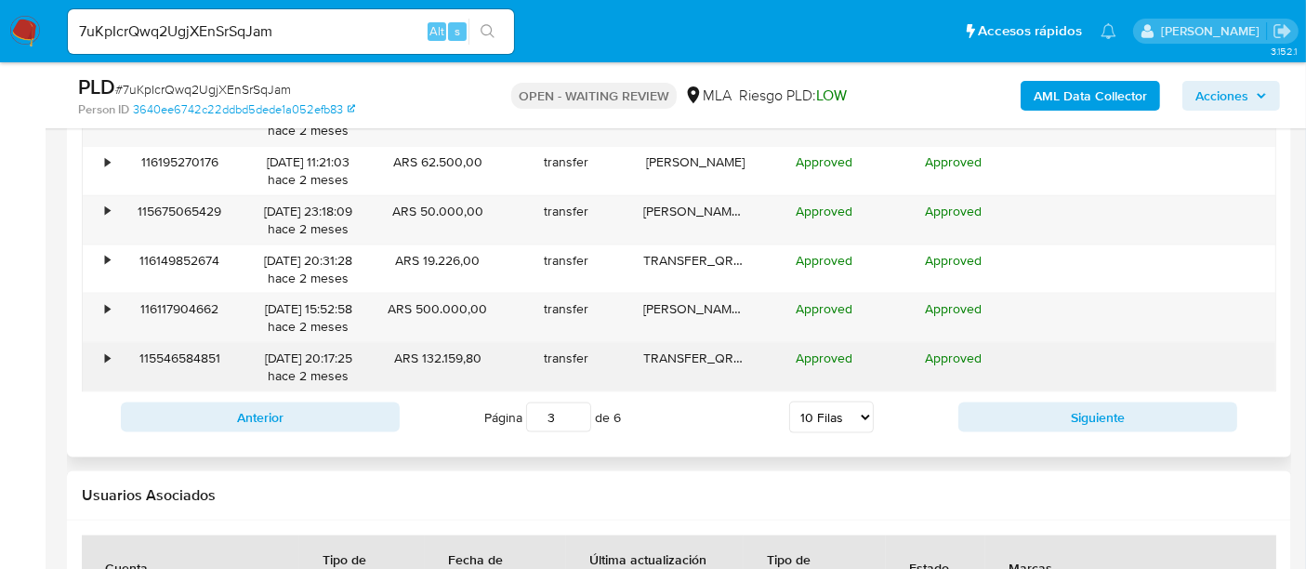
scroll to position [2468, 0]
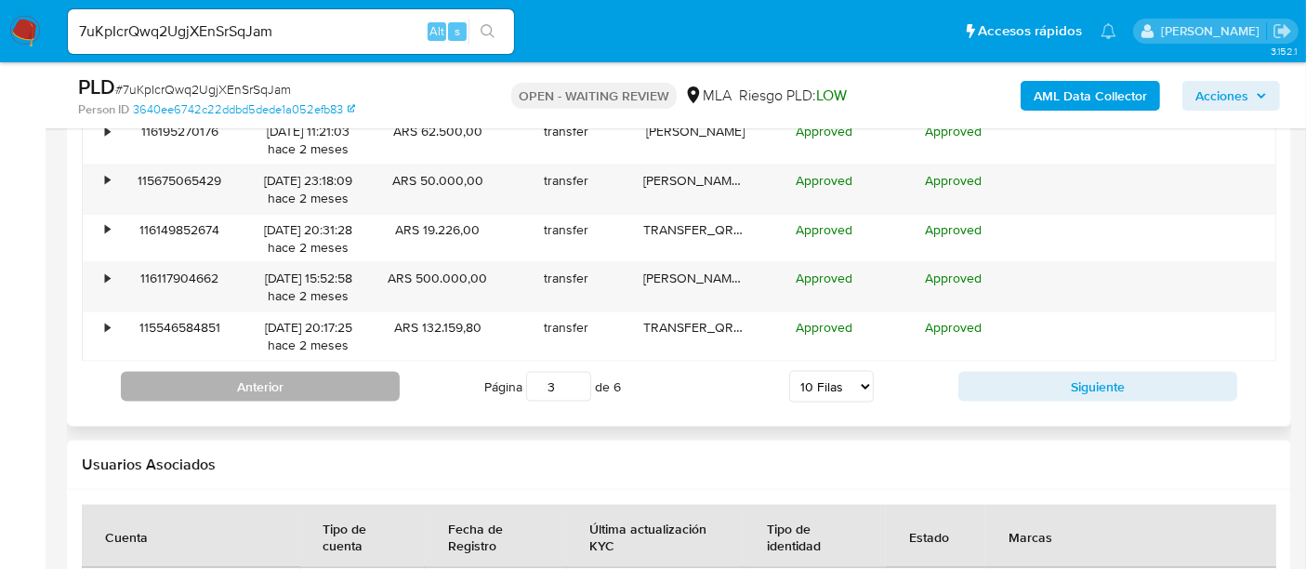
click at [240, 386] on button "Anterior" at bounding box center [260, 387] width 279 height 30
type input "2"
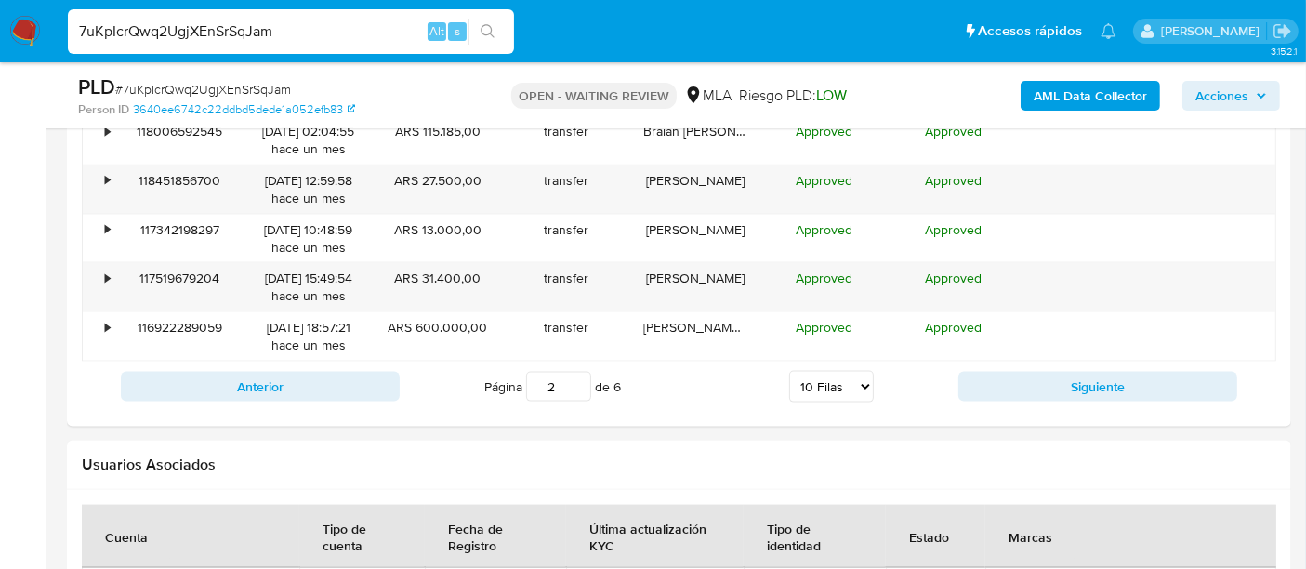
click at [255, 33] on input "7uKpIcrQwq2UgjXEnSrSqJam" at bounding box center [291, 32] width 446 height 24
paste input "tgKlmoseLMiwXA4BNtMcy8y7"
type input "tgKlmoseLMiwXA4BNtMcy8y7"
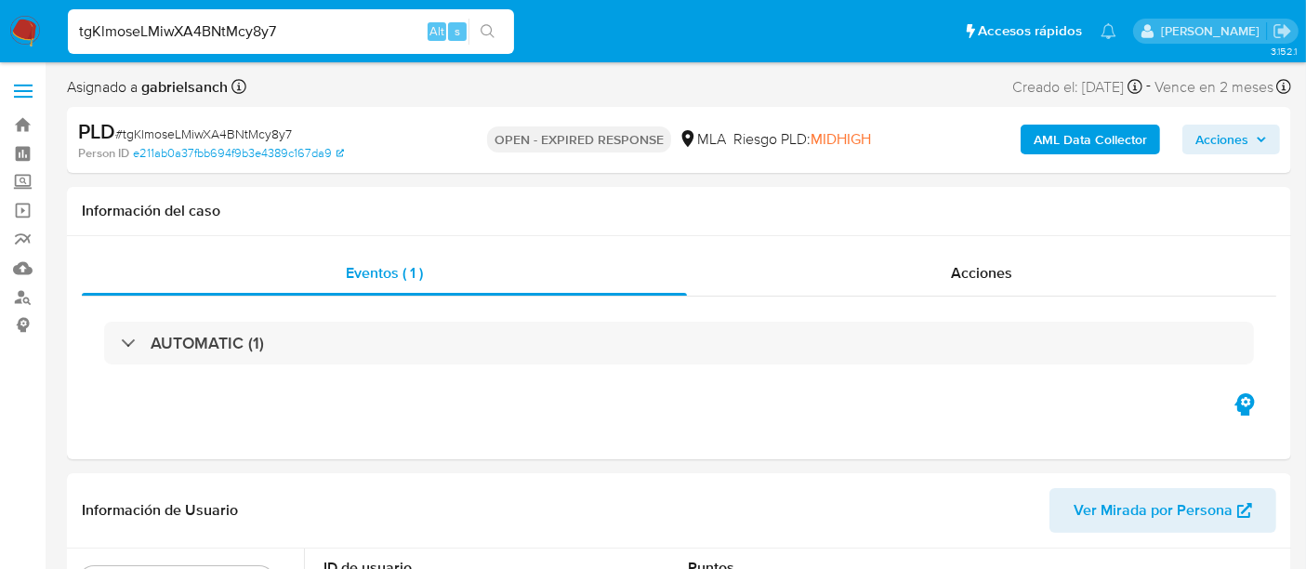
select select "10"
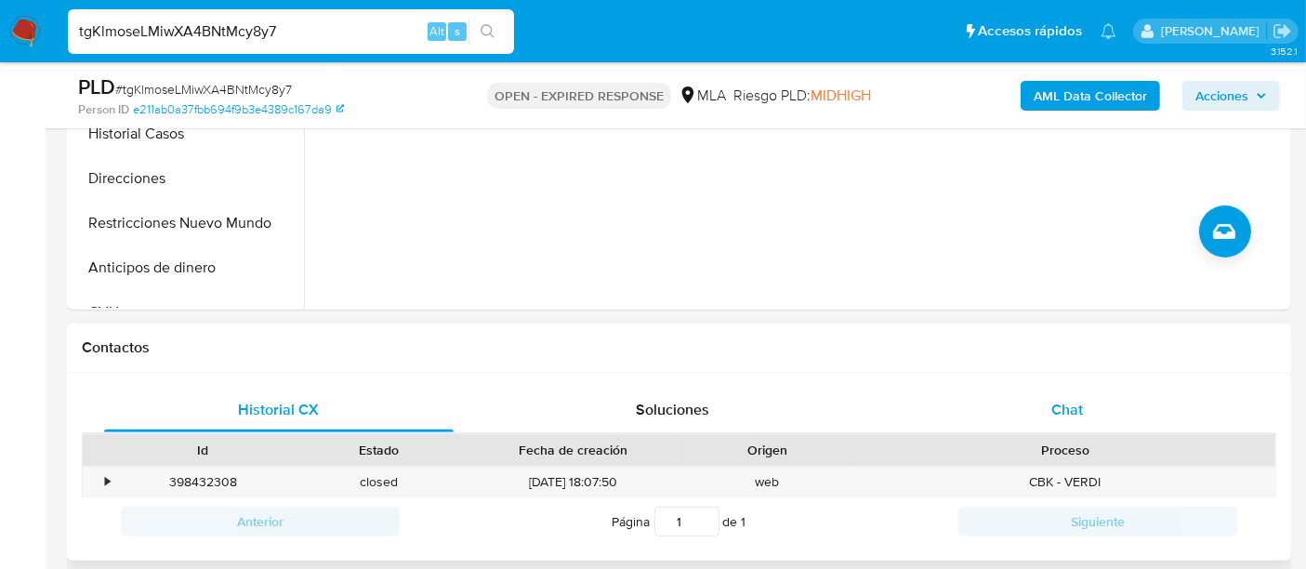
scroll to position [722, 0]
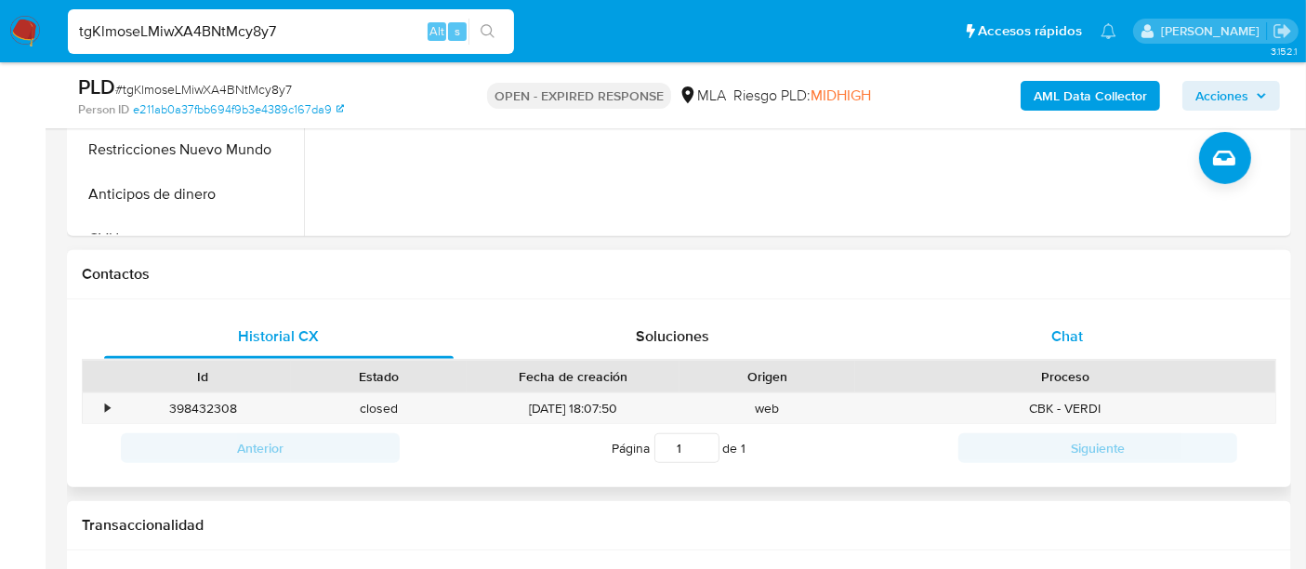
click at [1053, 314] on div "Chat" at bounding box center [1067, 336] width 350 height 45
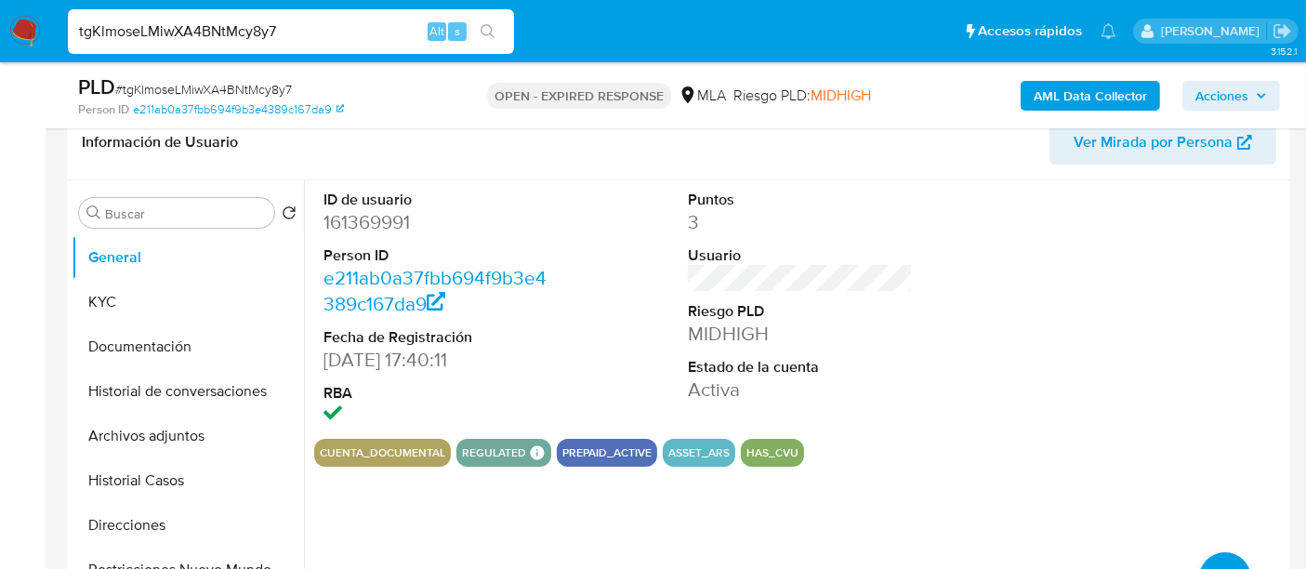
scroll to position [206, 0]
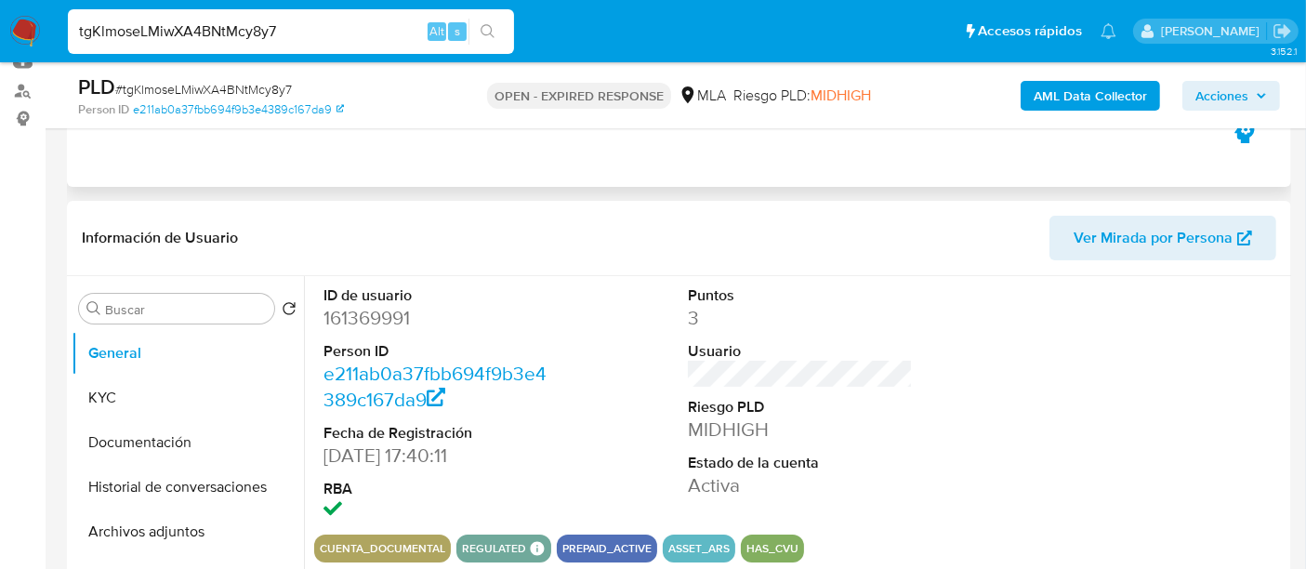
drag, startPoint x: 1320, startPoint y: 1, endPoint x: 599, endPoint y: 160, distance: 738.6
click at [599, 160] on div "Eventos ( 1 ) Acciones AUTOMATIC (1)" at bounding box center [679, 75] width 1224 height 223
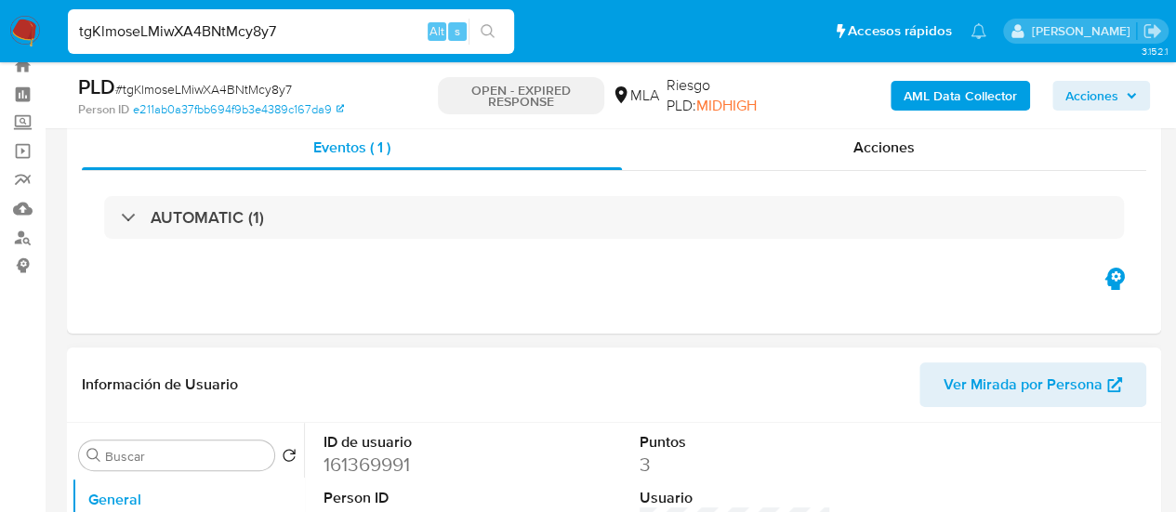
scroll to position [0, 0]
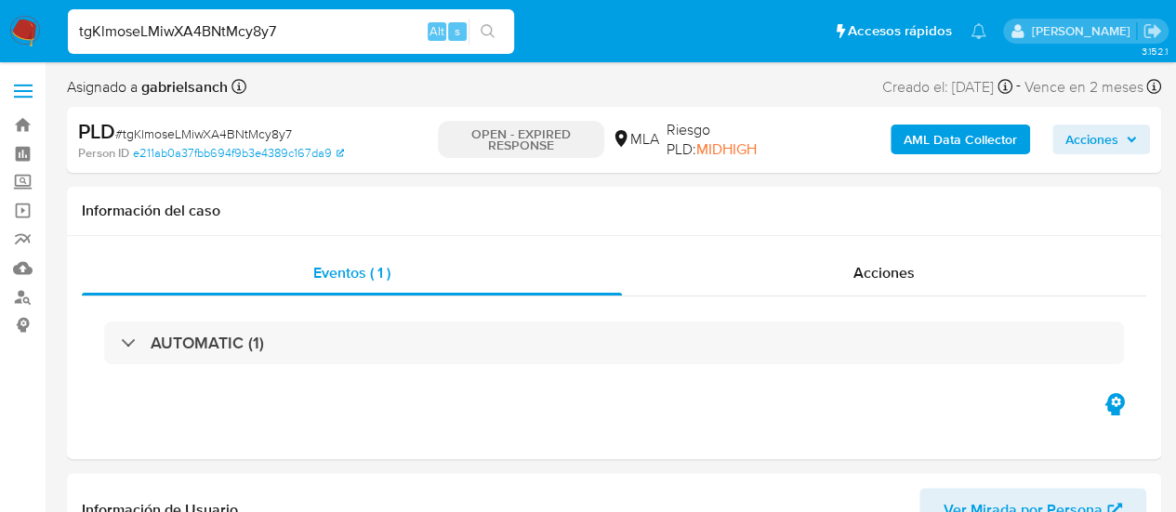
click at [222, 24] on input "tgKlmoseLMiwXA4BNtMcy8y7" at bounding box center [291, 32] width 446 height 24
paste input "c2wDQ1hQO9Rsh0ZFwMIxgssl"
type input "c2wDQ1hQO9Rsh0ZFwMIxgssl"
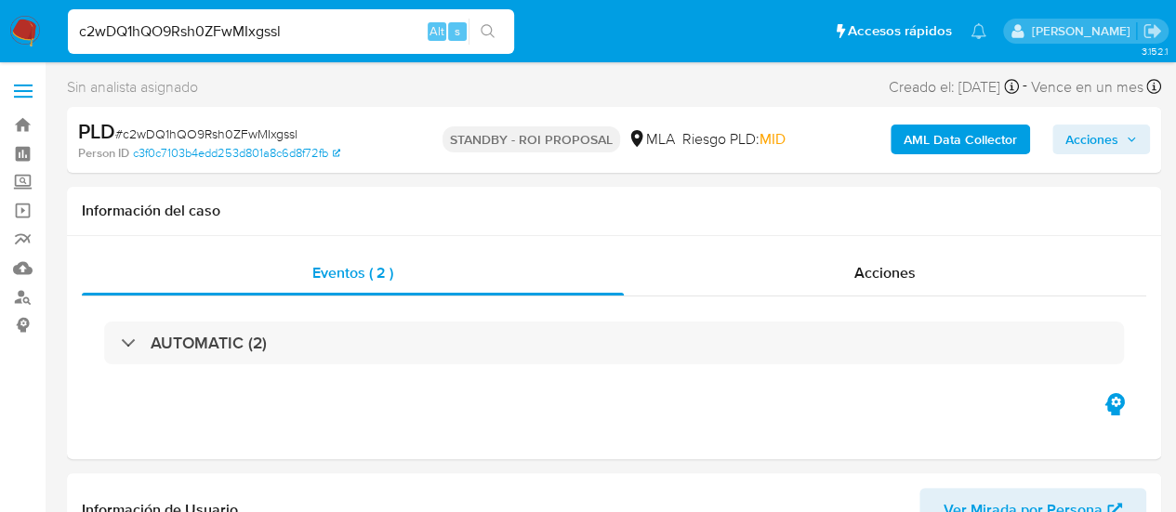
select select "10"
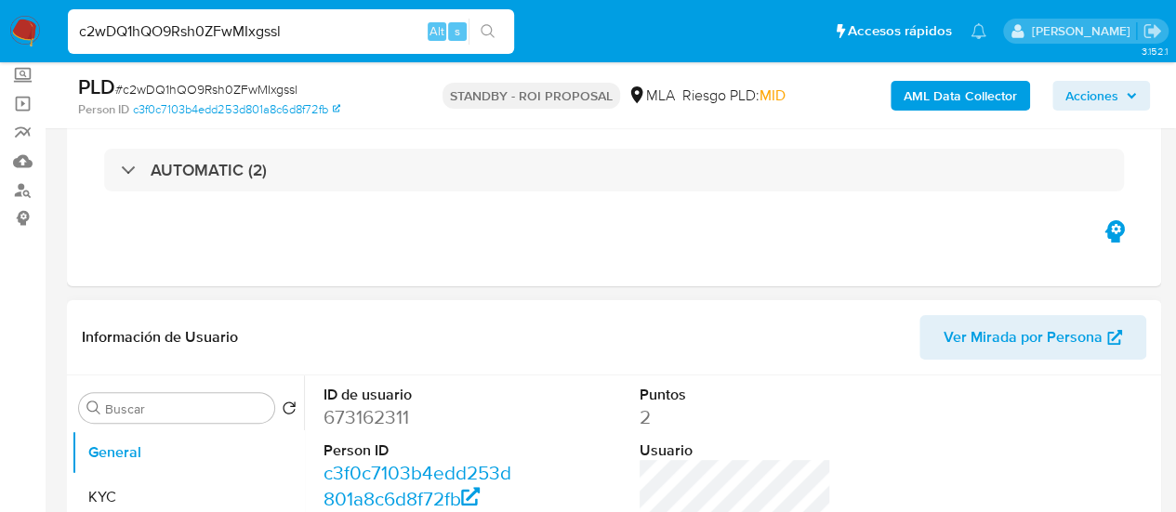
scroll to position [257, 0]
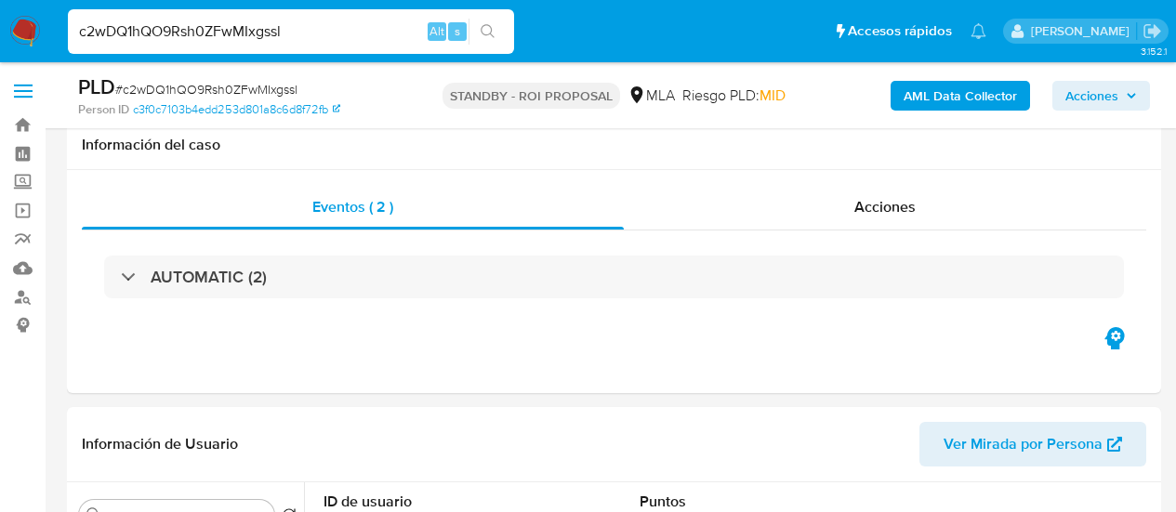
select select "10"
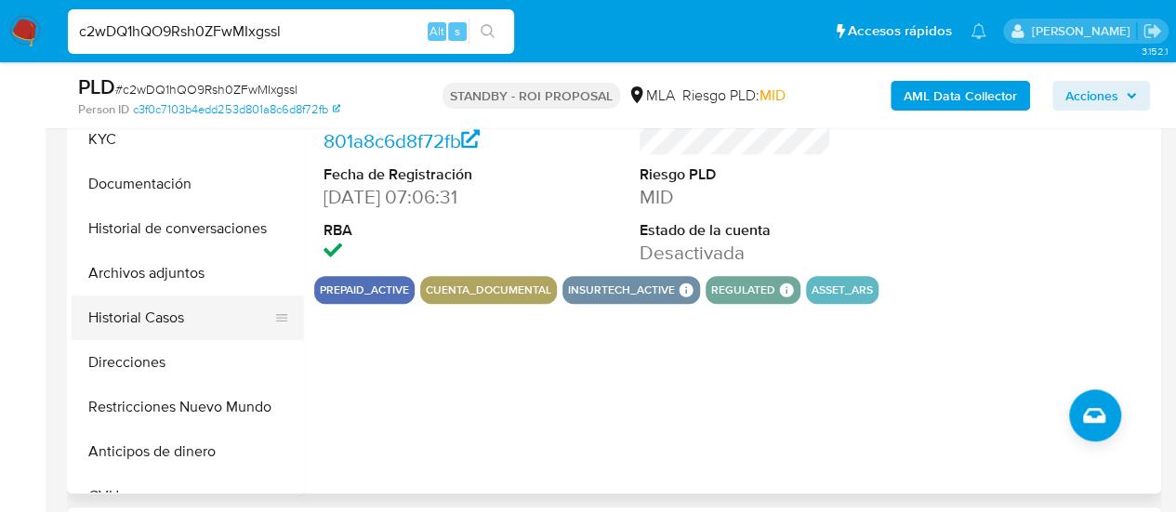
click at [151, 324] on button "Historial Casos" at bounding box center [181, 318] width 218 height 45
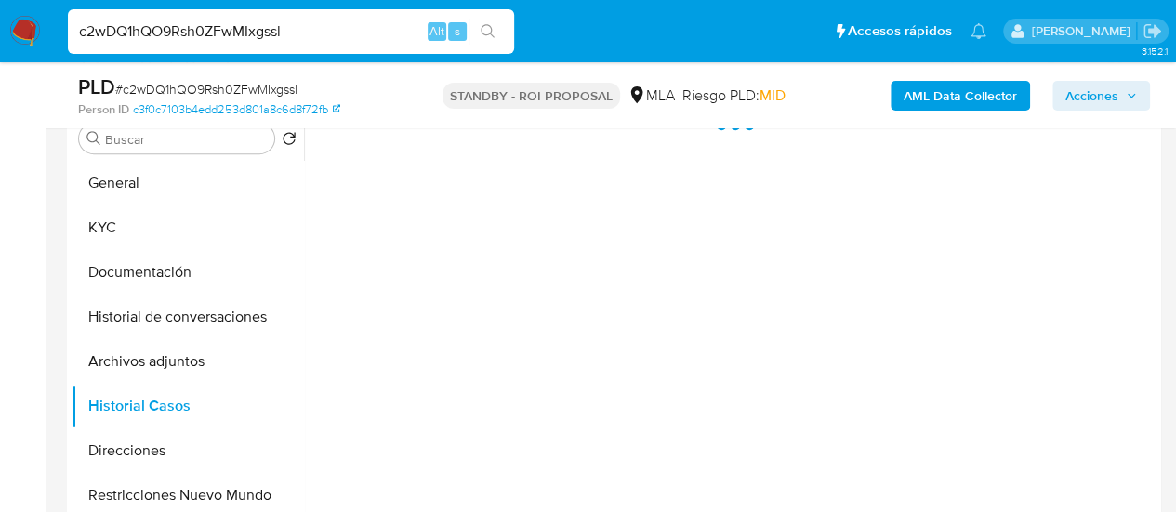
scroll to position [279, 0]
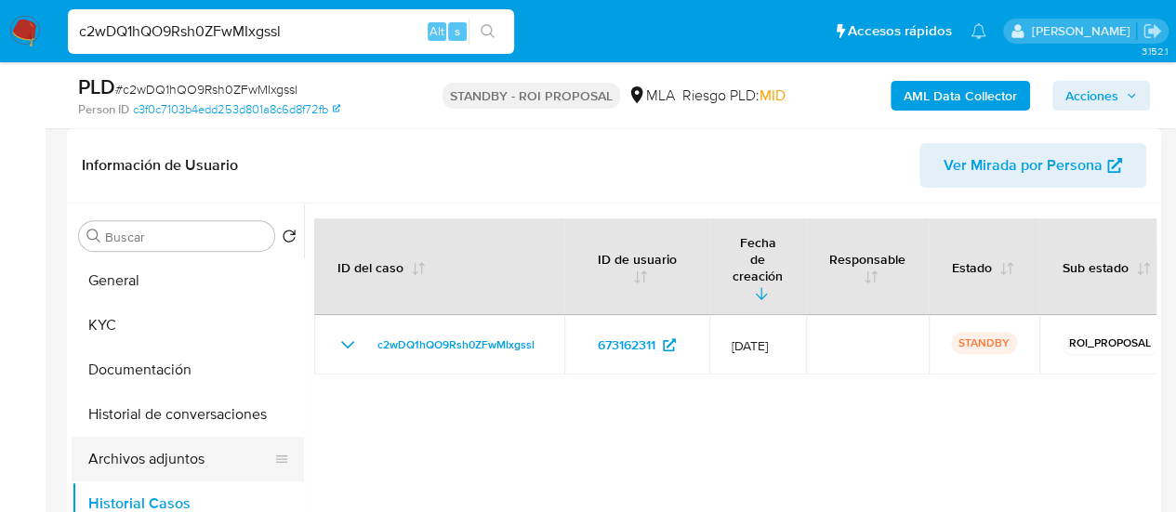
click at [191, 451] on button "Archivos adjuntos" at bounding box center [181, 459] width 218 height 45
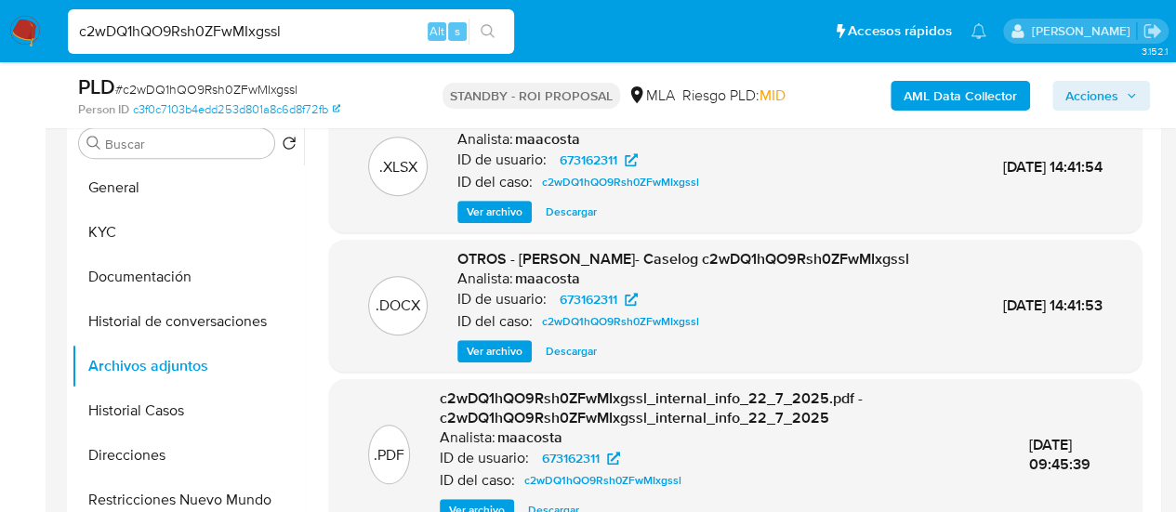
scroll to position [0, 0]
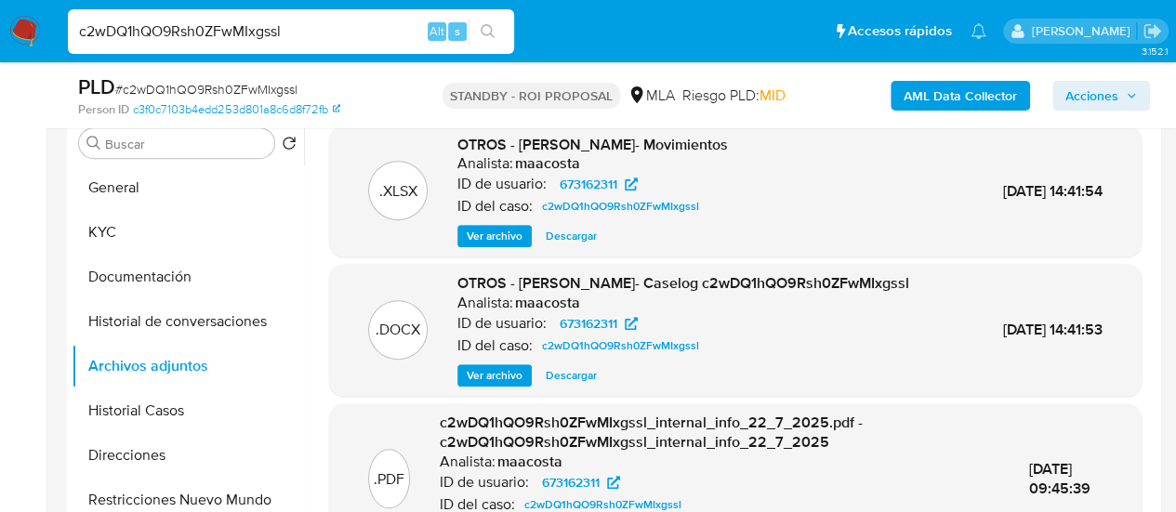
click at [557, 385] on span "Descargar" at bounding box center [571, 375] width 51 height 19
